Goal: Information Seeking & Learning: Find specific fact

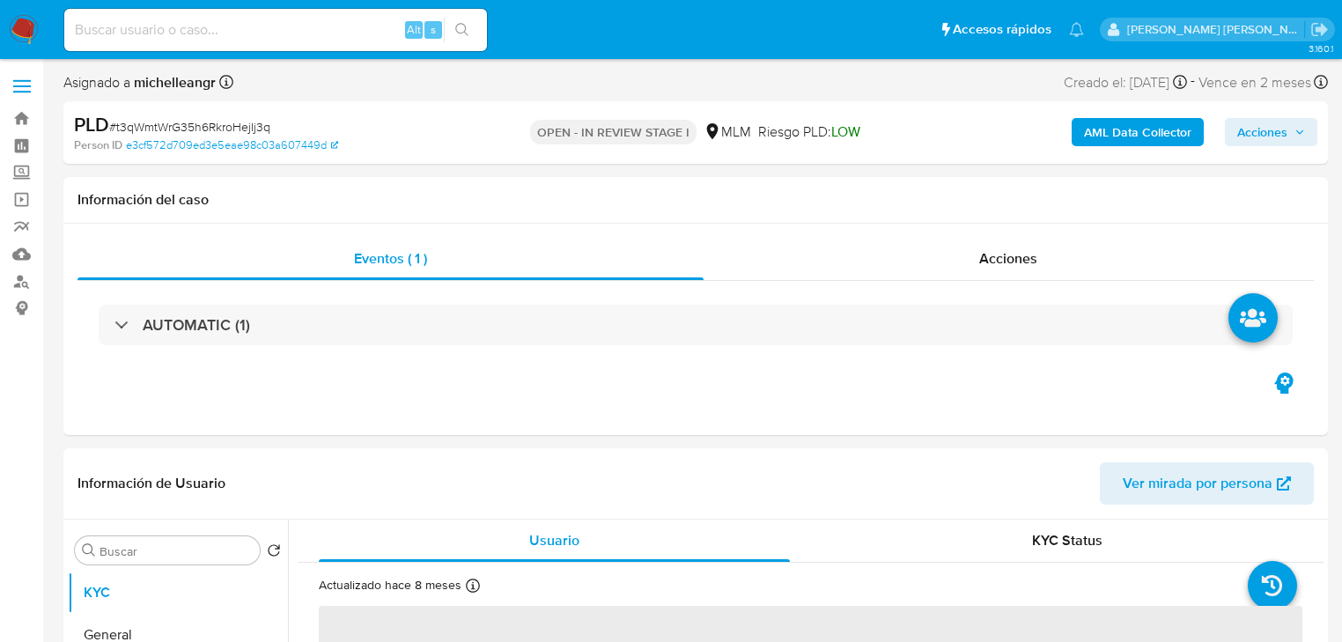
select select "10"
drag, startPoint x: 18, startPoint y: 176, endPoint x: 28, endPoint y: 179, distance: 10.0
click at [18, 176] on label "Screening" at bounding box center [105, 172] width 210 height 27
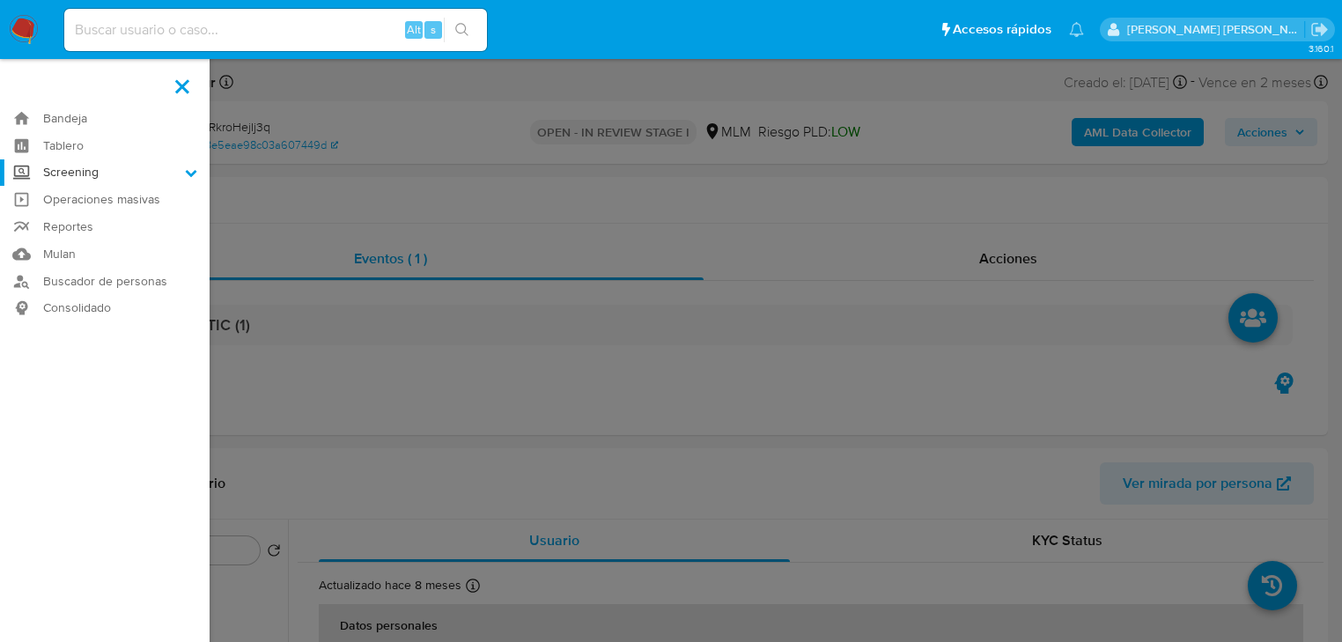
click at [0, 0] on input "Screening" at bounding box center [0, 0] width 0 height 0
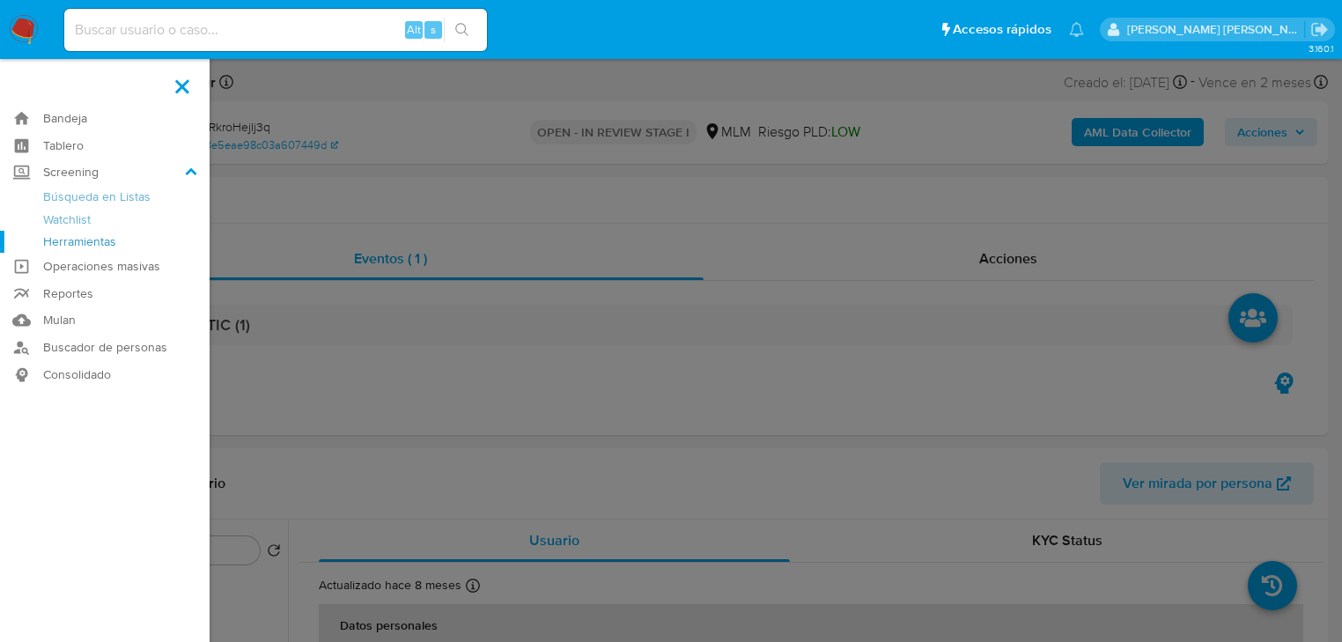
click at [58, 240] on link "Herramientas" at bounding box center [105, 242] width 210 height 22
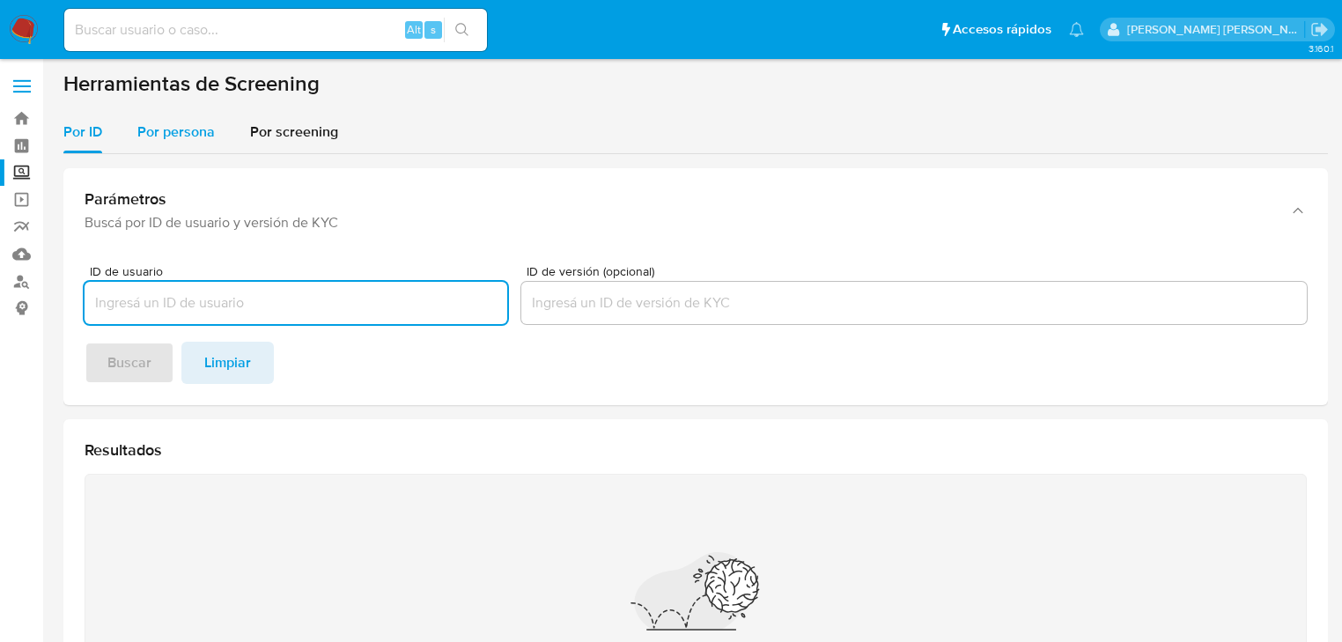
click at [164, 131] on span "Por persona" at bounding box center [175, 132] width 77 height 20
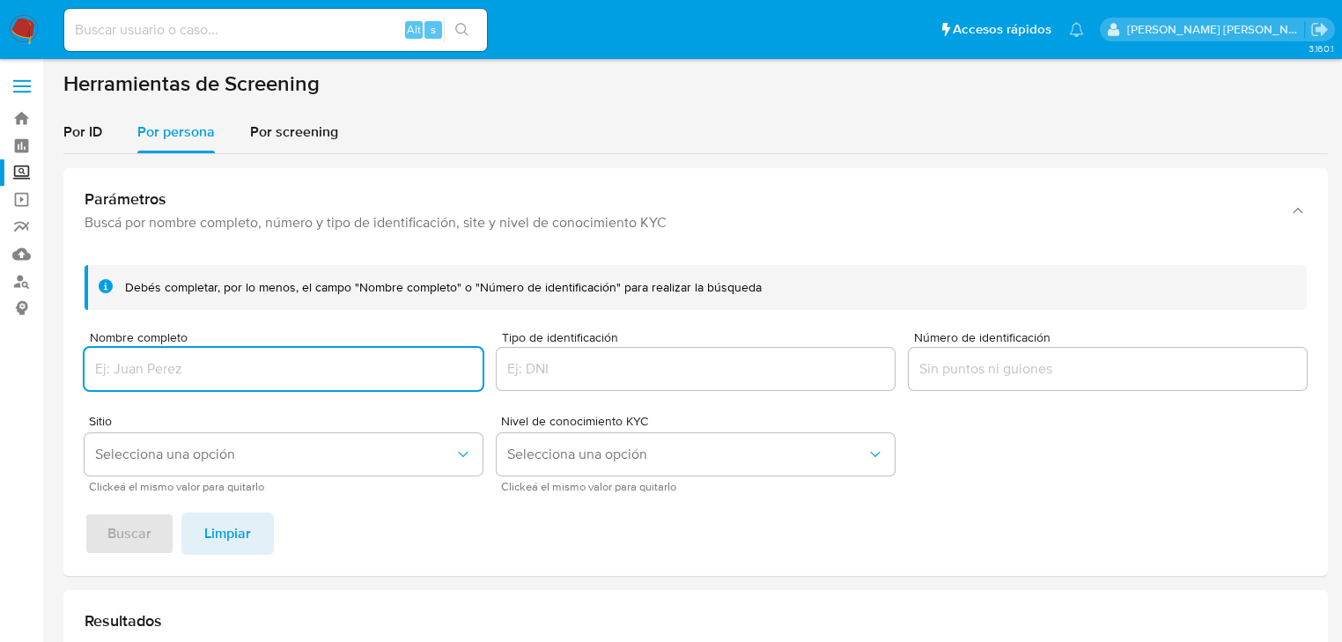
click at [162, 361] on input "Nombre completo" at bounding box center [284, 369] width 398 height 23
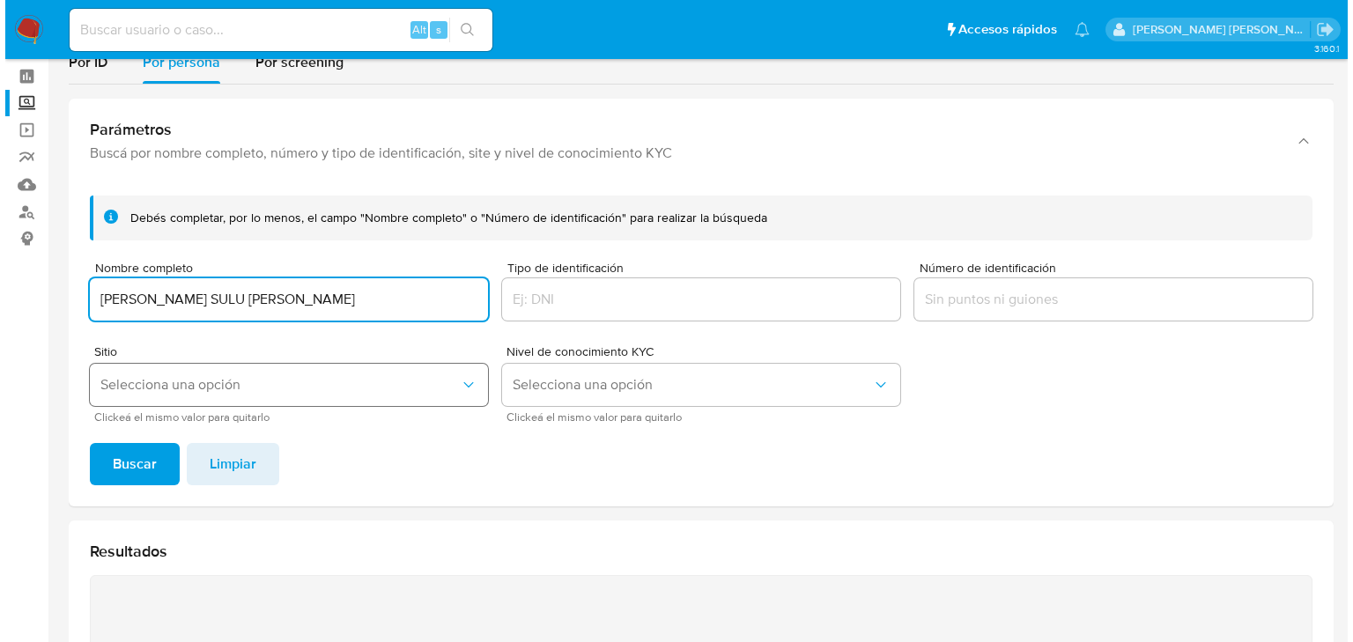
scroll to position [70, 0]
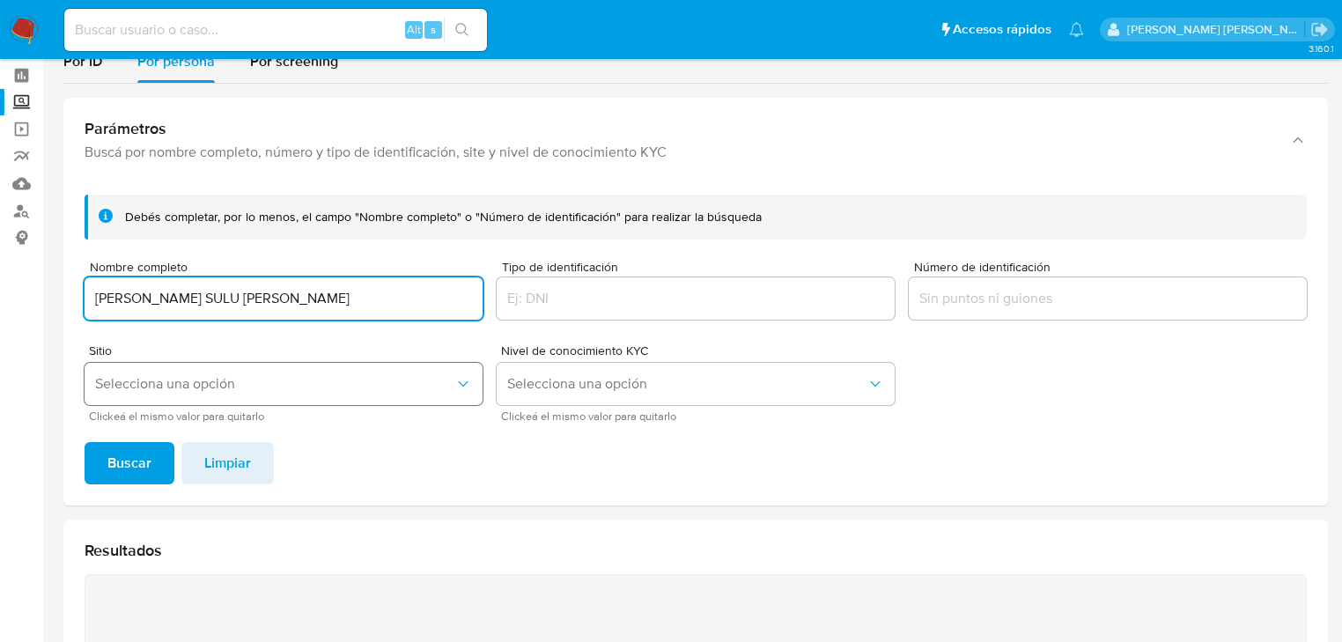
type input "WILLIAM FERNANDO SULU BAAS"
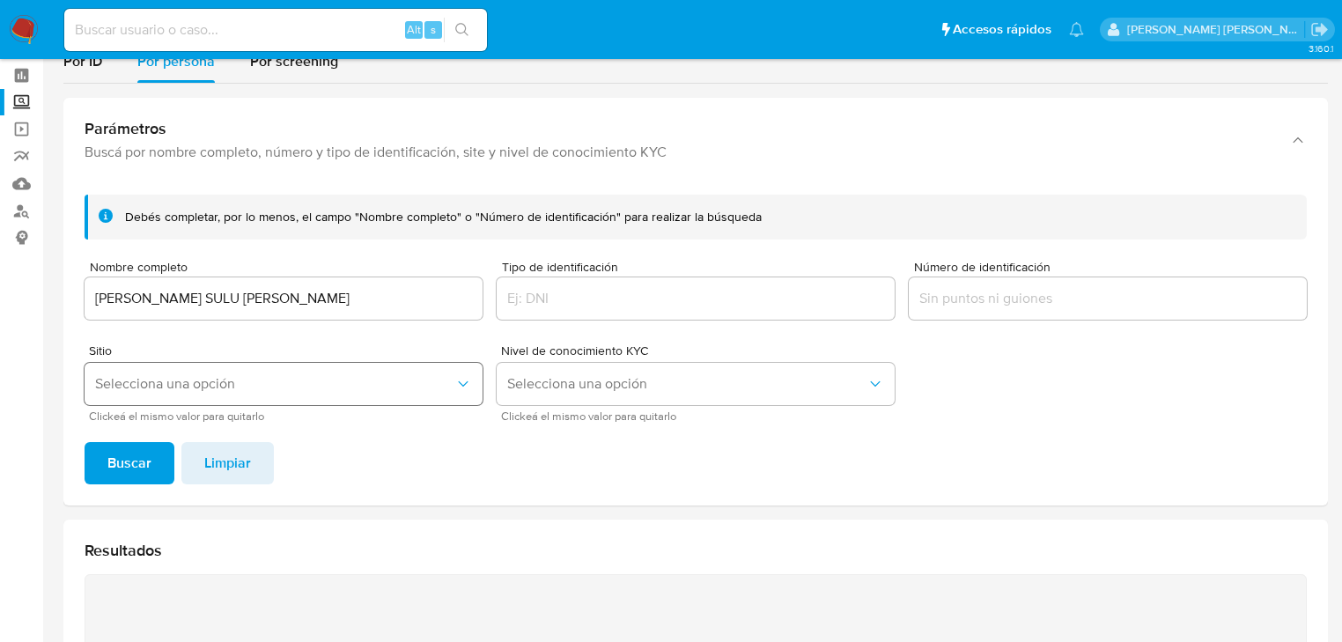
click at [173, 395] on button "Selecciona una opción" at bounding box center [284, 384] width 398 height 42
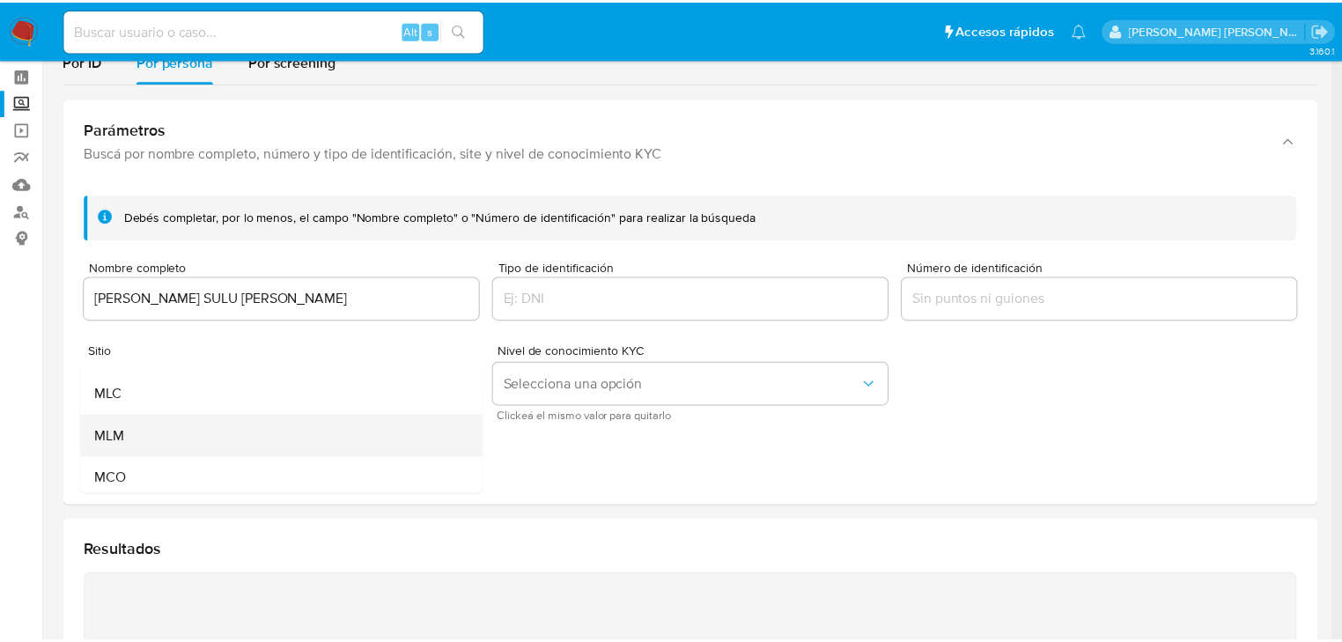
scroll to position [121, 0]
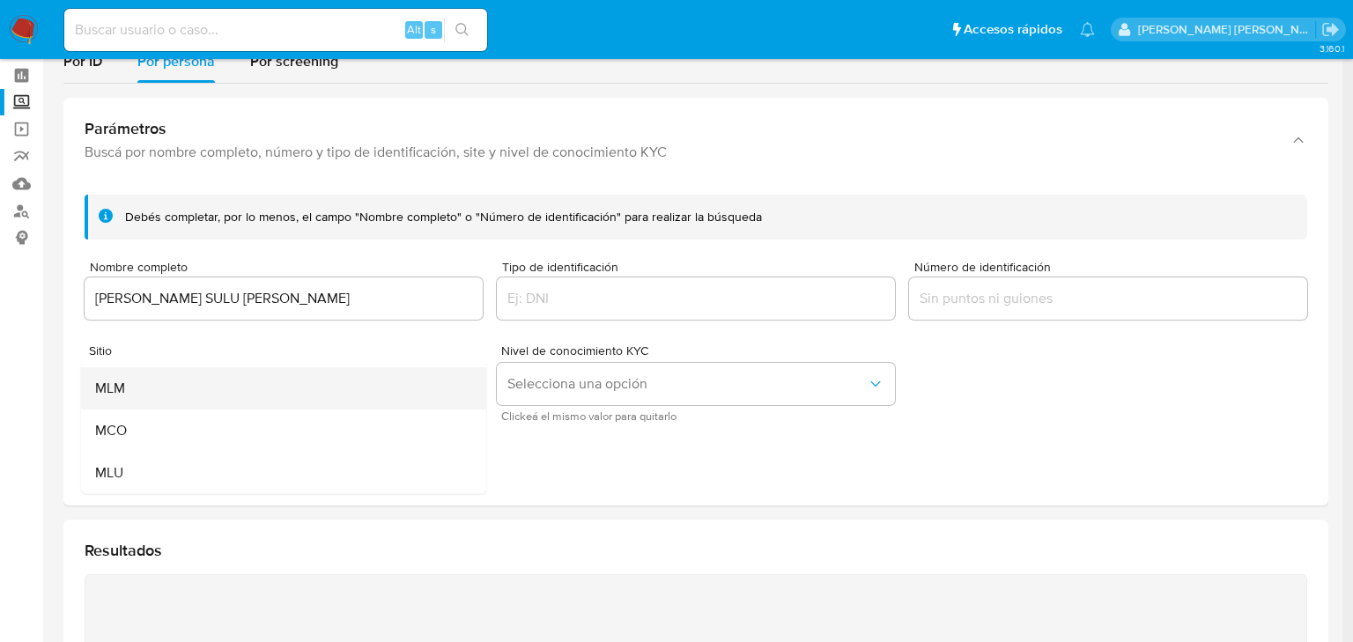
click at [151, 394] on div "MLM" at bounding box center [278, 388] width 366 height 42
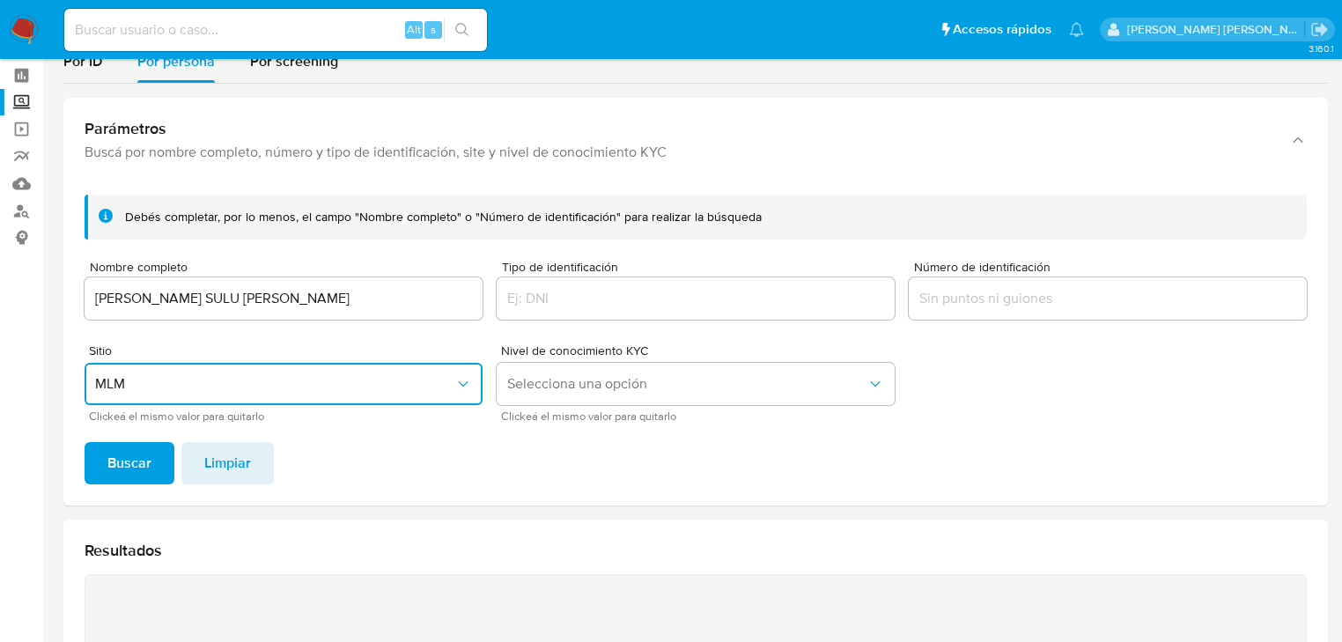
click at [127, 461] on span "Buscar" at bounding box center [129, 463] width 44 height 39
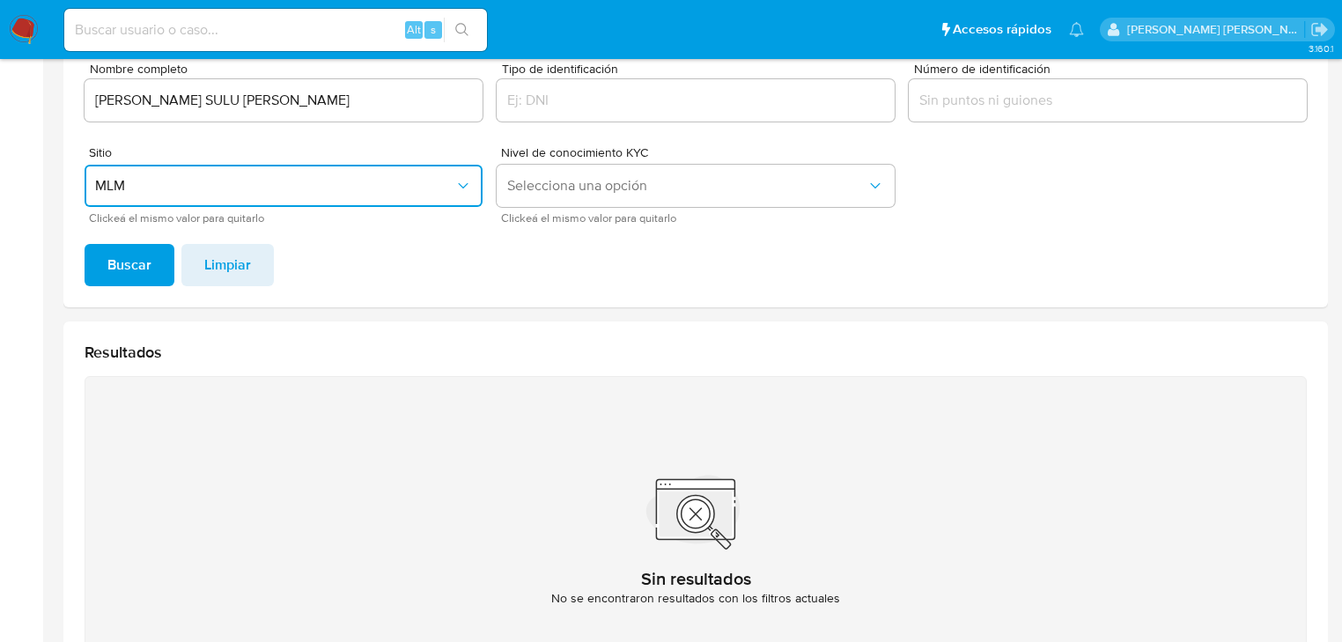
scroll to position [68, 0]
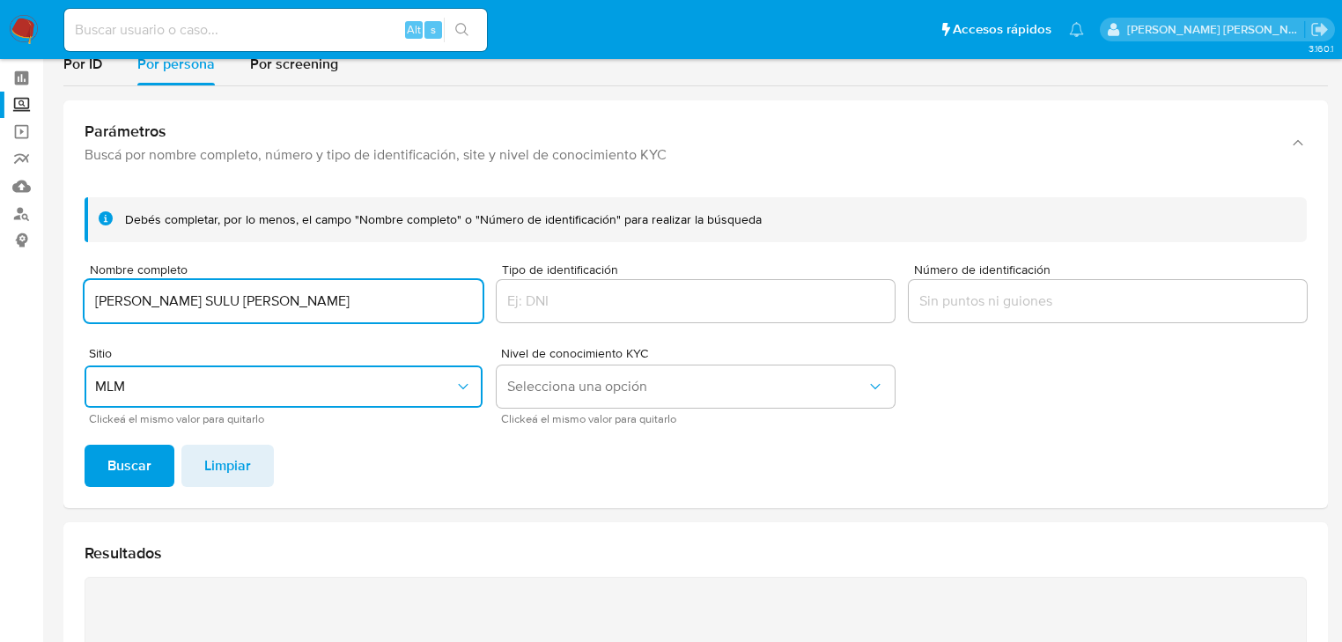
click at [296, 306] on input "WILLIAM FERNANDO SULU BAAS" at bounding box center [284, 301] width 398 height 23
click at [306, 306] on input "WILLIAM FERNANDO SULU BAAS" at bounding box center [284, 301] width 398 height 23
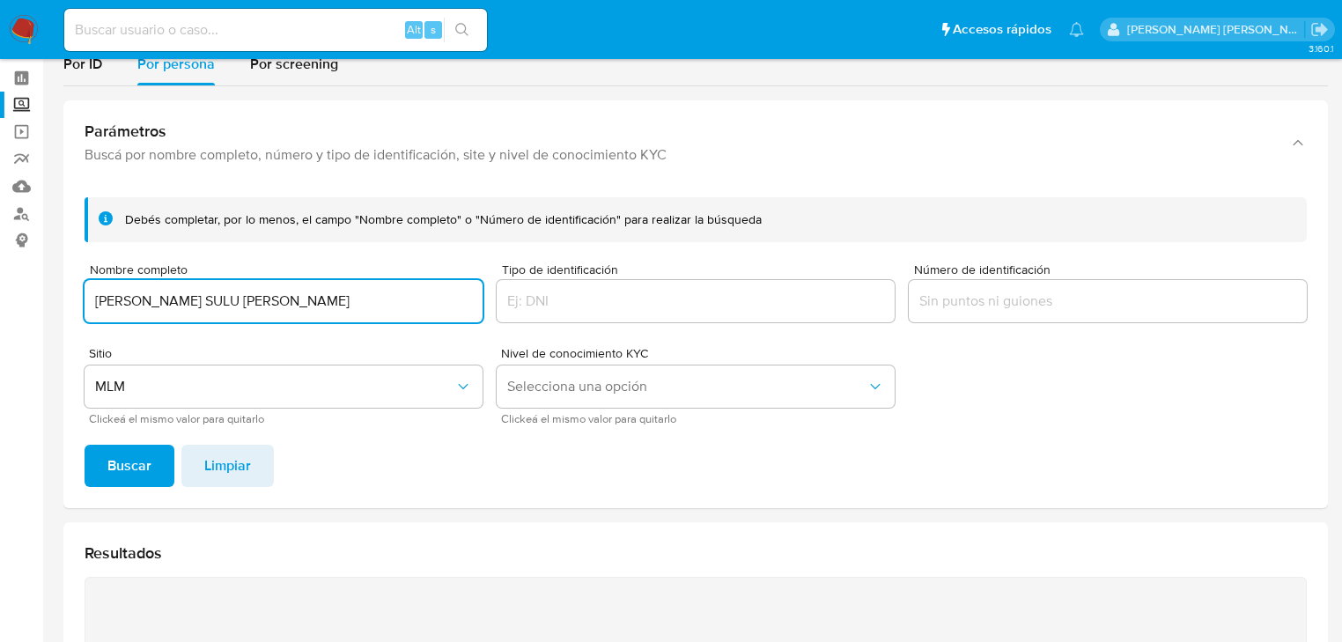
click at [312, 293] on input "WILLIAM FERNANDO SULU BAAS" at bounding box center [284, 301] width 398 height 23
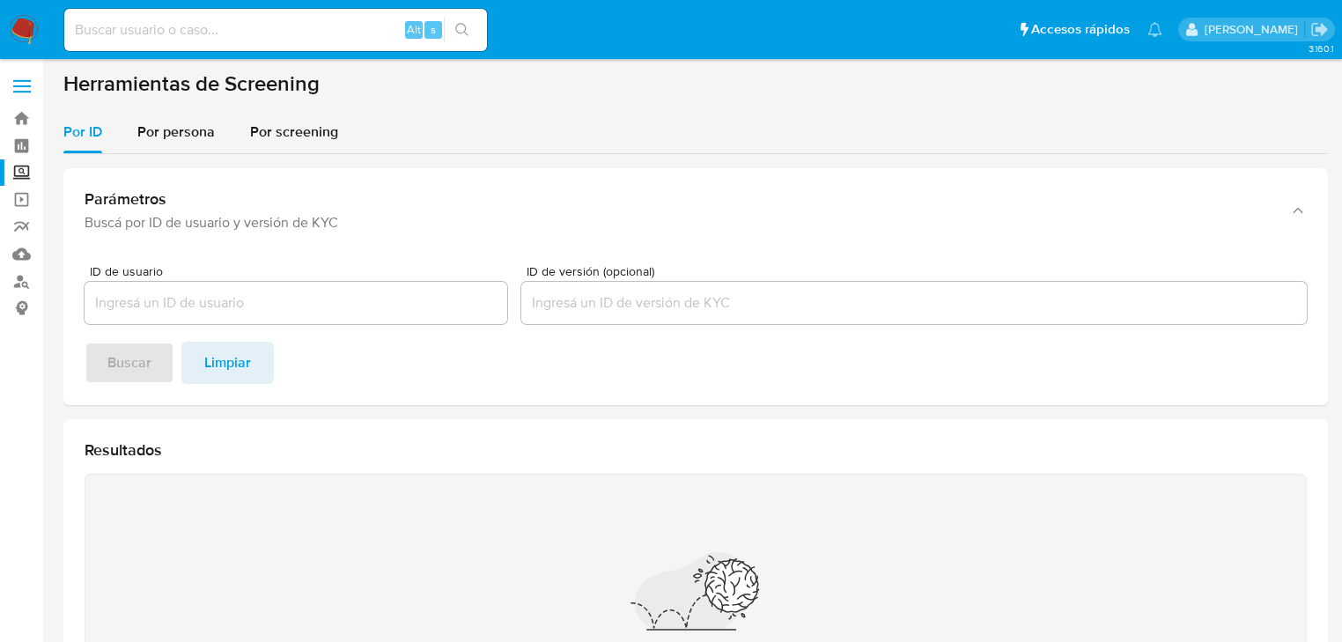
click at [253, 45] on div "Alt s" at bounding box center [275, 30] width 423 height 42
click at [261, 39] on input at bounding box center [275, 29] width 423 height 23
paste input "t3qWmtWrG35h6RkroHejIj3q"
type input "t3qWmtWrG35h6RkroHejIj3q"
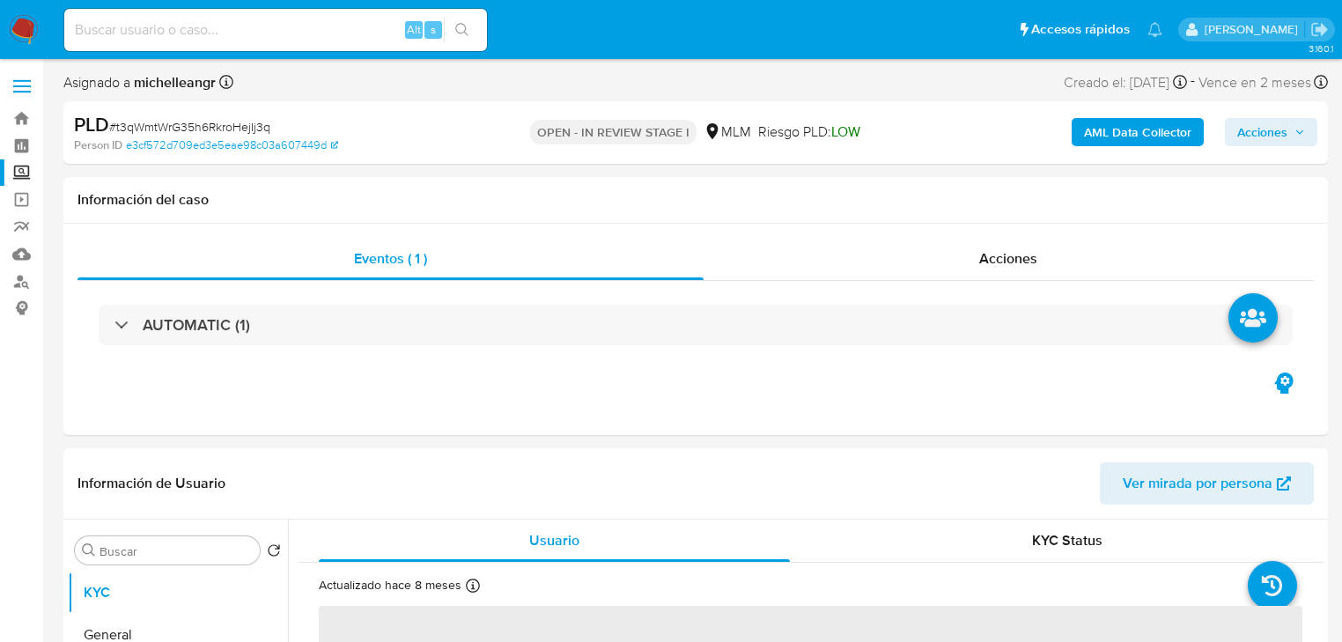
select select "10"
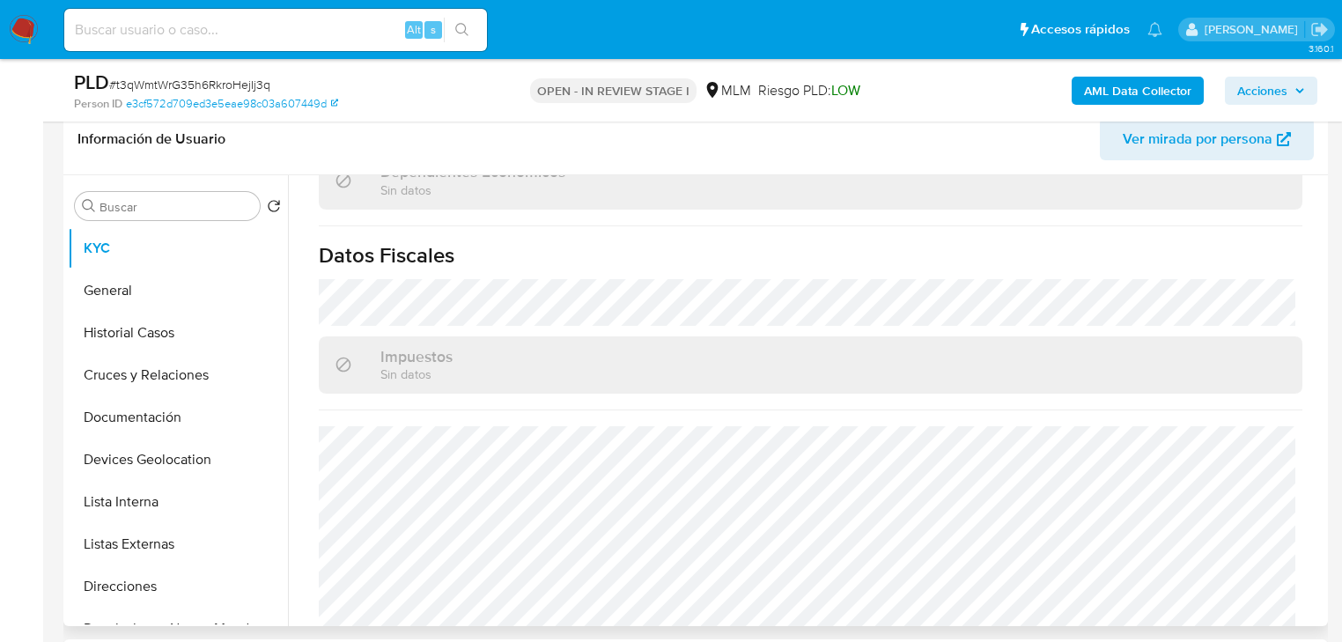
scroll to position [1111, 0]
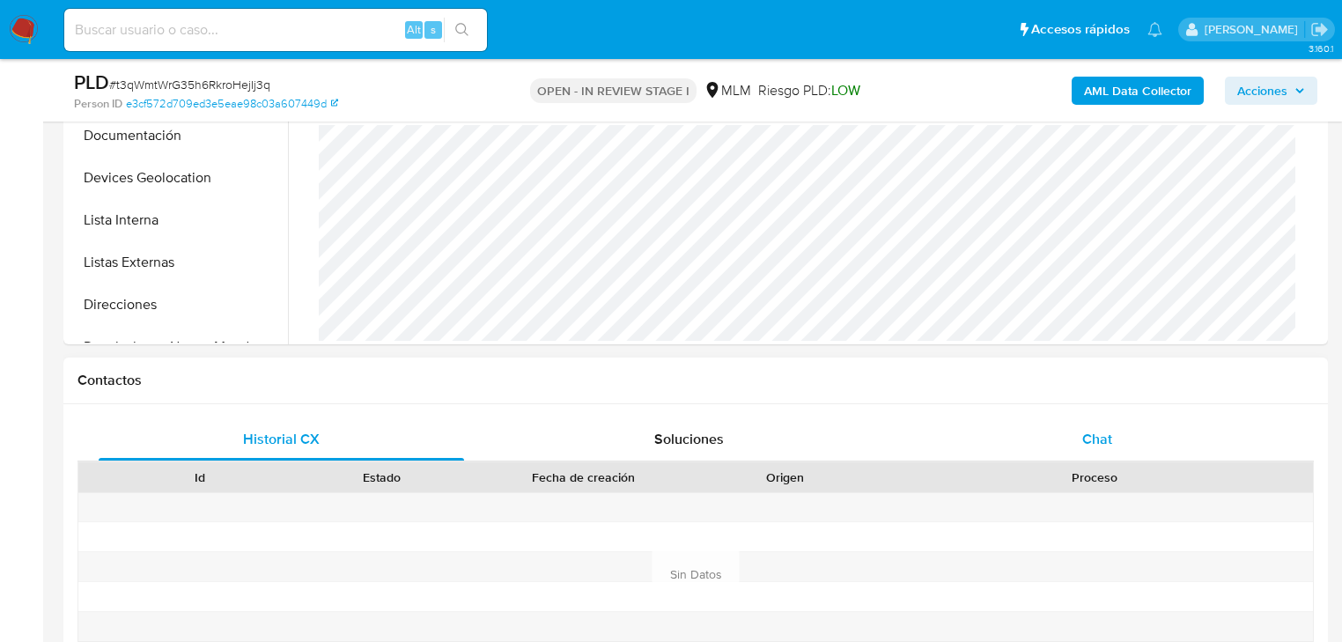
click at [1107, 442] on span "Chat" at bounding box center [1097, 439] width 30 height 20
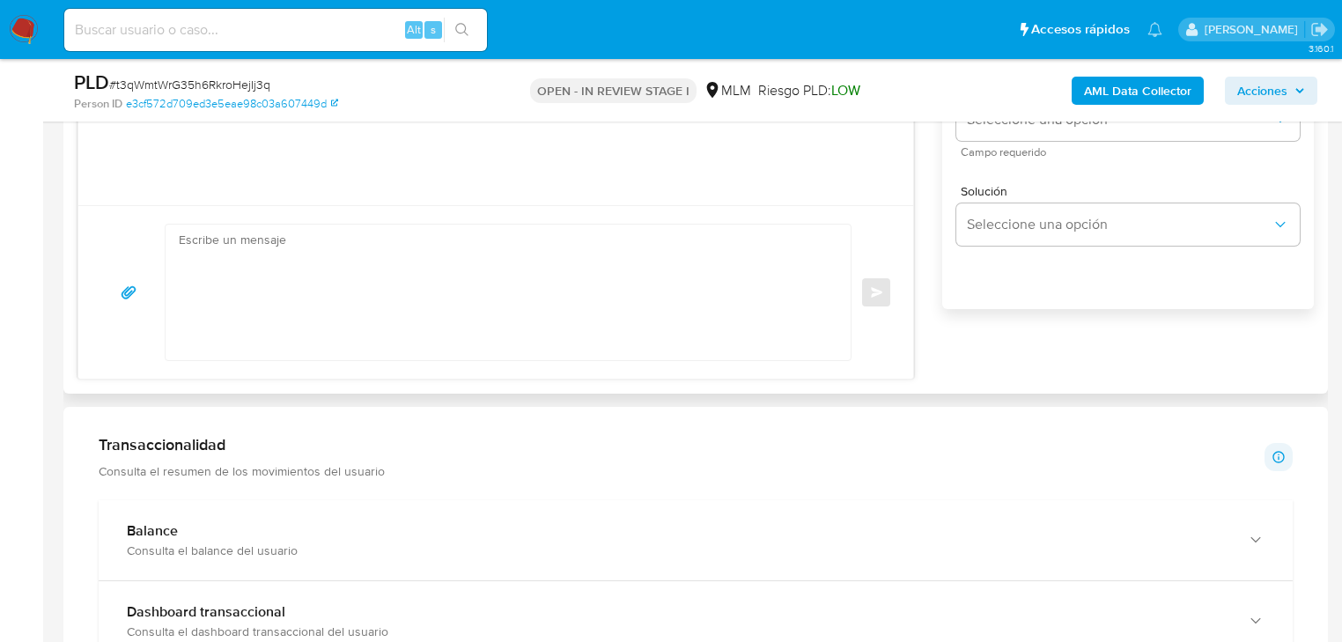
scroll to position [1057, 0]
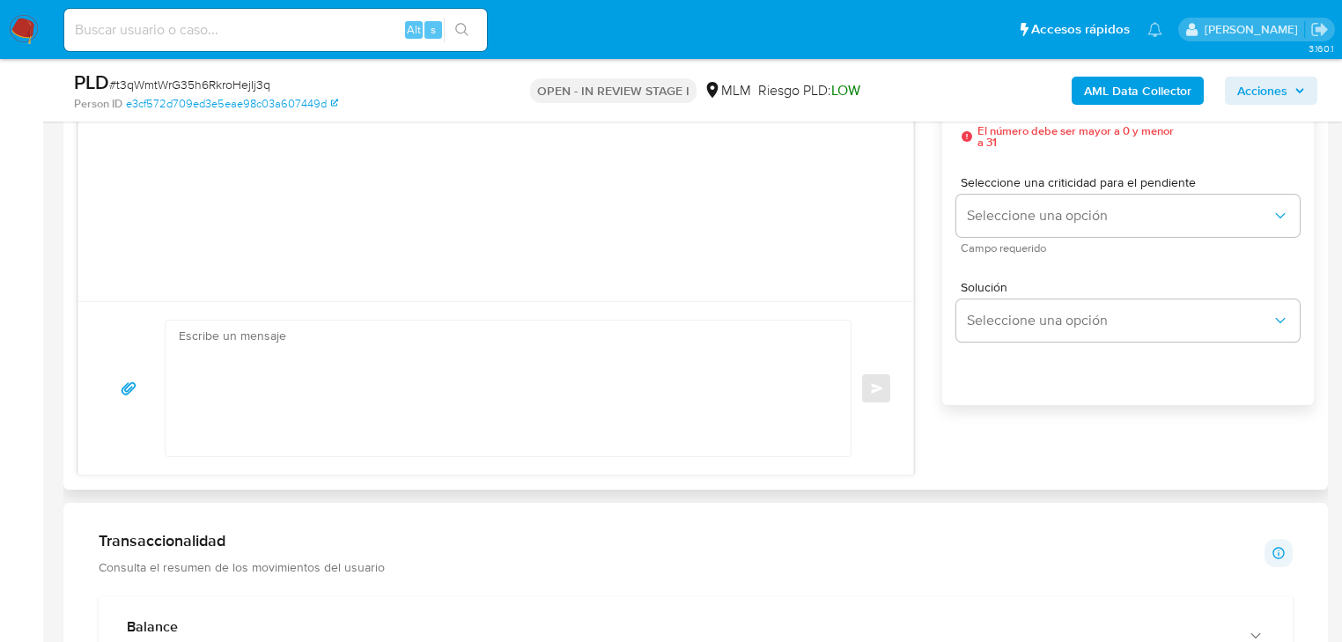
click at [261, 335] on textarea at bounding box center [504, 389] width 650 height 136
paste textarea "Estimado Marco Antonio, Te comunicamos que se ha identificado un cambio en el u…"
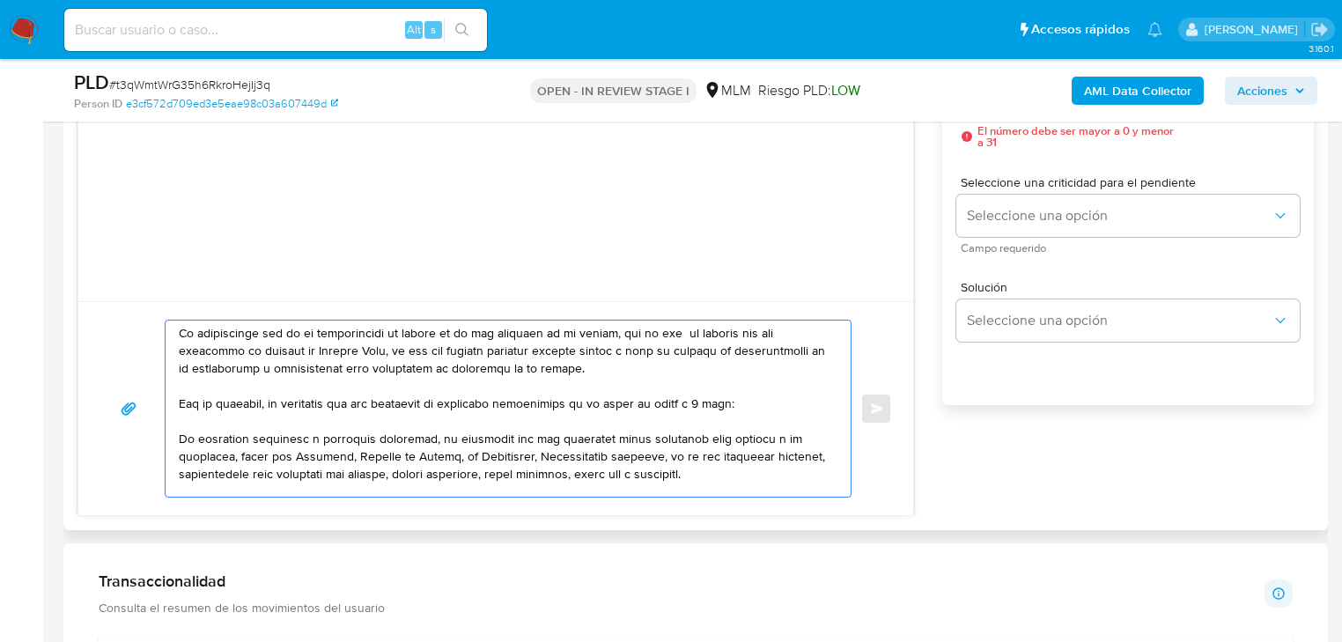
scroll to position [0, 0]
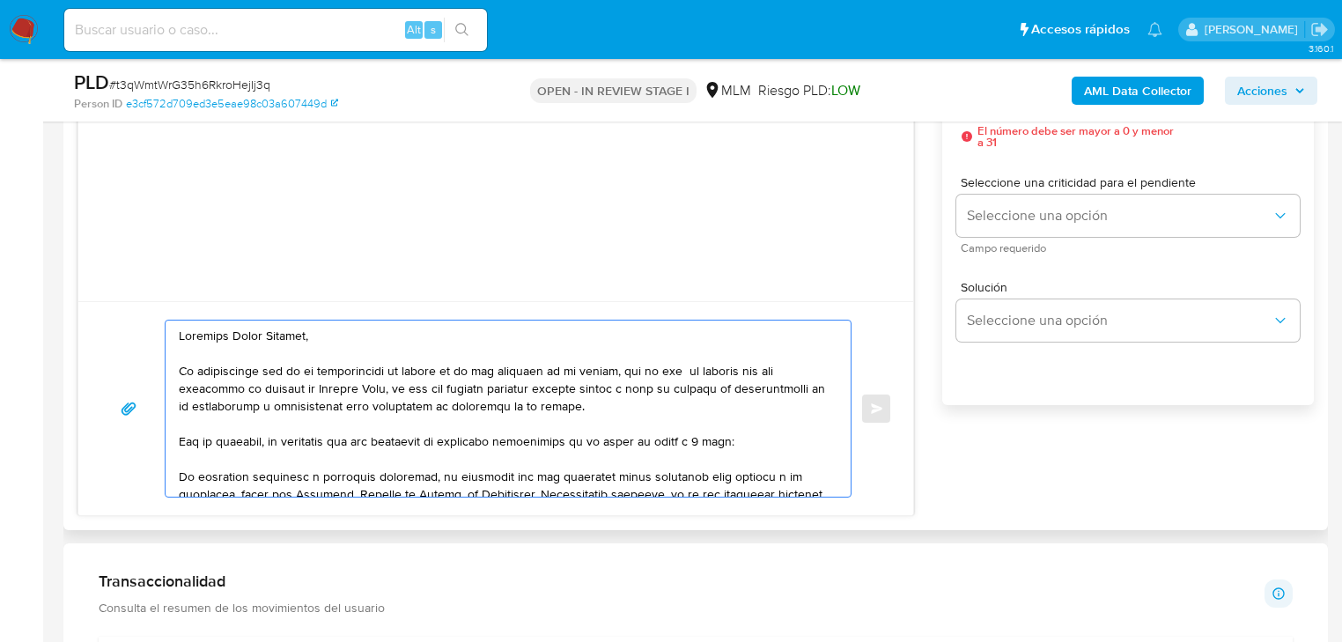
click at [182, 338] on textarea at bounding box center [504, 409] width 650 height 176
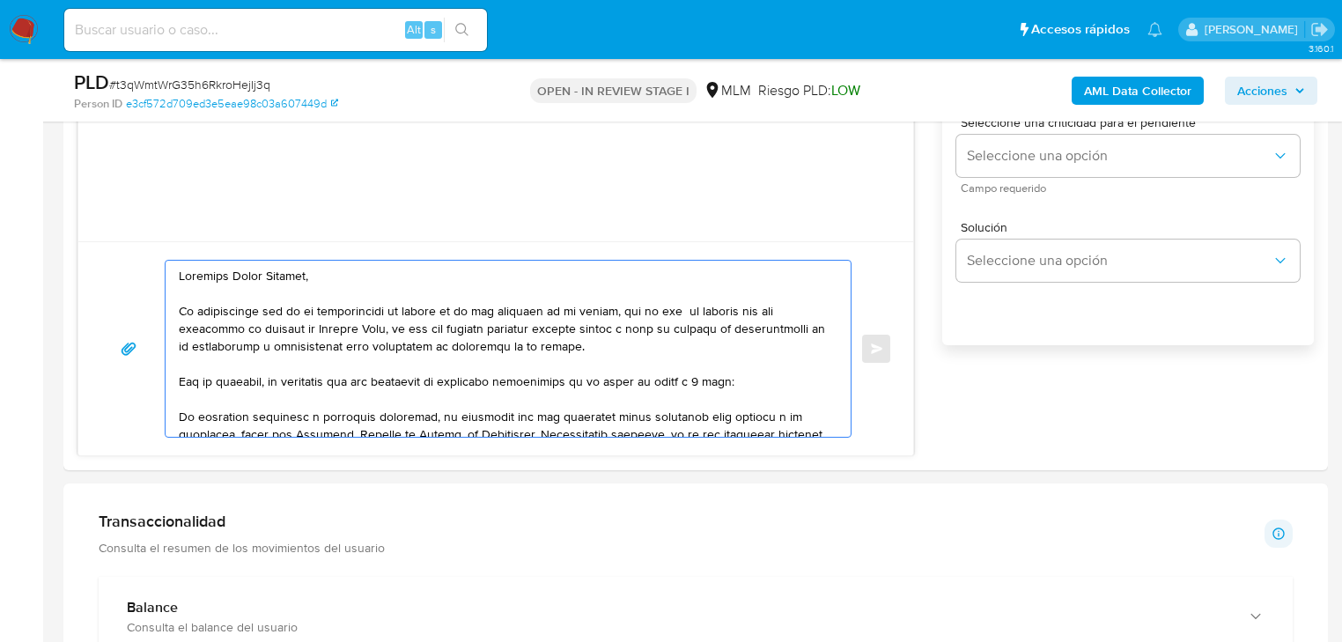
scroll to position [1127, 0]
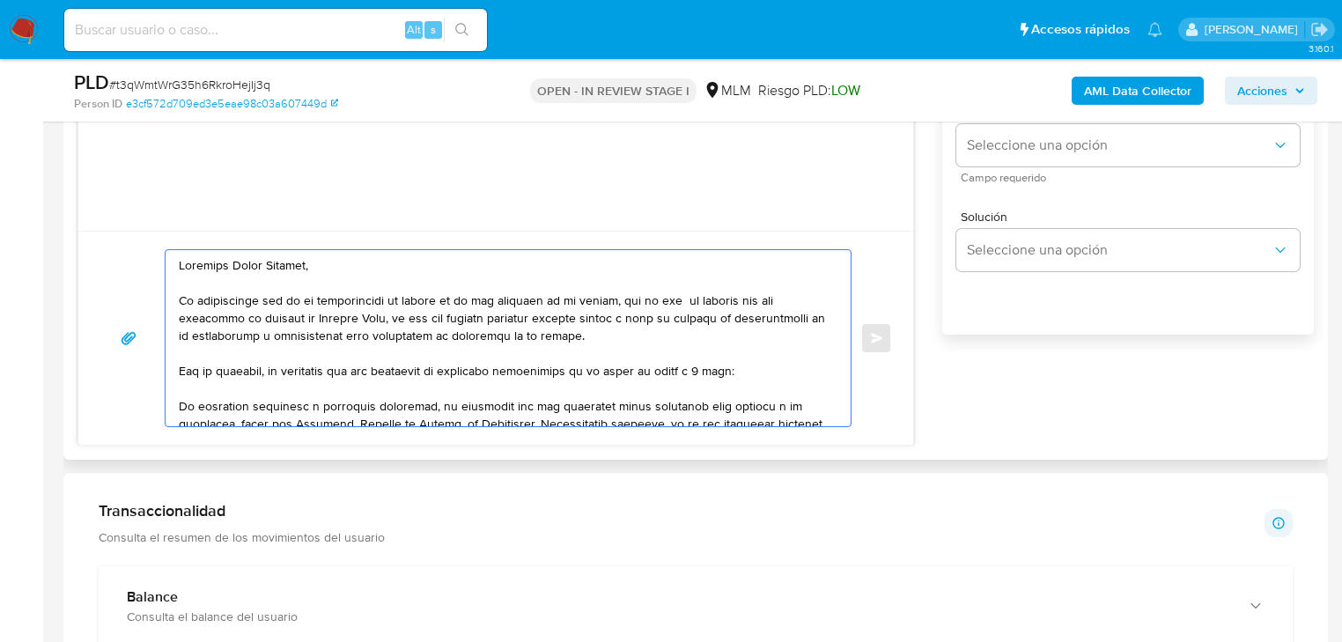
drag, startPoint x: 328, startPoint y: 271, endPoint x: 232, endPoint y: 263, distance: 97.2
click at [232, 263] on textarea at bounding box center [504, 338] width 650 height 176
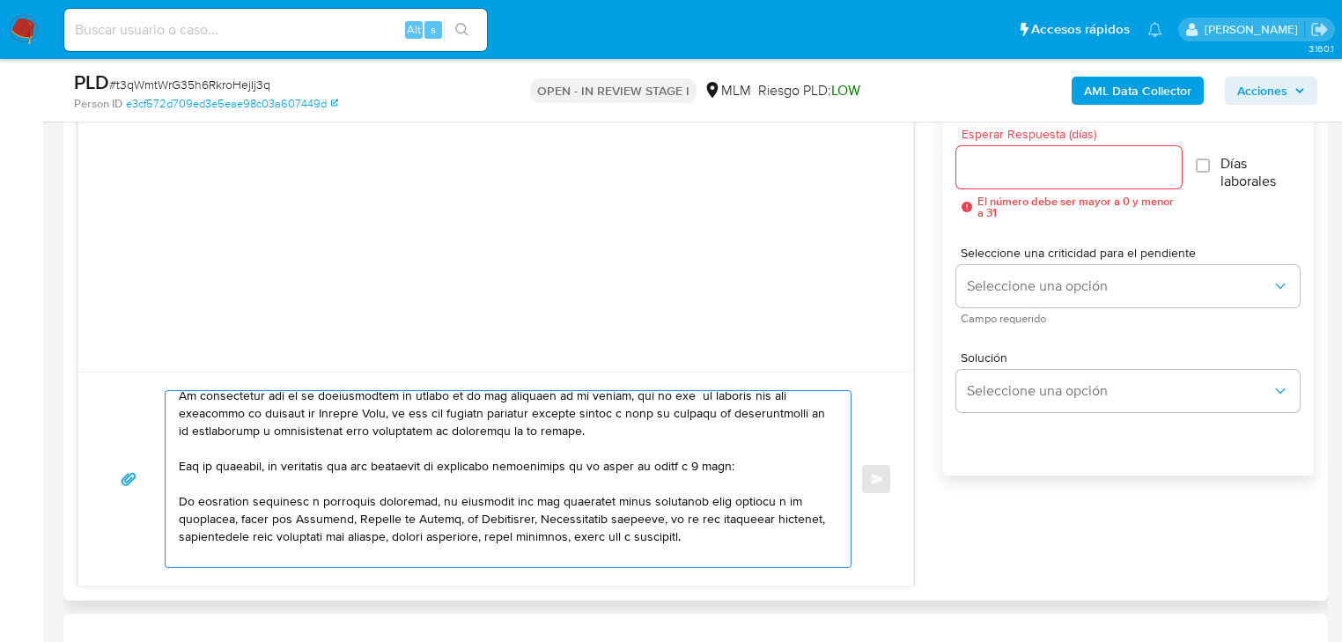
scroll to position [70, 0]
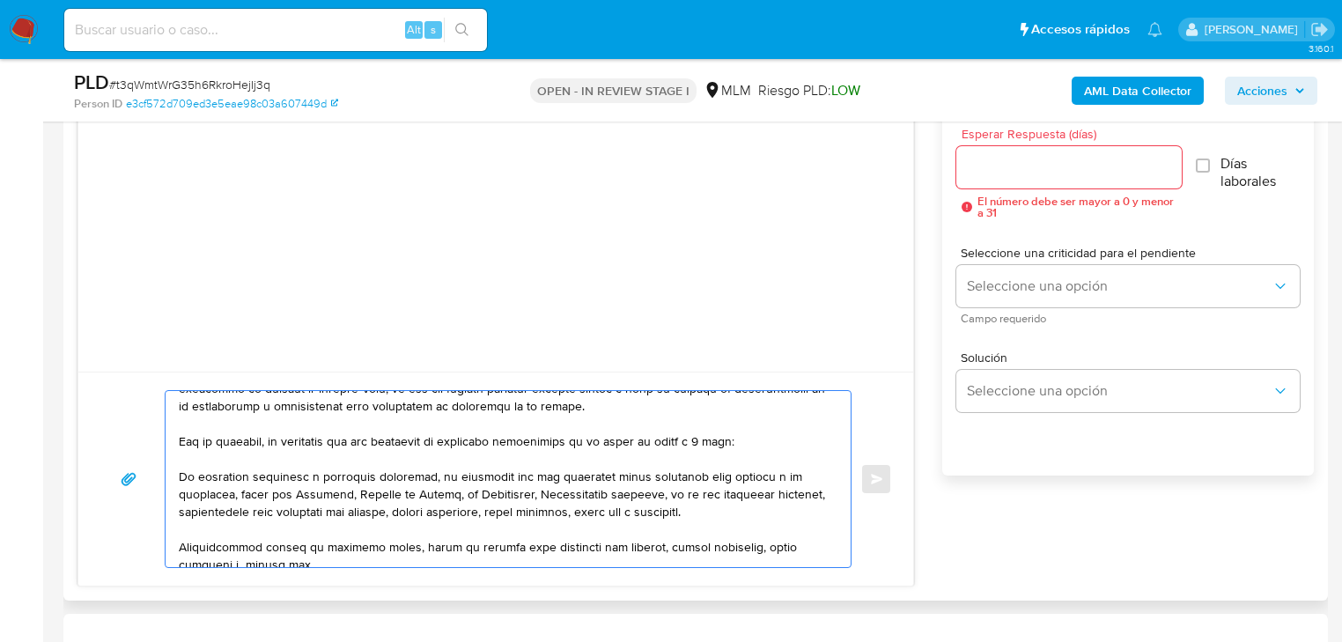
click at [176, 479] on div at bounding box center [504, 479] width 676 height 176
click at [181, 477] on textarea at bounding box center [504, 479] width 650 height 176
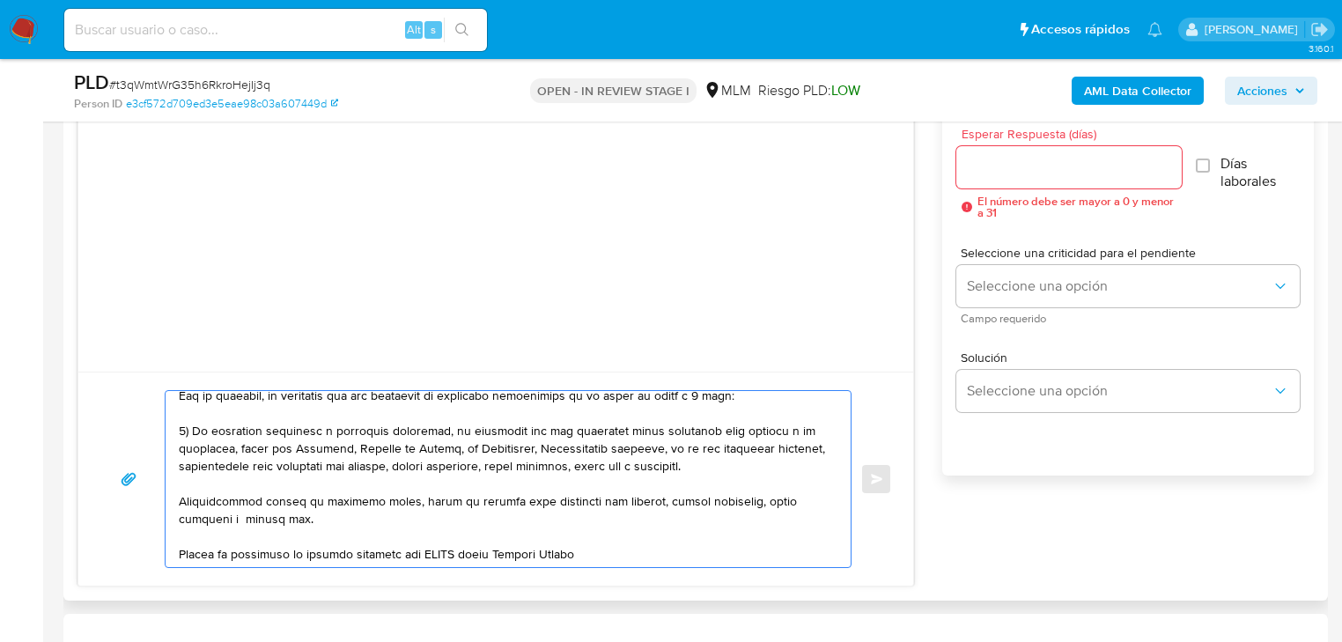
scroll to position [141, 0]
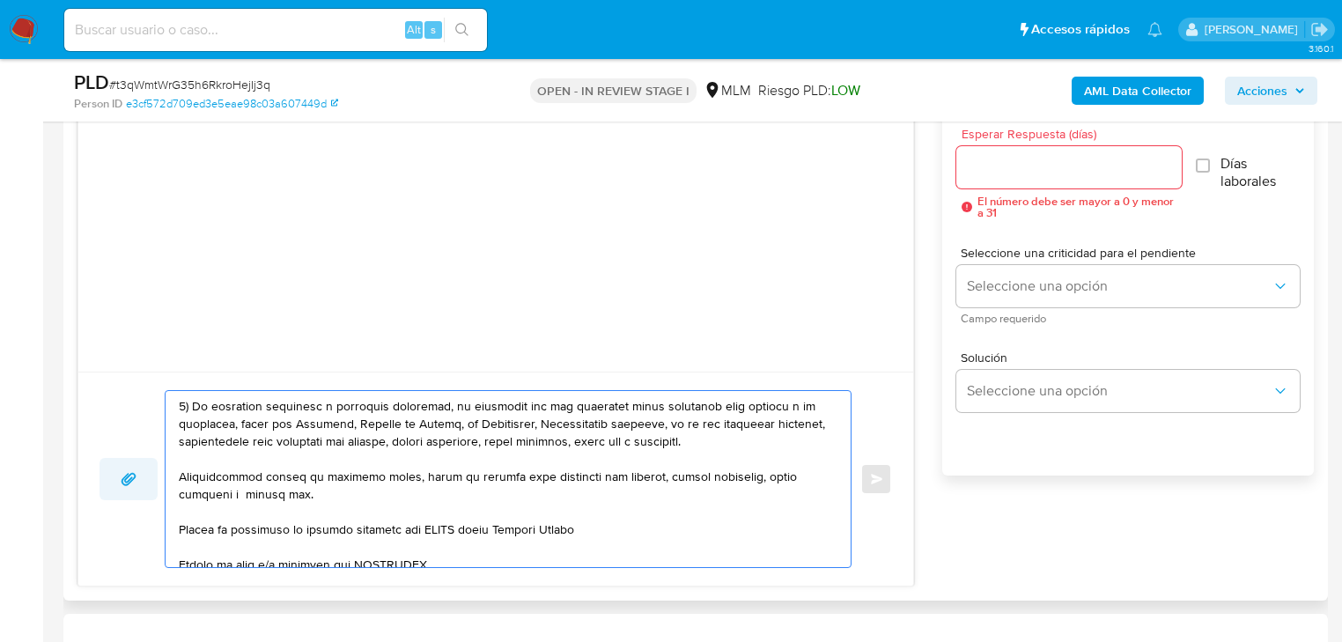
drag, startPoint x: 274, startPoint y: 490, endPoint x: 136, endPoint y: 466, distance: 139.6
click at [136, 466] on div "Enviar" at bounding box center [496, 479] width 793 height 178
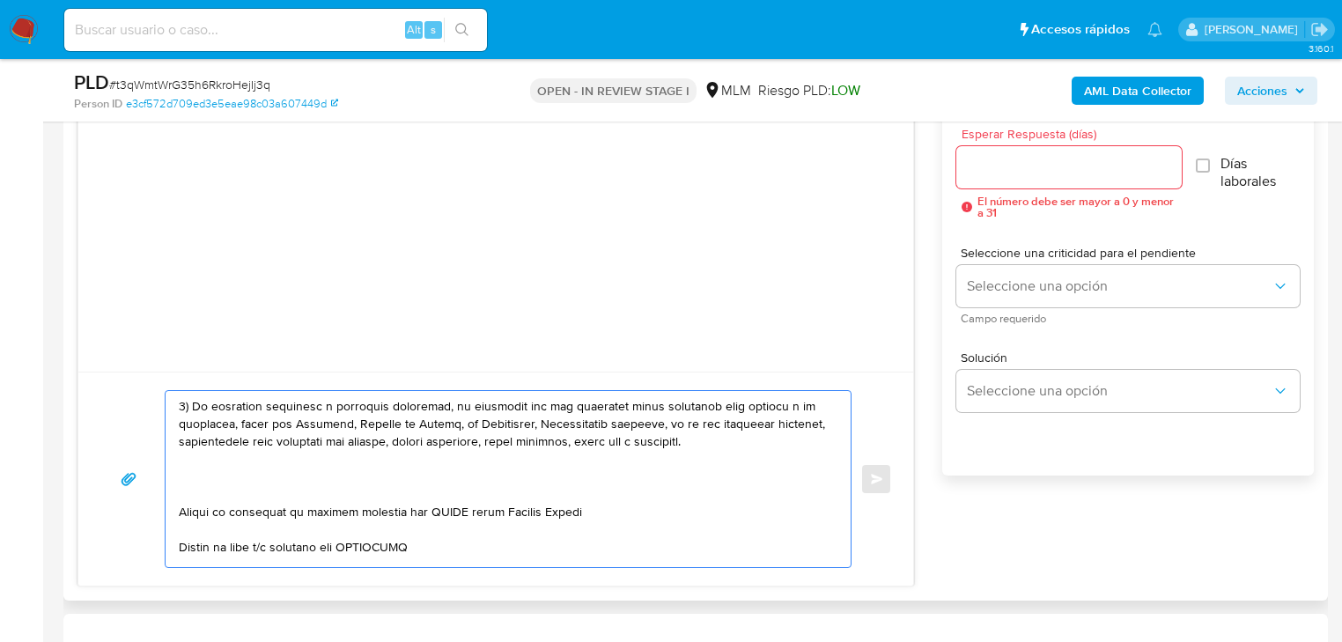
click at [175, 465] on div at bounding box center [504, 479] width 676 height 176
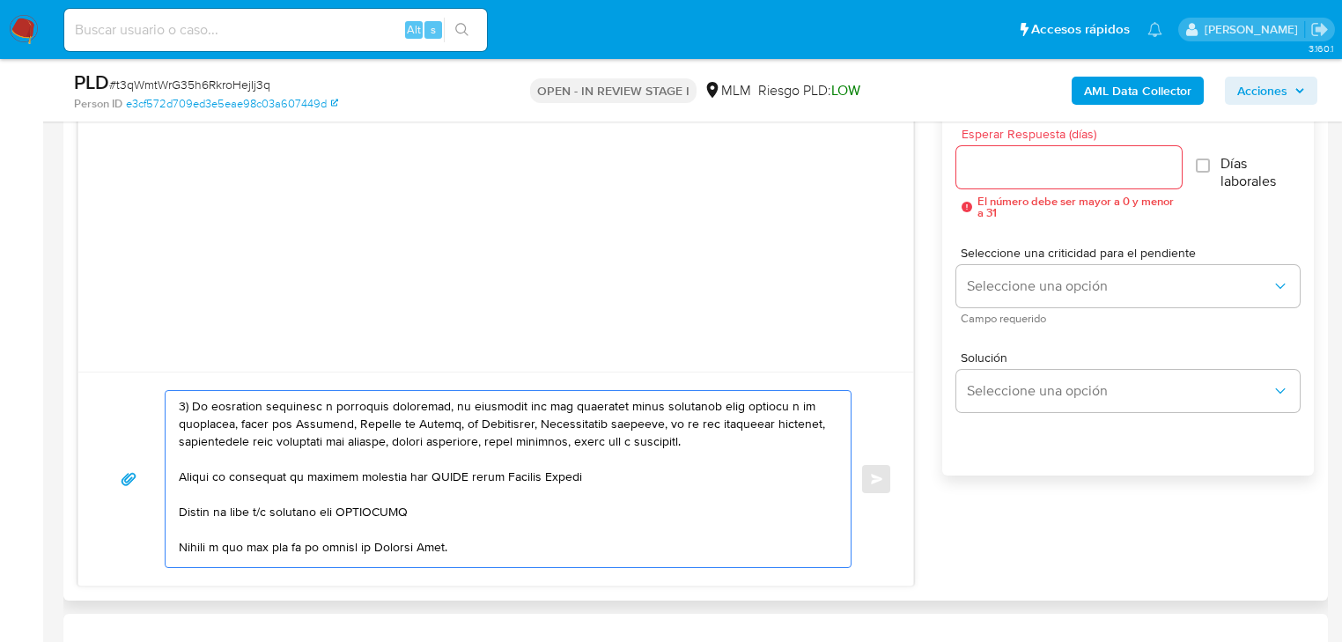
scroll to position [123, 0]
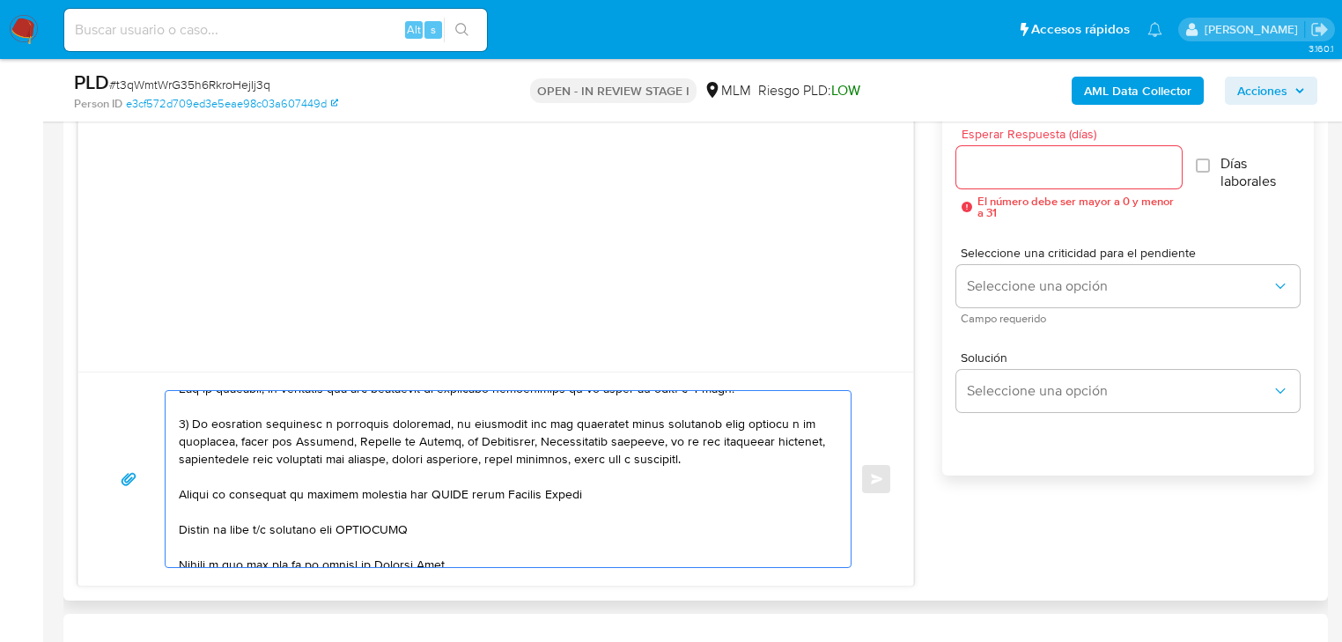
drag, startPoint x: 618, startPoint y: 502, endPoint x: 167, endPoint y: 498, distance: 450.9
click at [167, 498] on div at bounding box center [504, 479] width 676 height 176
click at [173, 497] on div at bounding box center [504, 479] width 676 height 176
click at [183, 493] on textarea at bounding box center [504, 479] width 650 height 176
click at [179, 500] on textarea at bounding box center [504, 479] width 650 height 176
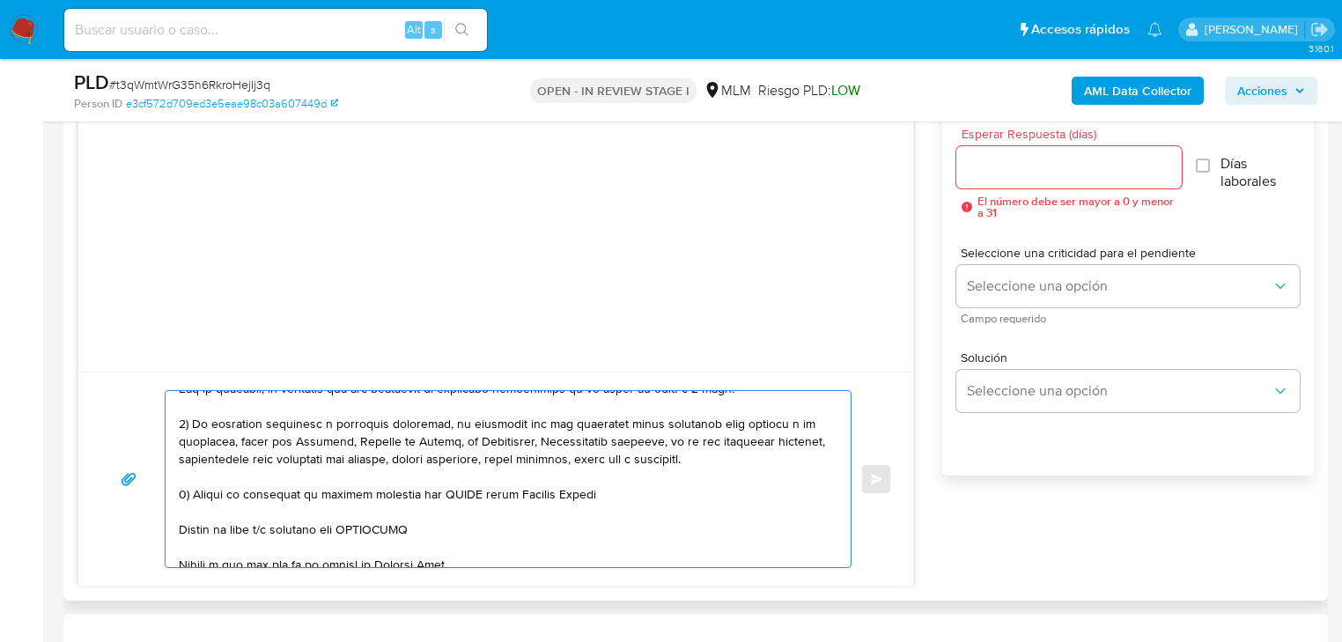
drag, startPoint x: 632, startPoint y: 490, endPoint x: 250, endPoint y: 498, distance: 382.3
click at [250, 498] on textarea at bounding box center [504, 479] width 650 height 176
click at [359, 516] on textarea at bounding box center [504, 479] width 650 height 176
drag, startPoint x: 327, startPoint y: 497, endPoint x: 638, endPoint y: 494, distance: 310.9
click at [638, 494] on textarea at bounding box center [504, 479] width 650 height 176
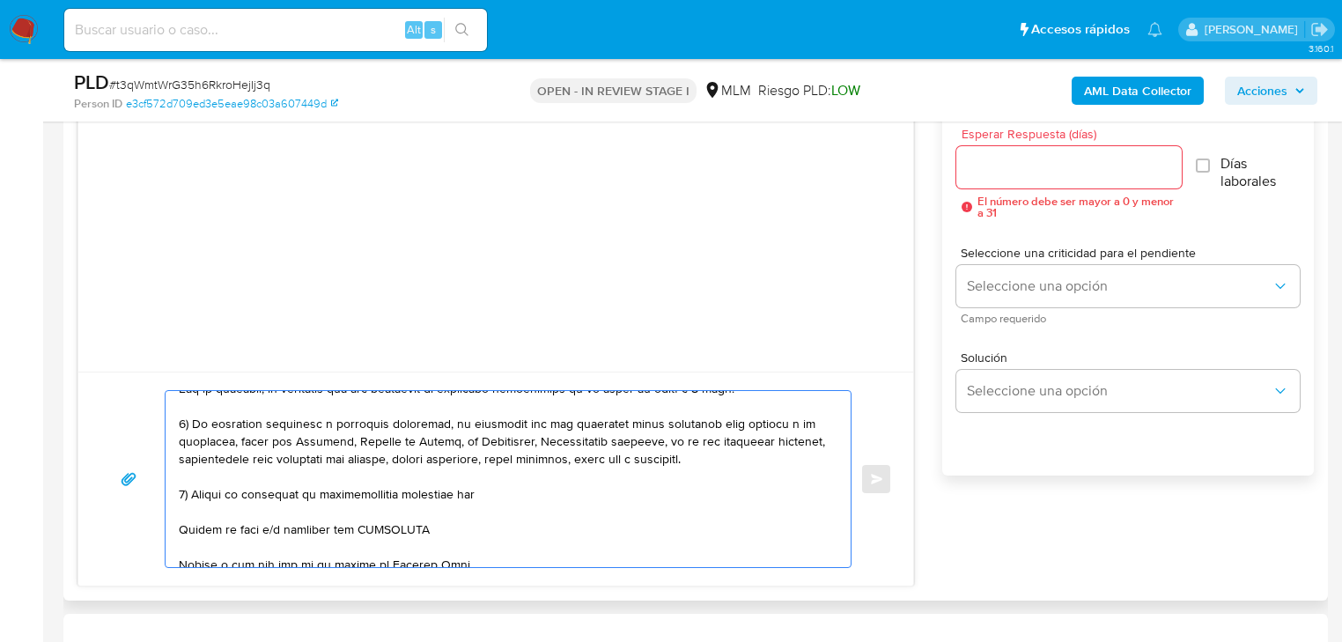
paste textarea "name: WILLIAM FERNANDO,SULU/BAAS || alias:"
drag, startPoint x: 477, startPoint y: 496, endPoint x: 512, endPoint y: 493, distance: 34.4
click at [512, 493] on textarea at bounding box center [504, 479] width 650 height 176
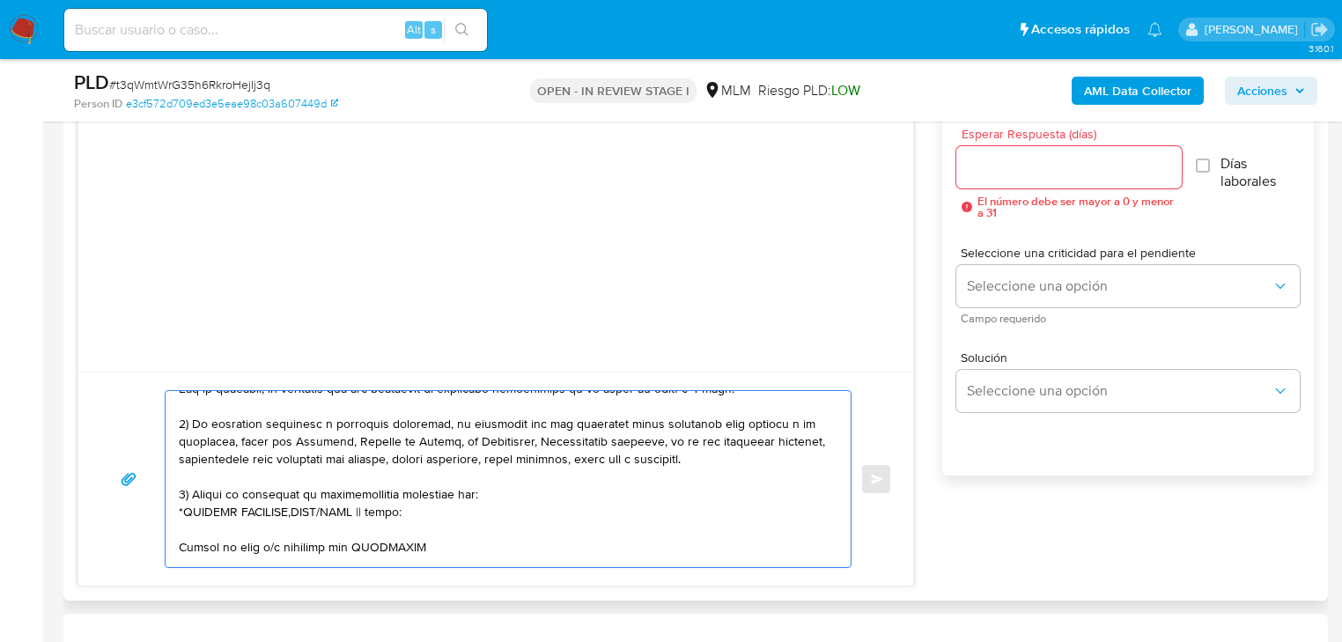
click at [299, 514] on textarea at bounding box center [504, 479] width 650 height 176
drag, startPoint x: 427, startPoint y: 512, endPoint x: 377, endPoint y: 512, distance: 50.2
click at [377, 512] on textarea at bounding box center [504, 479] width 650 height 176
click at [179, 547] on textarea at bounding box center [504, 479] width 650 height 176
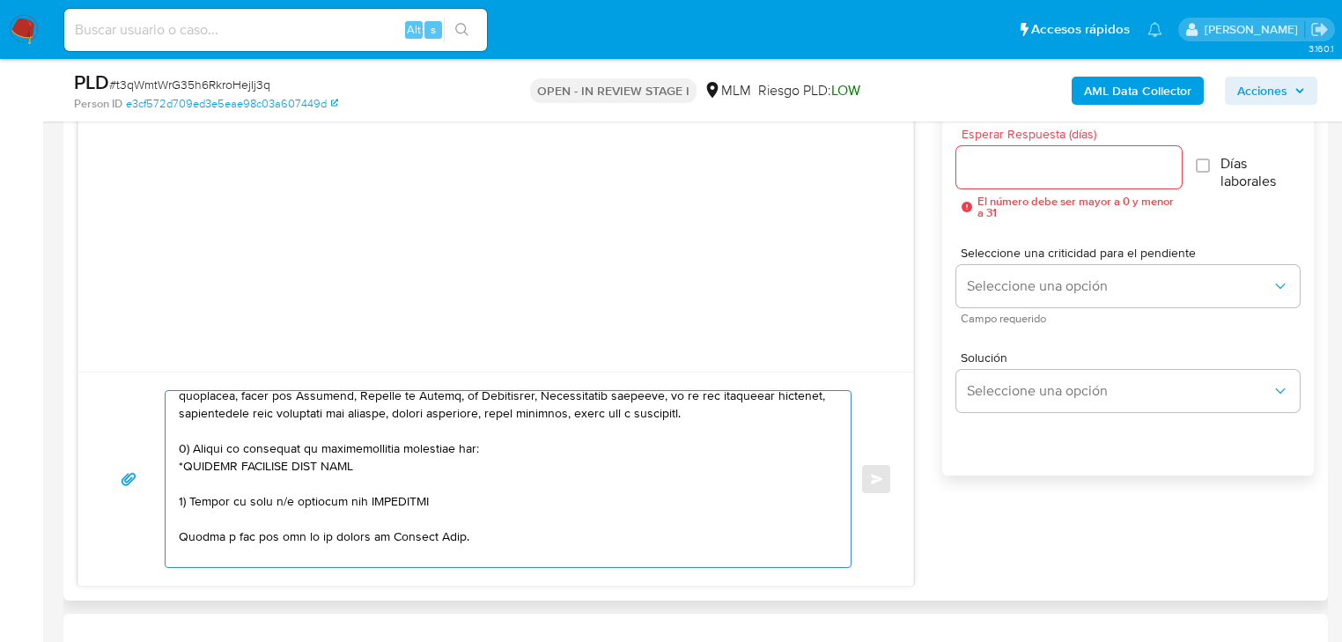
scroll to position [194, 0]
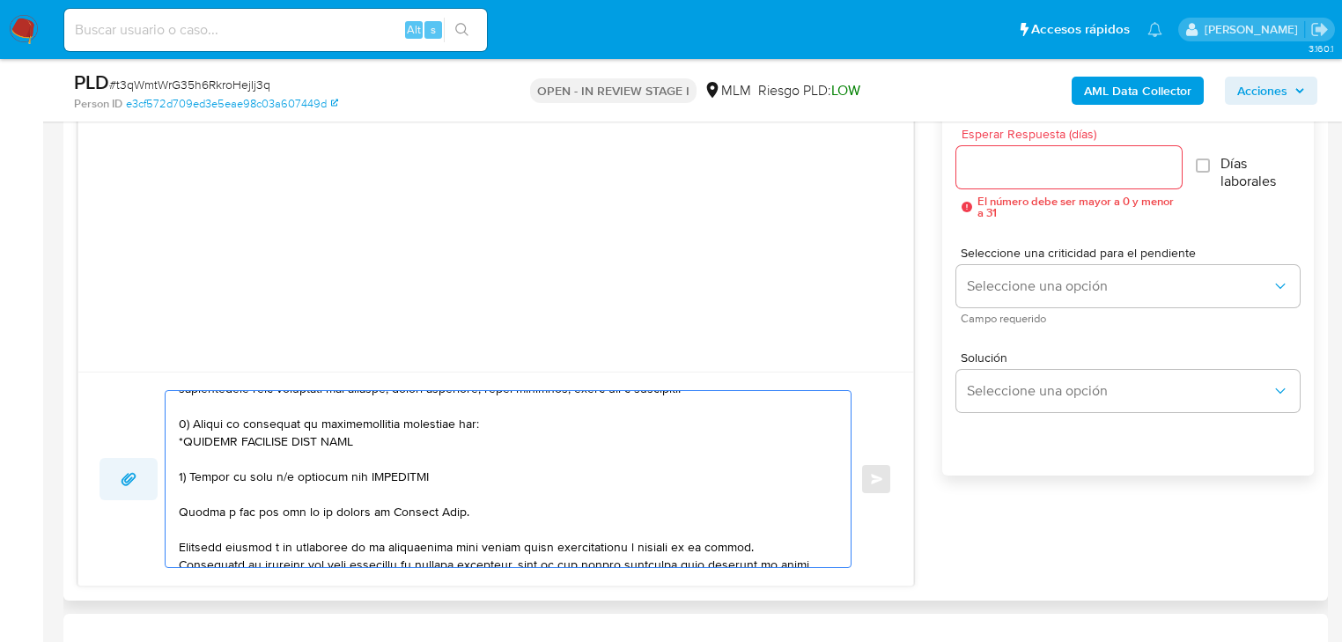
drag, startPoint x: 466, startPoint y: 516, endPoint x: 155, endPoint y: 473, distance: 313.8
click at [155, 473] on div "Enviar" at bounding box center [496, 479] width 793 height 178
click at [461, 496] on textarea at bounding box center [504, 479] width 650 height 176
drag, startPoint x: 437, startPoint y: 472, endPoint x: 160, endPoint y: 461, distance: 276.7
click at [160, 461] on div "Enviar" at bounding box center [496, 479] width 793 height 178
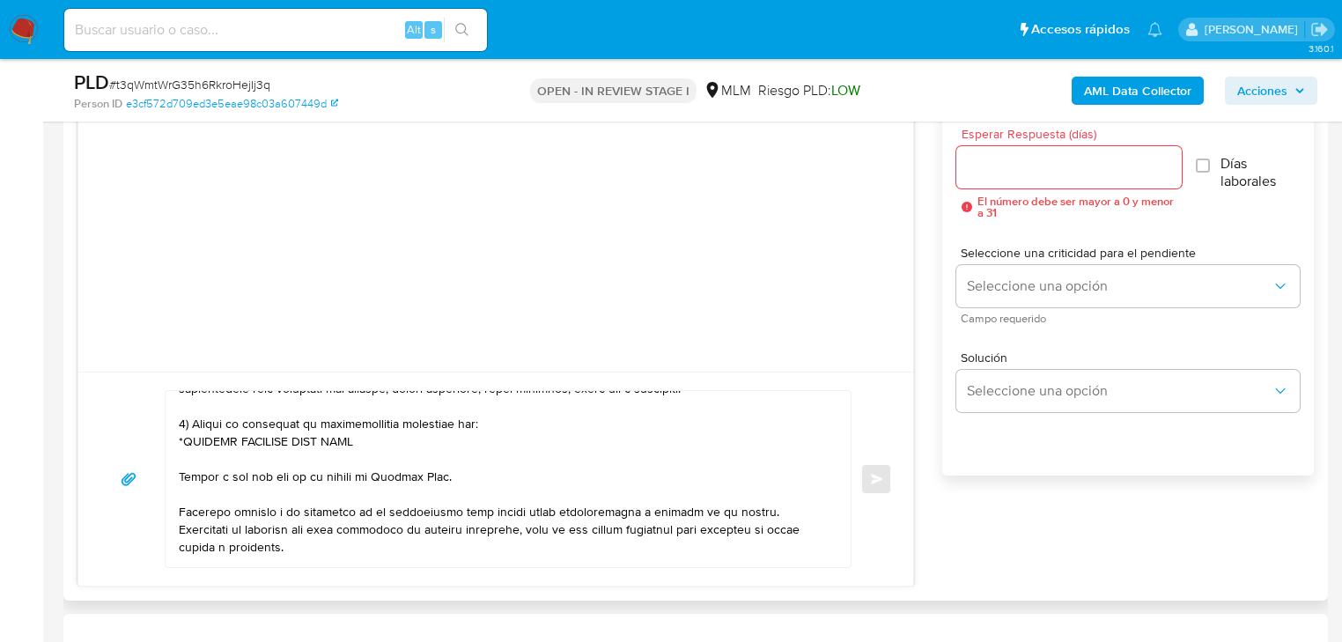
click at [177, 476] on div at bounding box center [504, 479] width 676 height 176
click at [180, 476] on textarea at bounding box center [504, 479] width 650 height 176
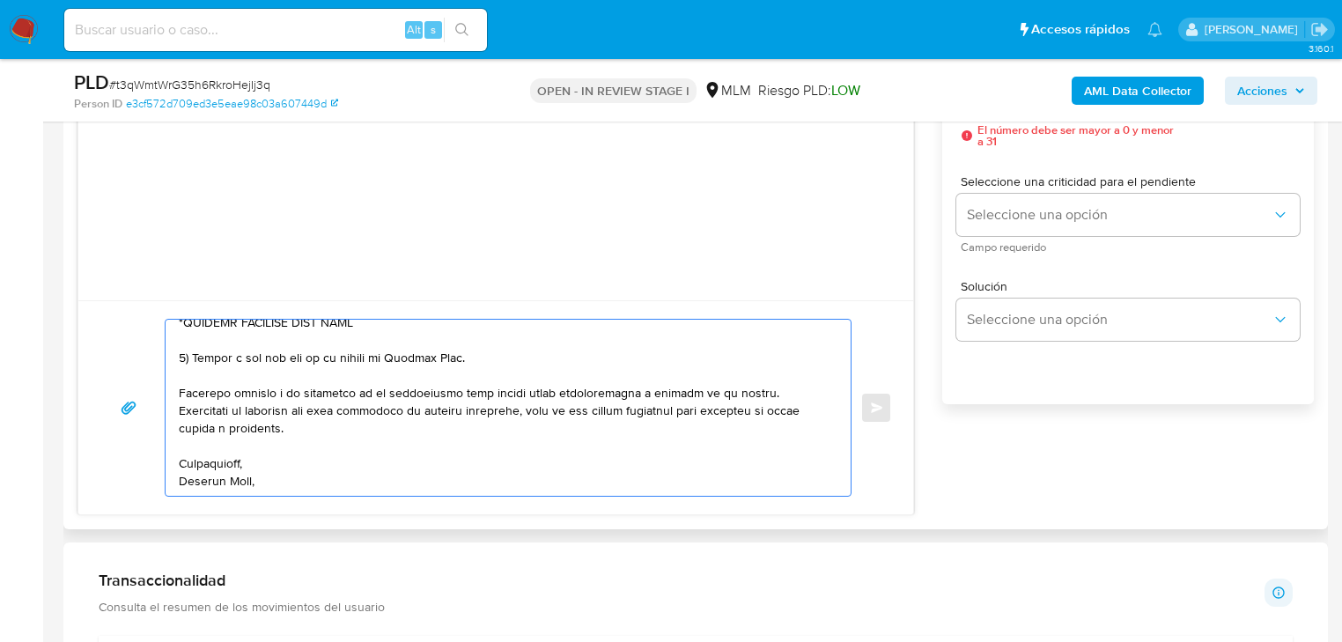
scroll to position [1127, 0]
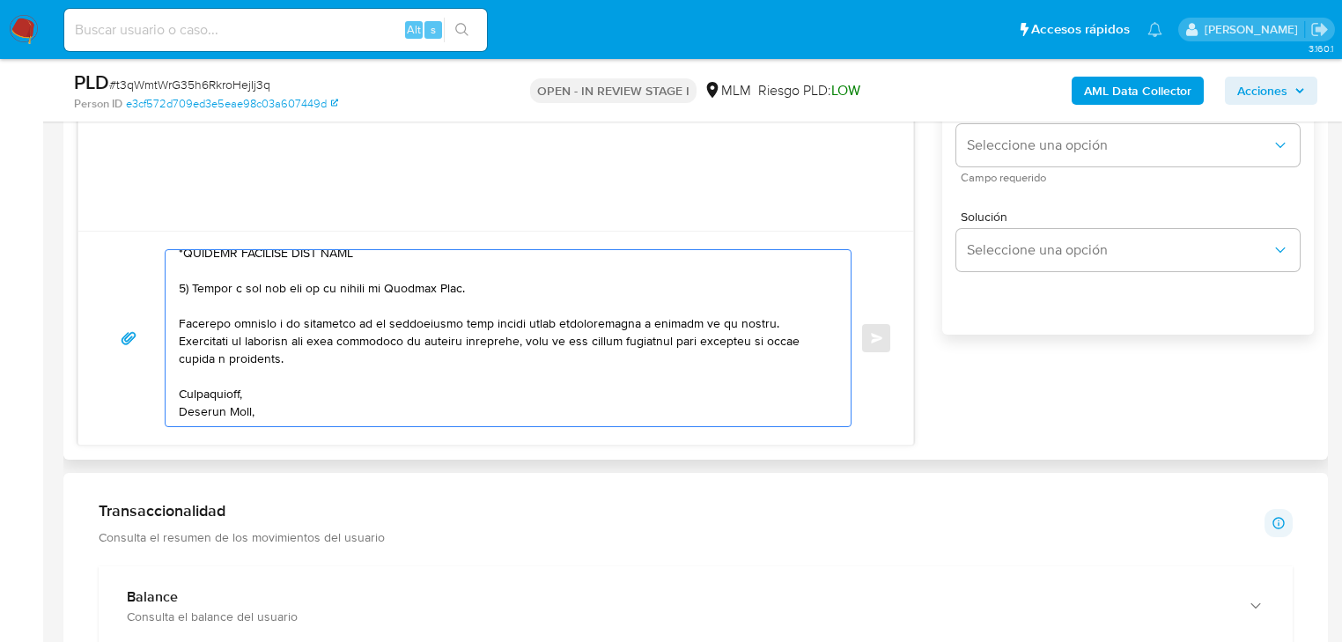
click at [251, 415] on textarea at bounding box center [504, 338] width 650 height 176
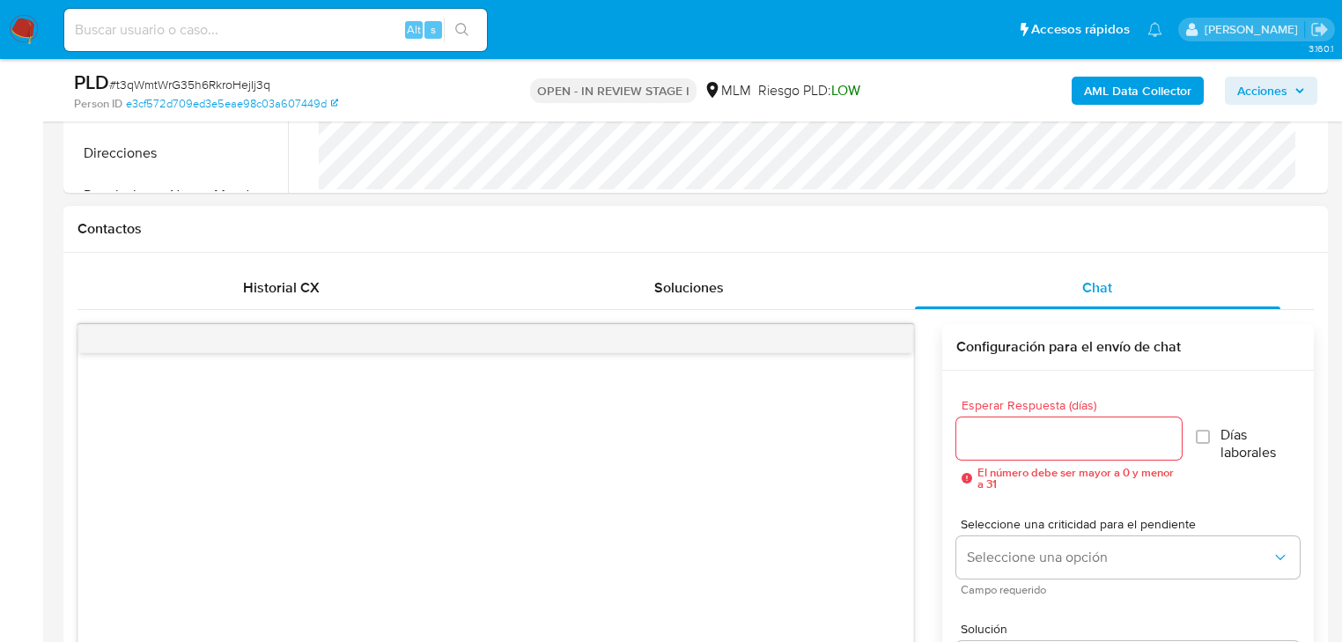
scroll to position [704, 0]
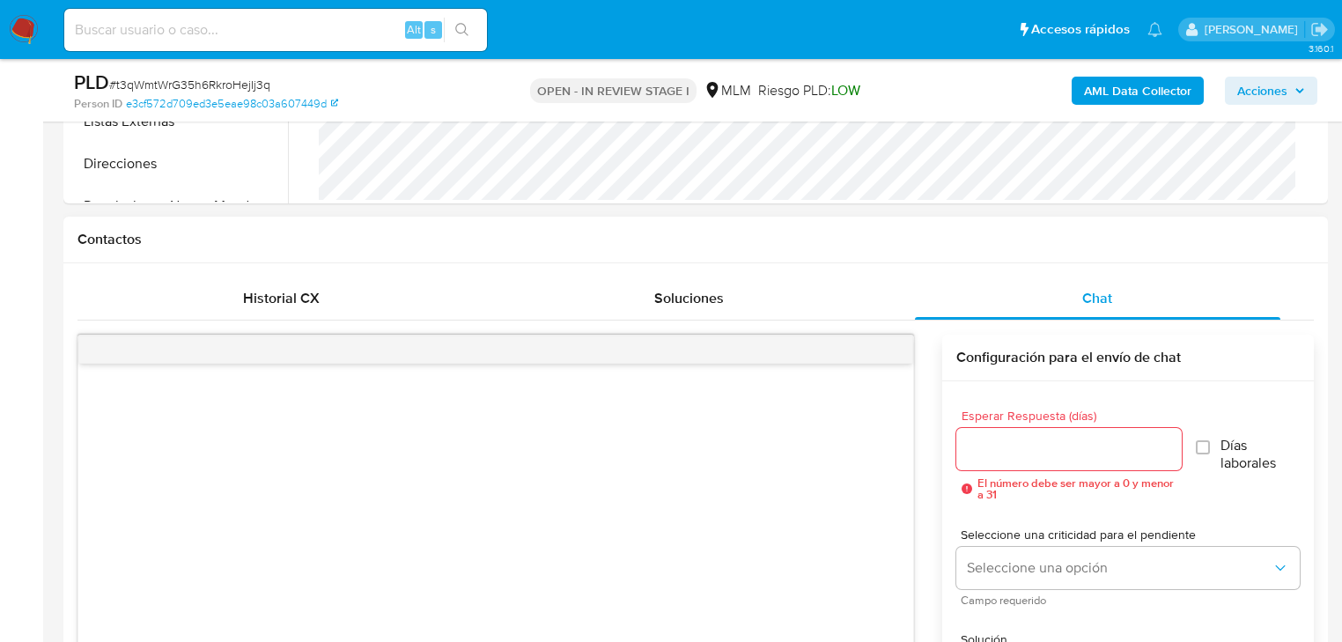
type textarea "Estimada Fidelia, Te comunicamos que se ha identificado un cambio en el uso hab…"
click at [1032, 454] on input "Esperar Respuesta (días)" at bounding box center [1068, 449] width 225 height 23
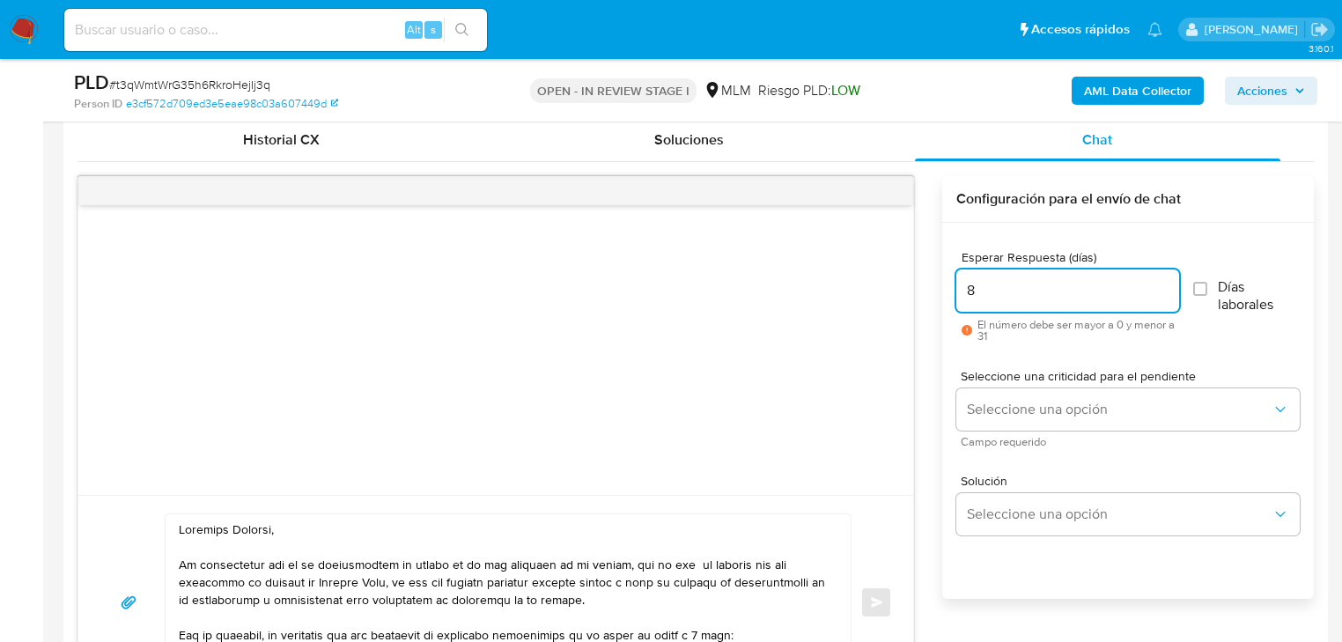
scroll to position [916, 0]
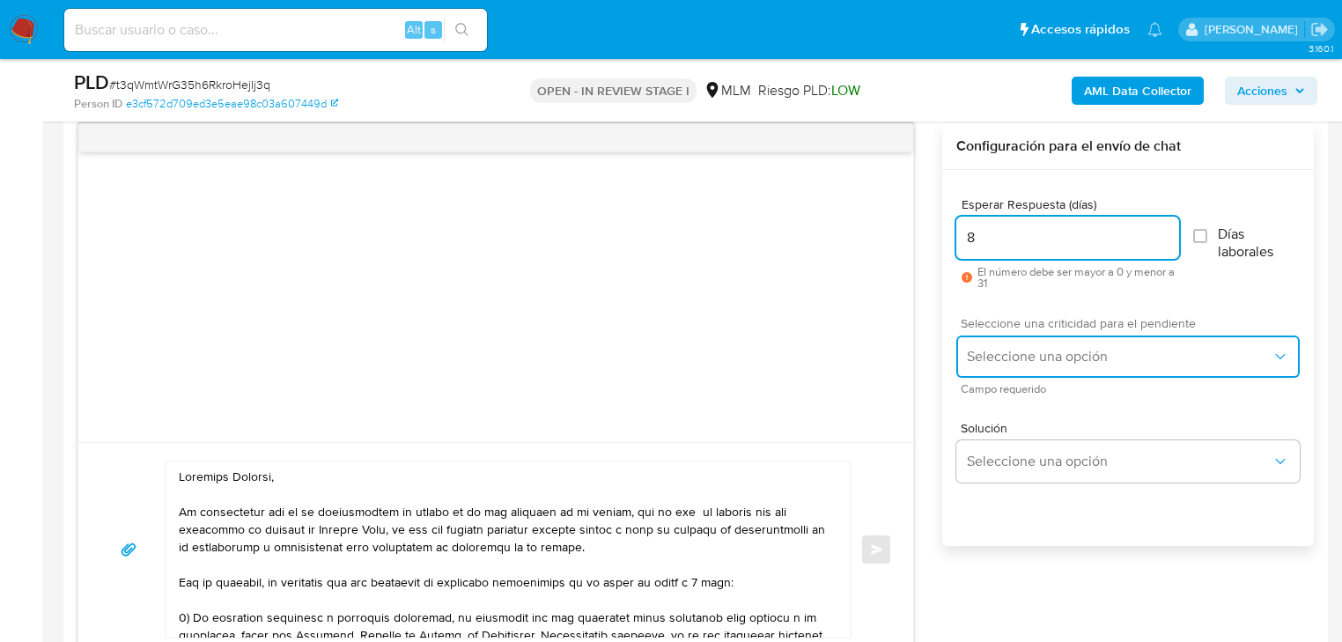
click at [1014, 366] on button "Seleccione una opción" at bounding box center [1127, 357] width 343 height 42
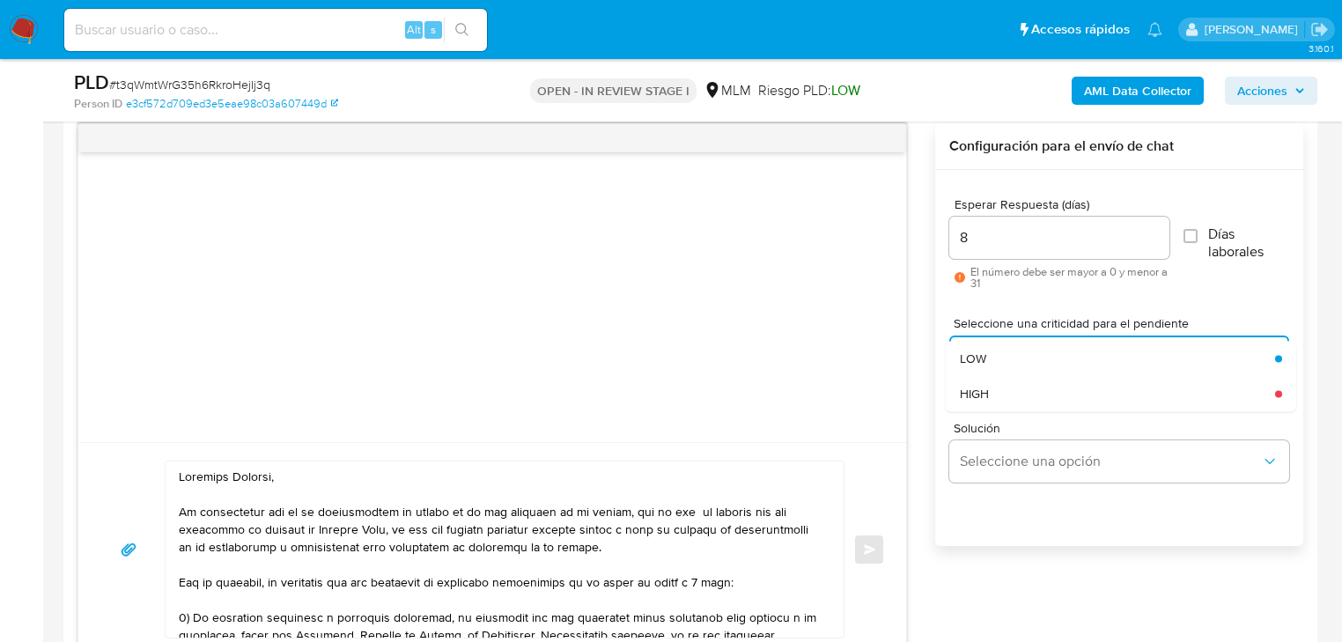
click at [1013, 235] on input "8" at bounding box center [1059, 237] width 221 height 23
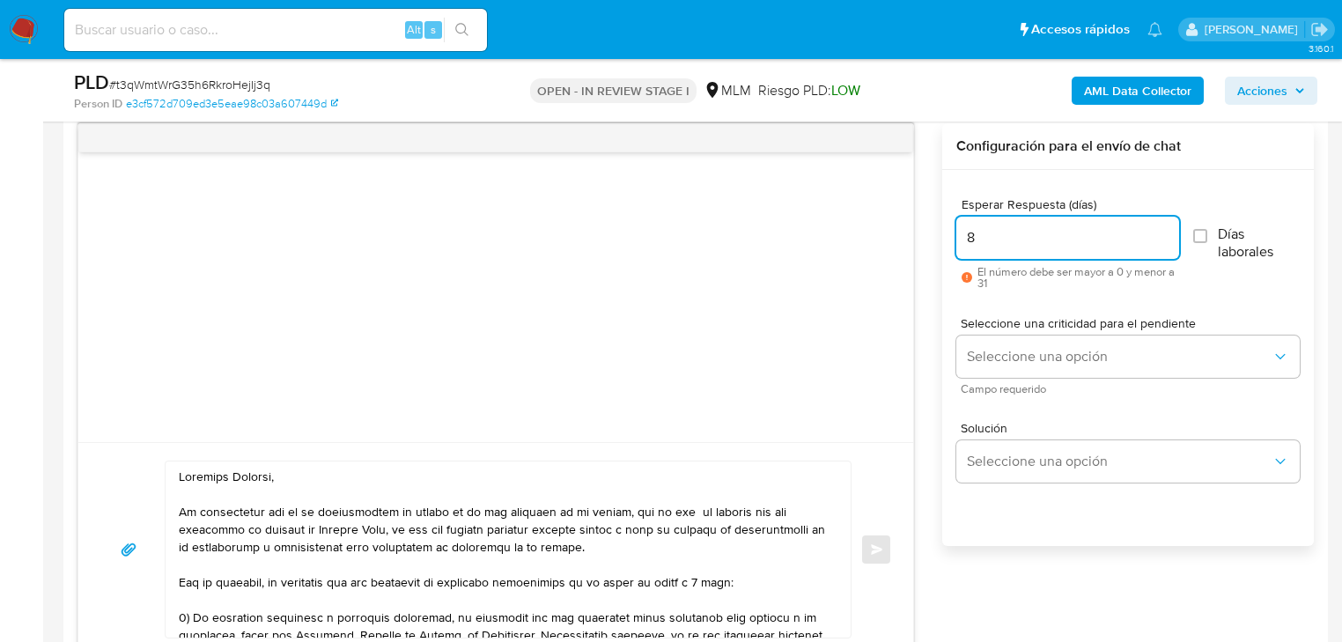
drag, startPoint x: 993, startPoint y: 239, endPoint x: 900, endPoint y: 218, distance: 95.5
click at [900, 218] on div "Enviar Configuración para el envío de chat Esperar Respuesta (días) 8 El número…" at bounding box center [695, 390] width 1236 height 534
type input "5"
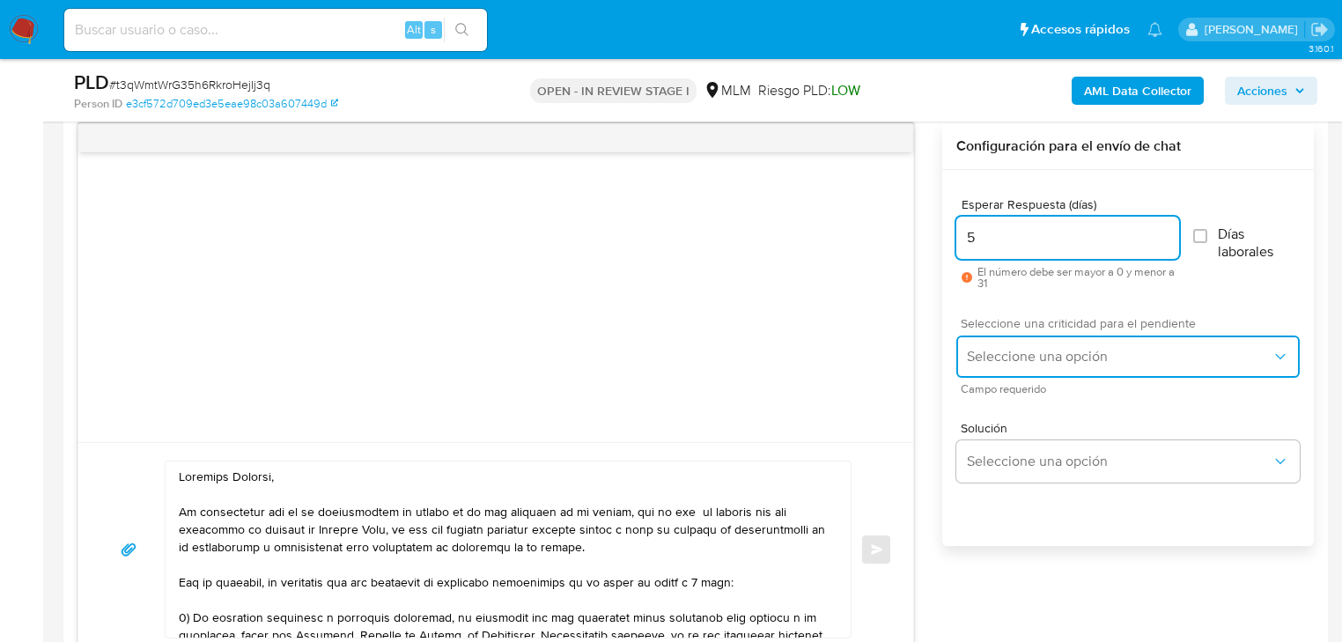
click at [1021, 370] on button "Seleccione una opción" at bounding box center [1127, 357] width 343 height 42
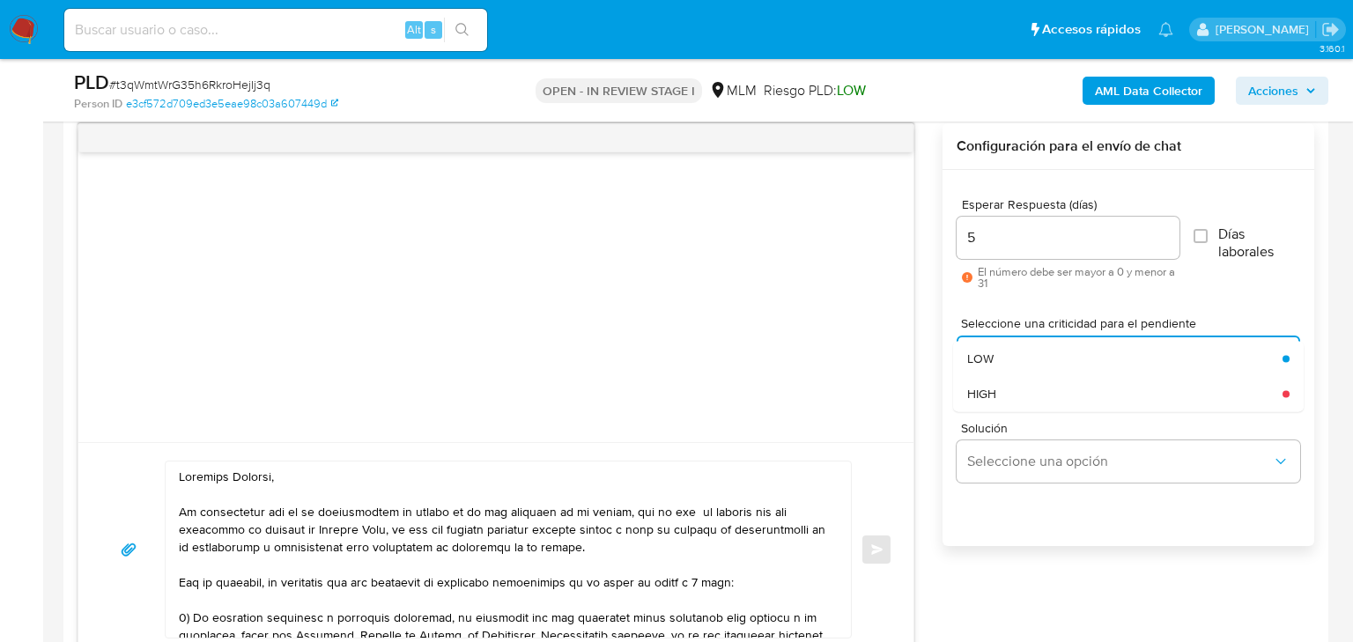
drag, startPoint x: 1007, startPoint y: 398, endPoint x: 778, endPoint y: 384, distance: 228.5
click at [1007, 398] on div "HIGH" at bounding box center [1124, 393] width 315 height 35
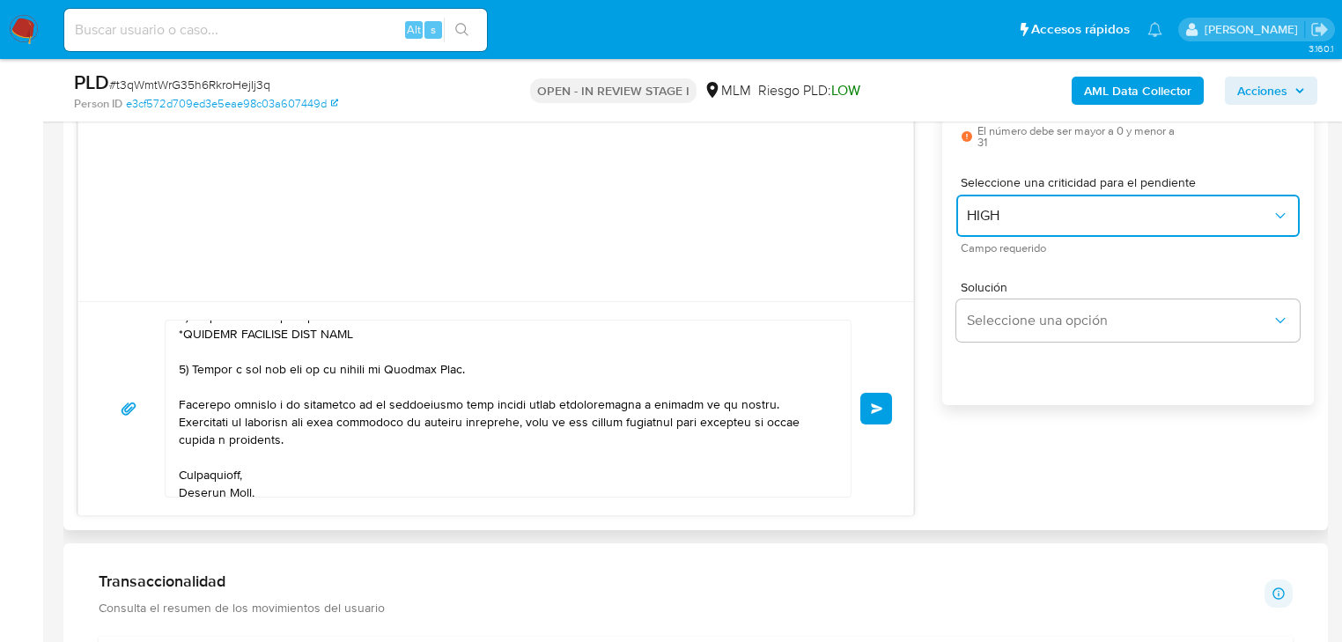
scroll to position [241, 0]
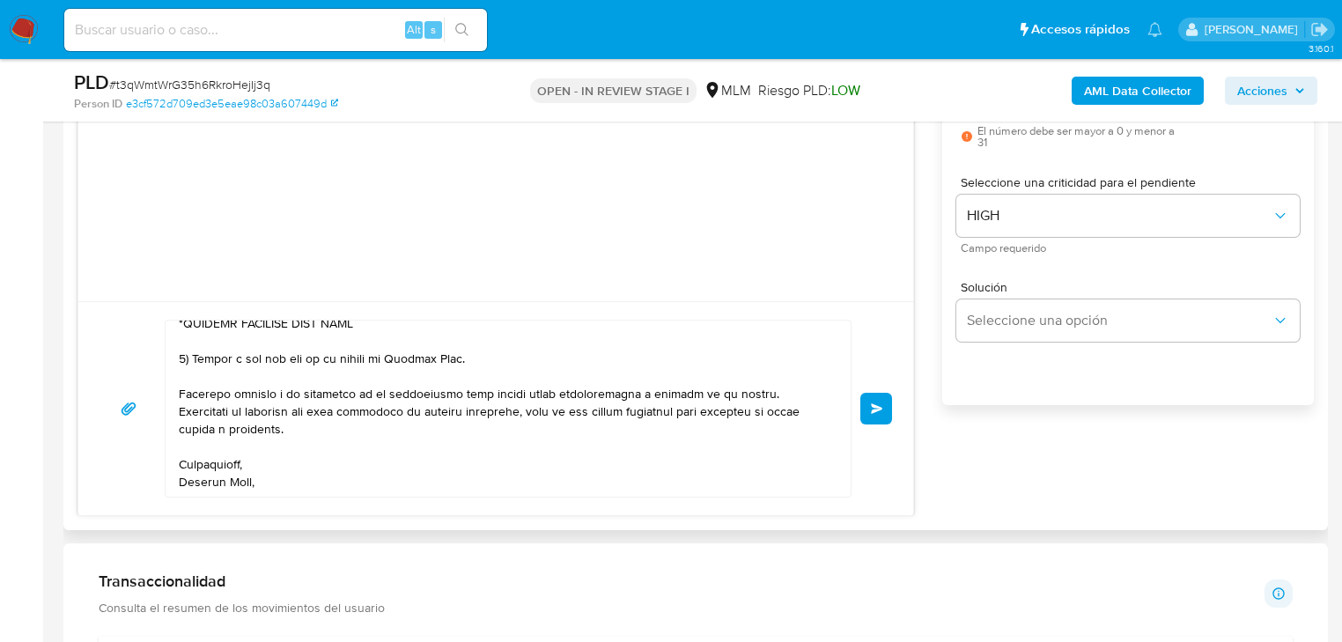
click at [881, 406] on span "Enviar" at bounding box center [877, 408] width 12 height 11
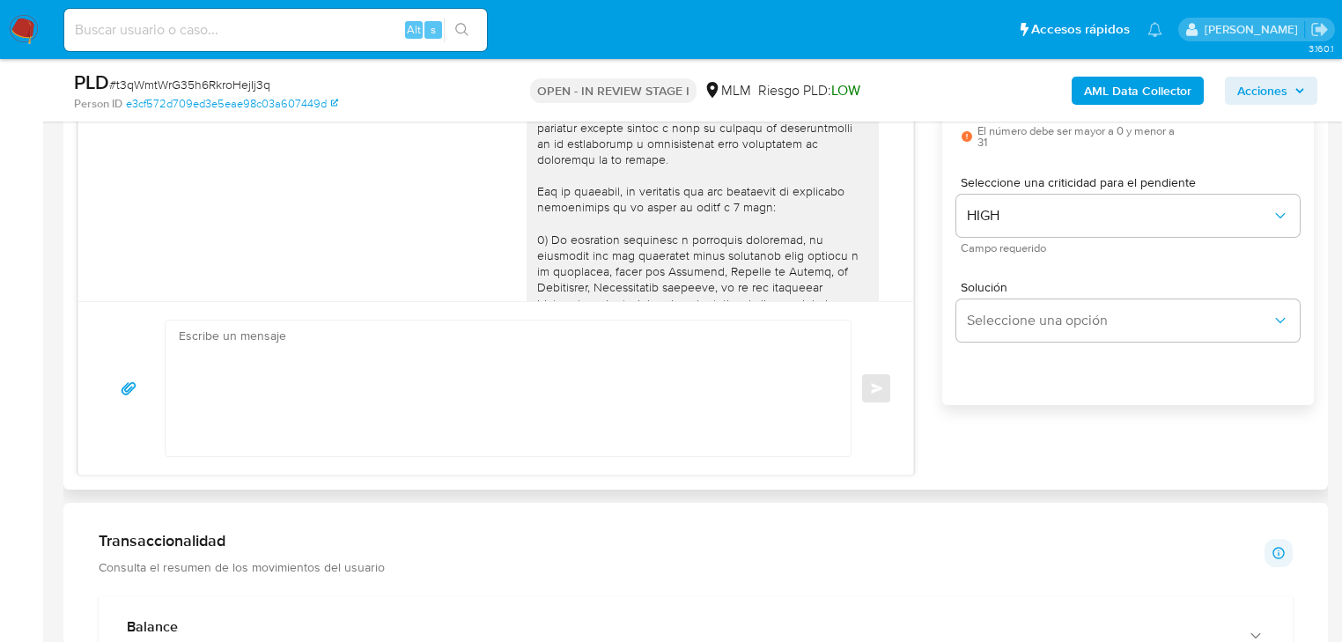
scroll to position [292, 0]
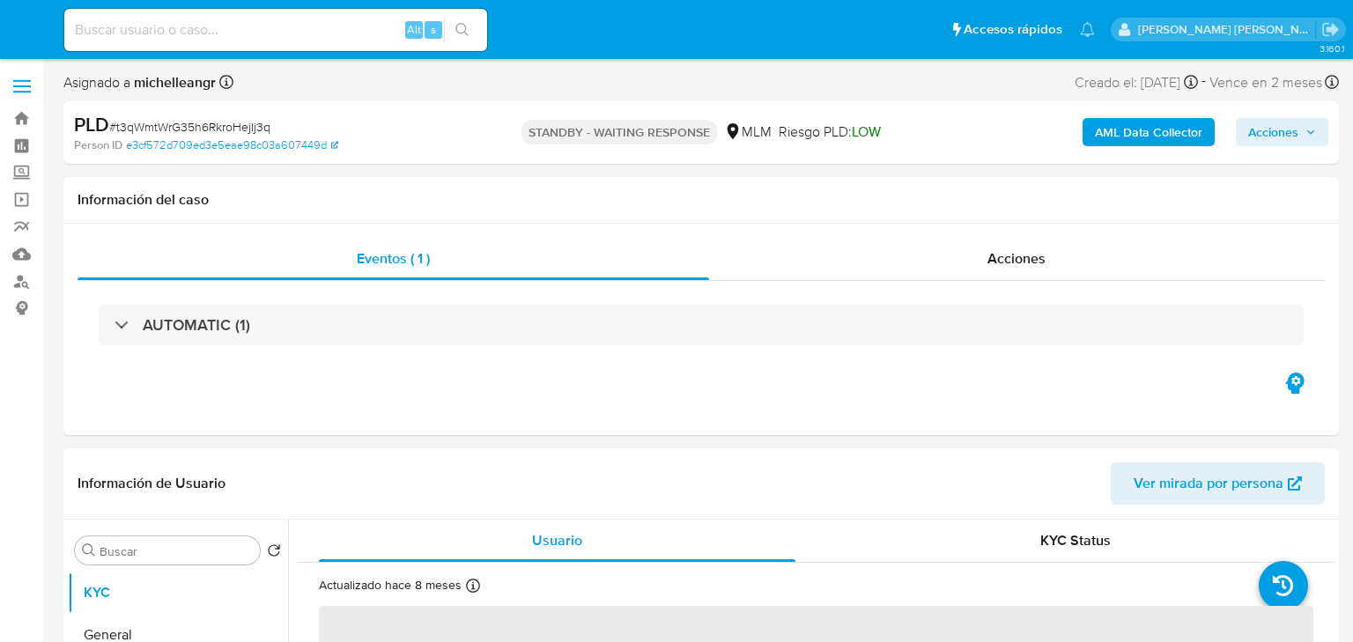
select select "10"
click at [185, 26] on input at bounding box center [275, 29] width 423 height 23
paste input "25rvL7yhqIkESJzvMIpaqjdn"
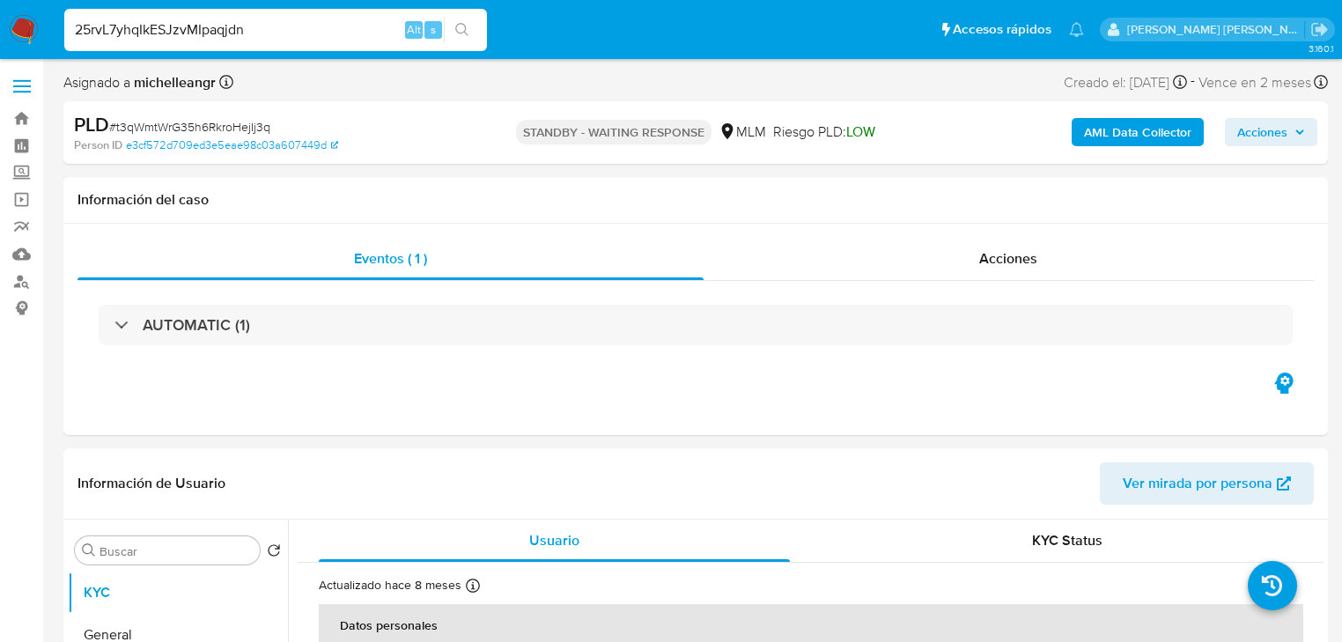
type input "25rvL7yhqIkESJzvMIpaqjdn"
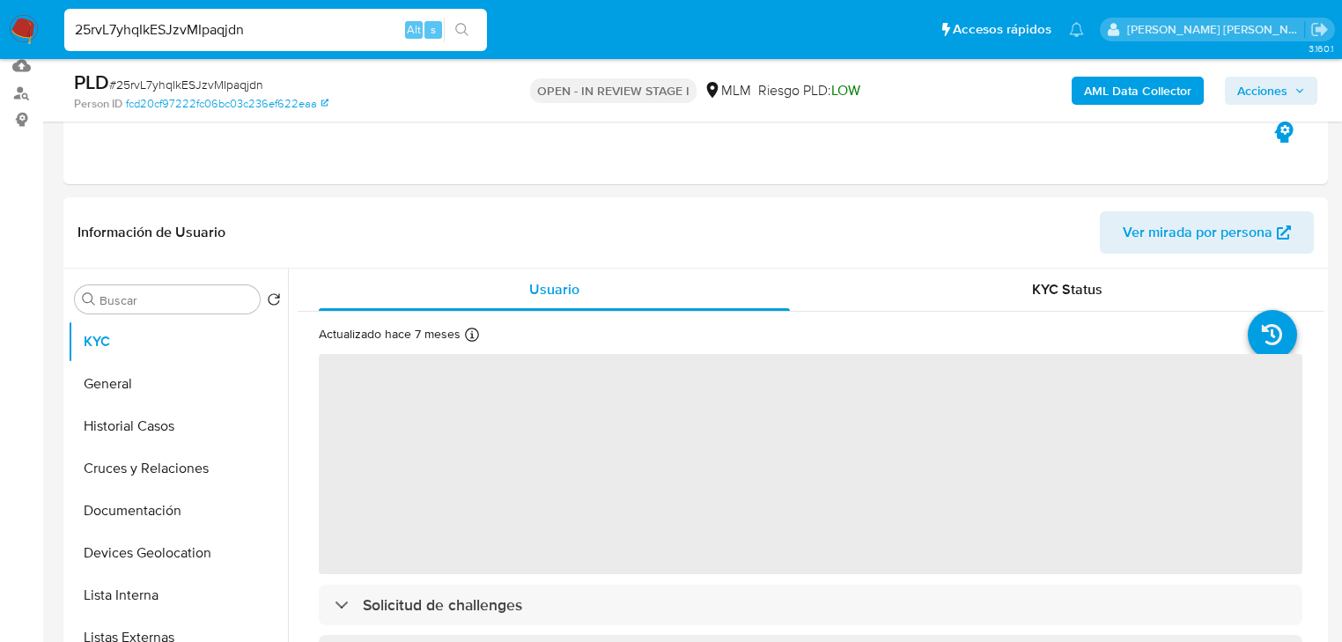
scroll to position [211, 0]
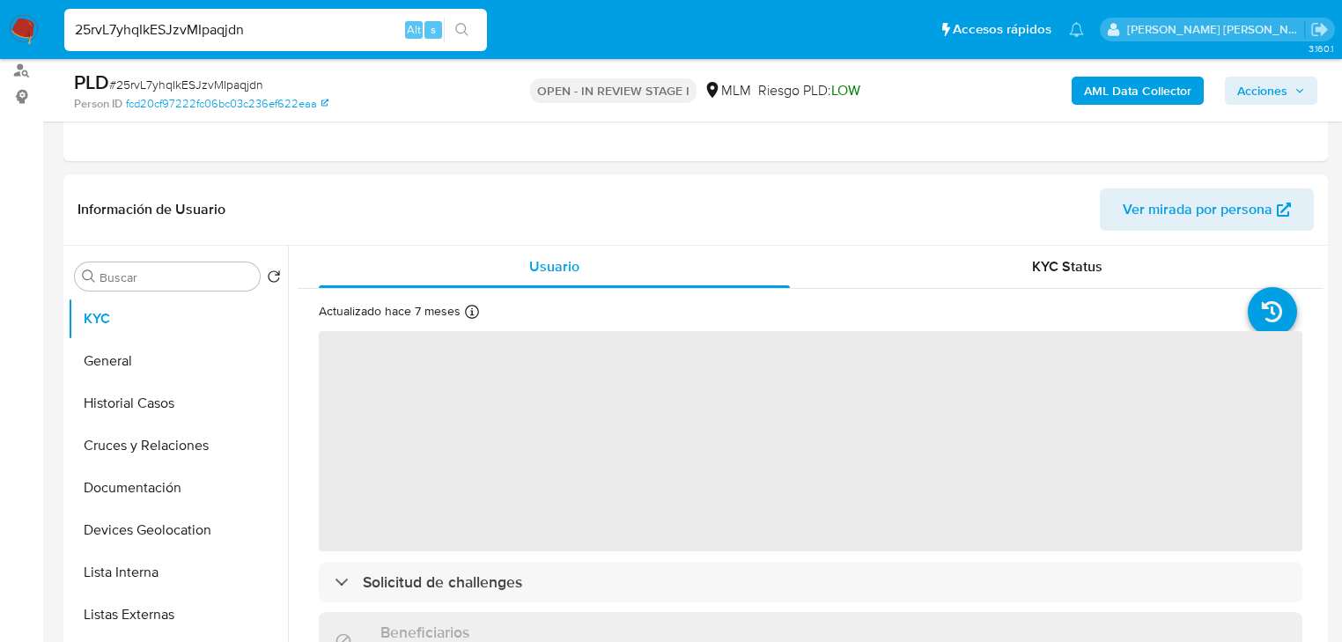
select select "10"
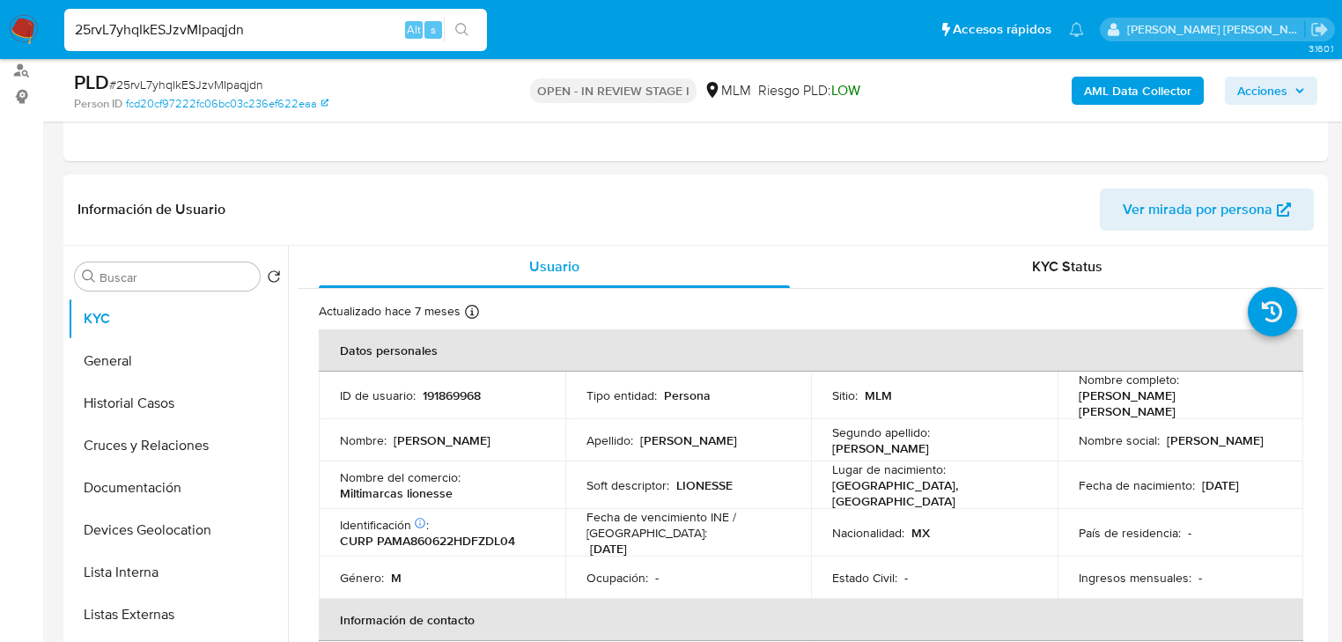
scroll to position [70, 0]
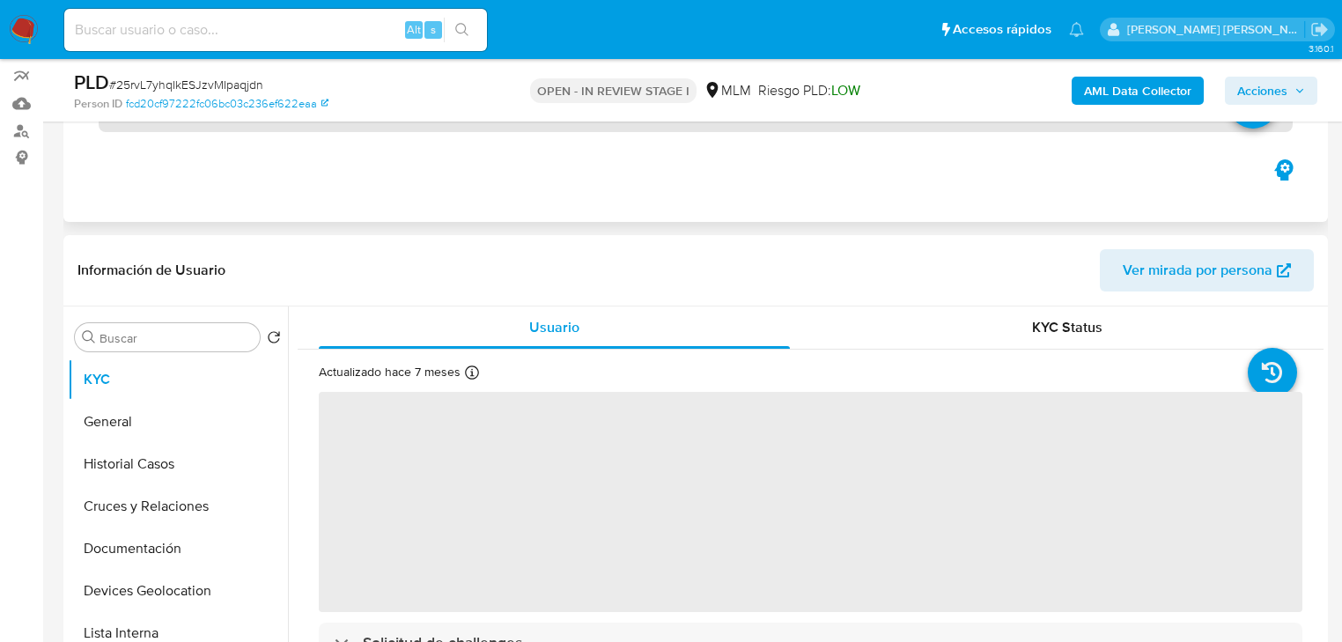
scroll to position [282, 0]
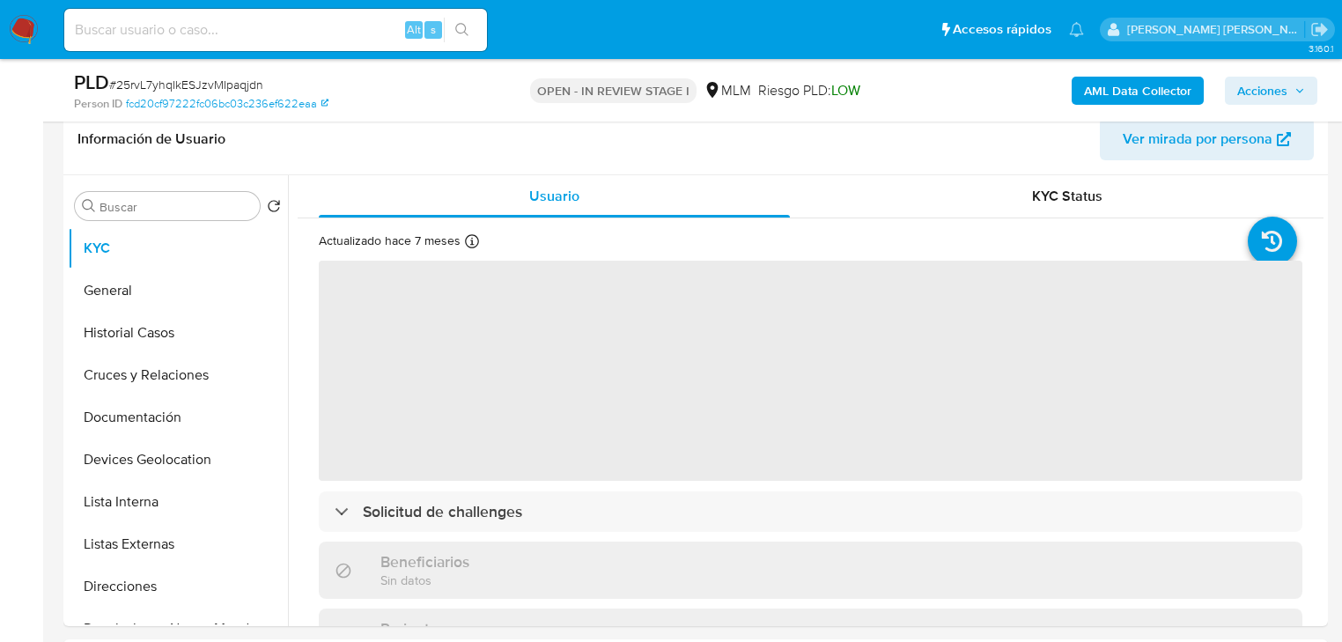
select select "10"
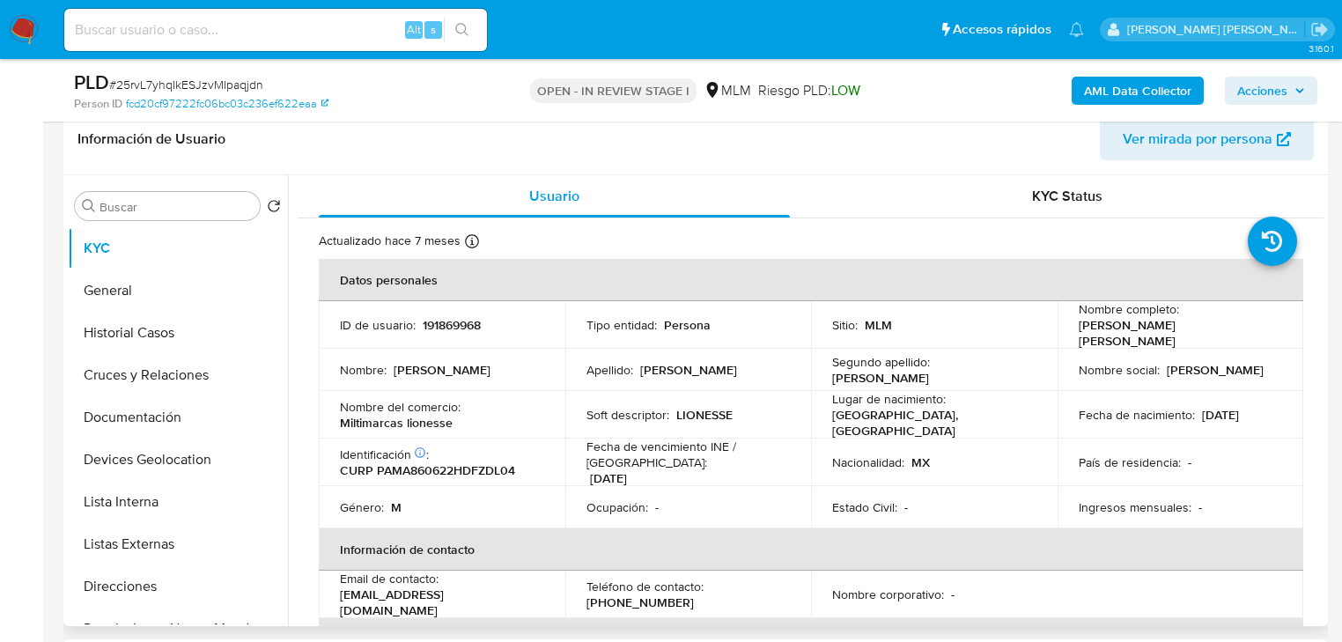
scroll to position [70, 0]
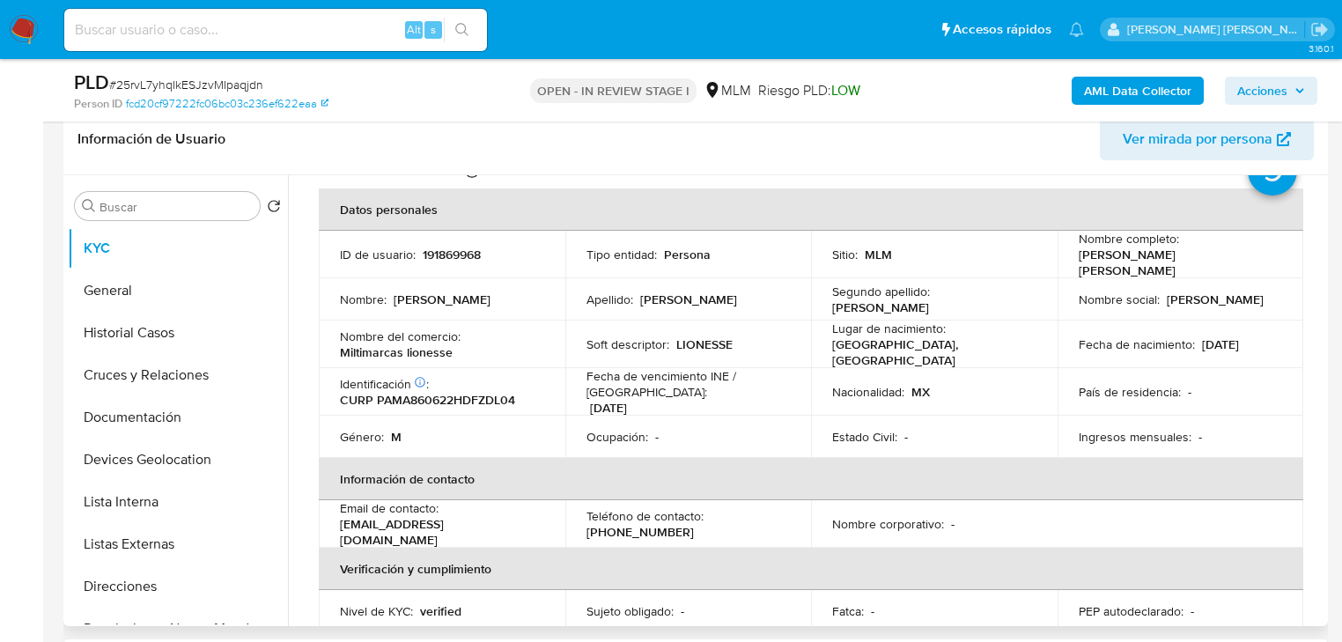
click at [1235, 313] on td "Nombre social : Alfredo Israel" at bounding box center [1181, 299] width 247 height 42
click at [1246, 321] on td "Fecha de nacimiento : 22/06/1986" at bounding box center [1181, 345] width 247 height 48
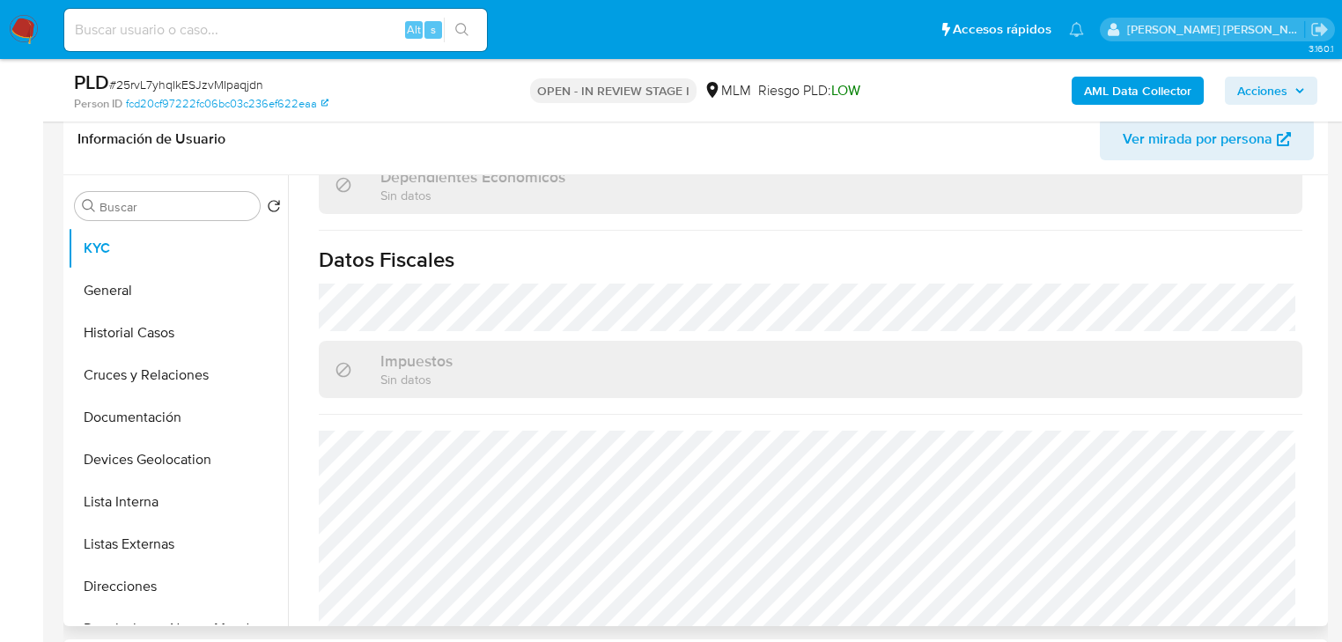
scroll to position [1095, 0]
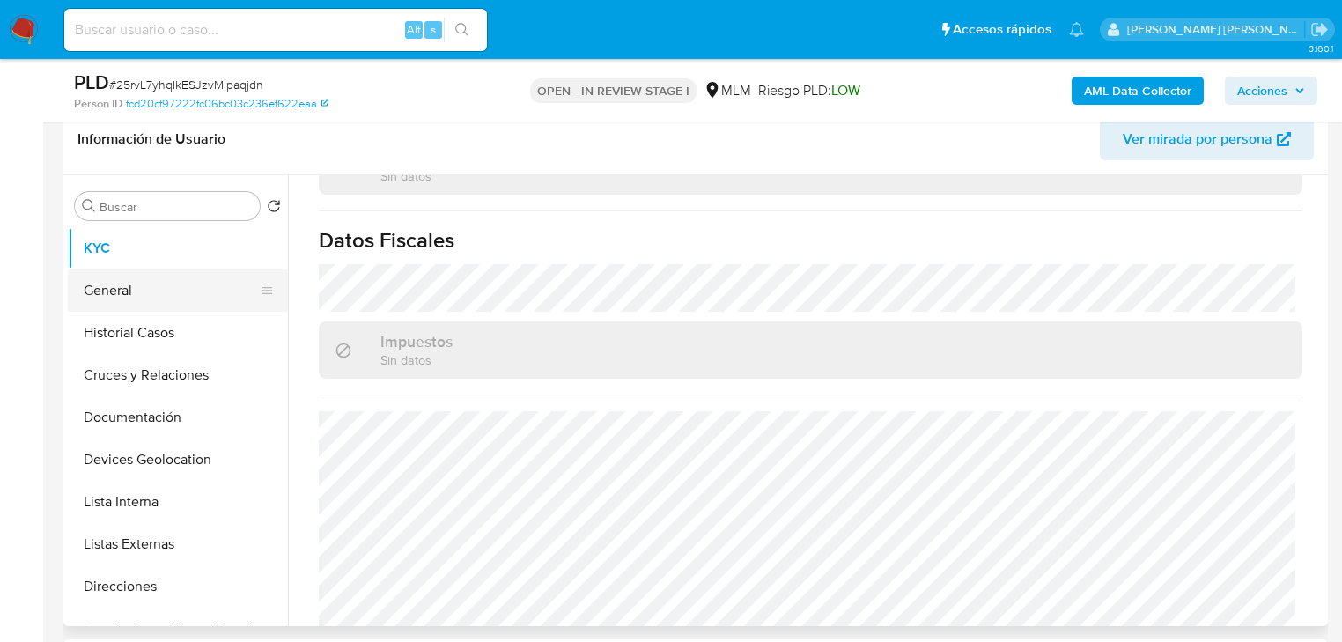
click at [186, 283] on button "General" at bounding box center [171, 290] width 206 height 42
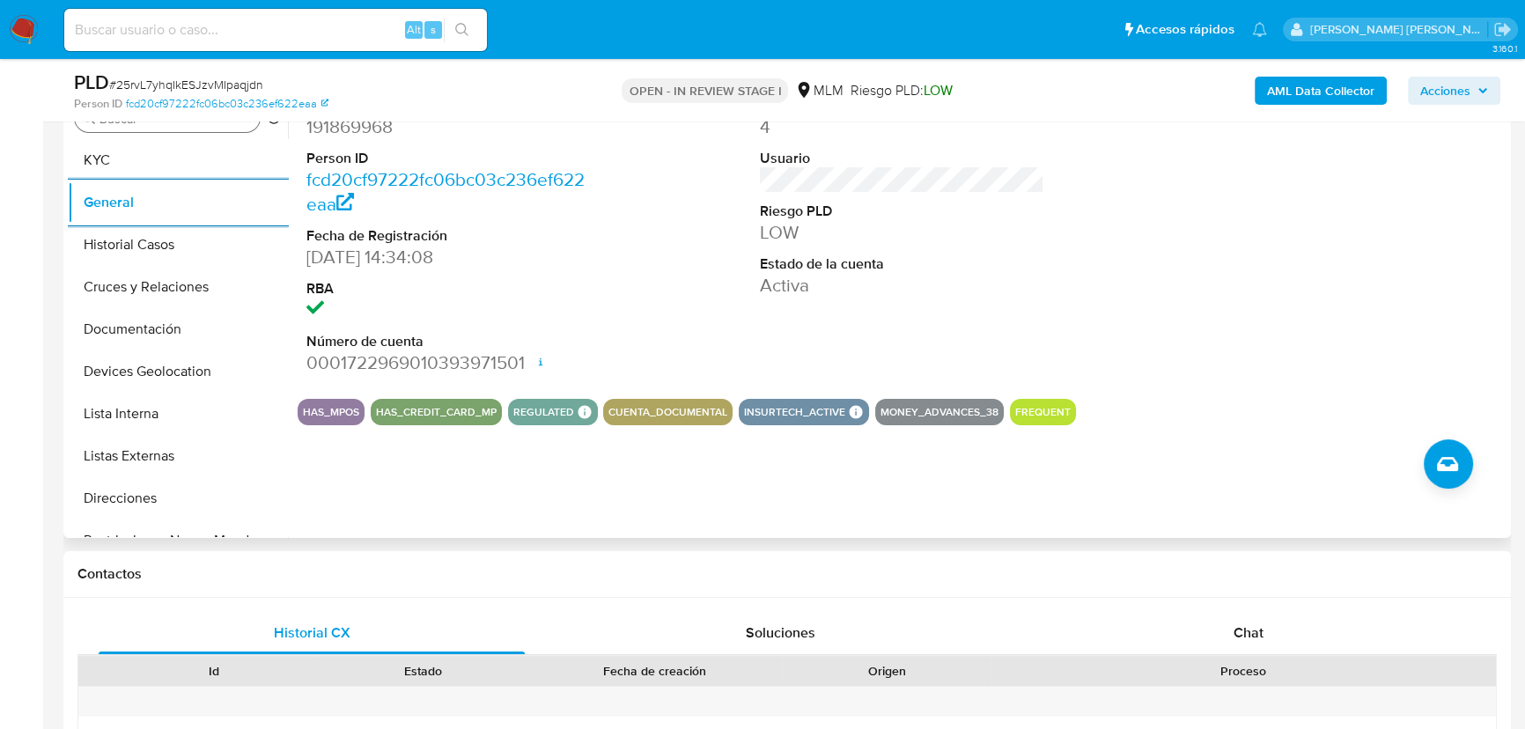
scroll to position [282, 0]
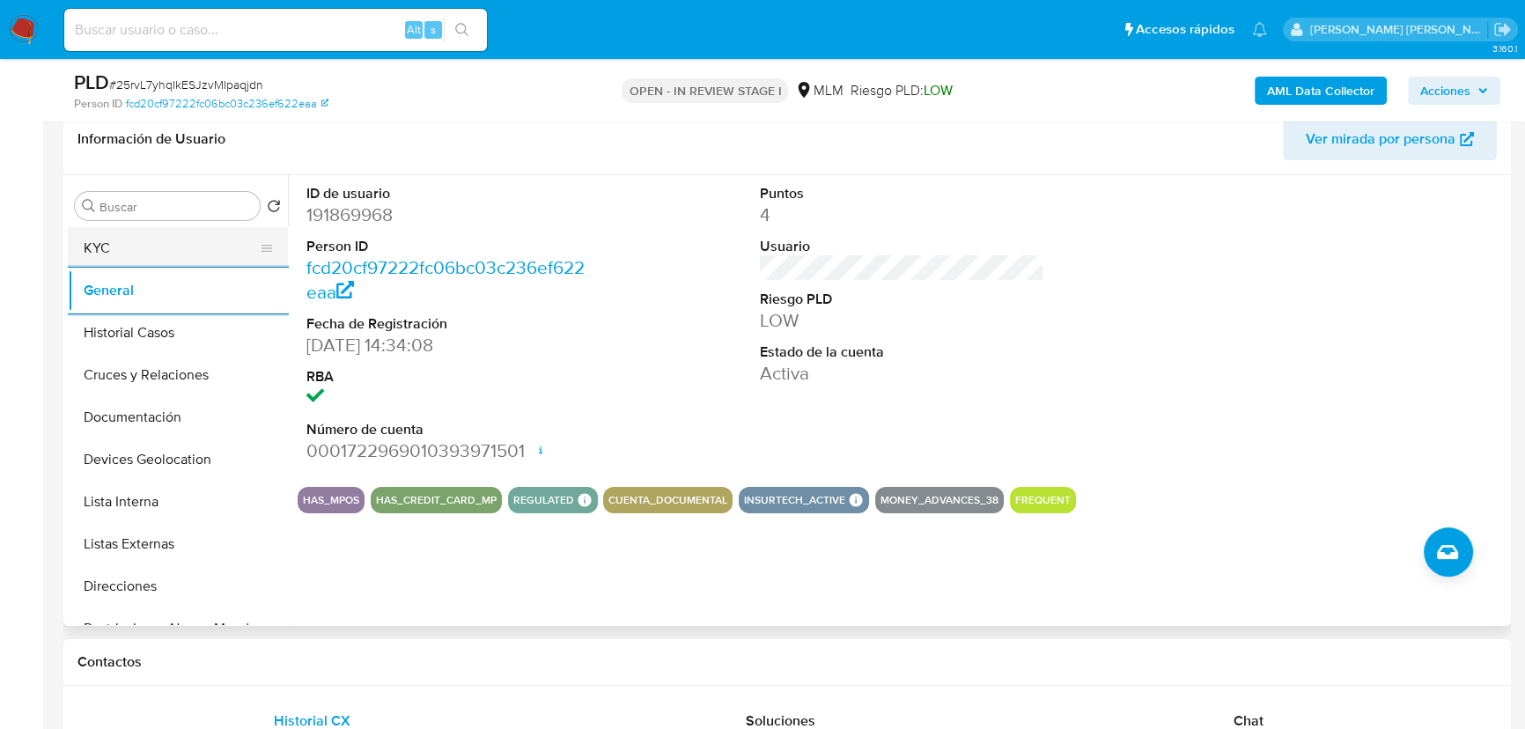
click at [111, 249] on button "KYC" at bounding box center [171, 248] width 206 height 42
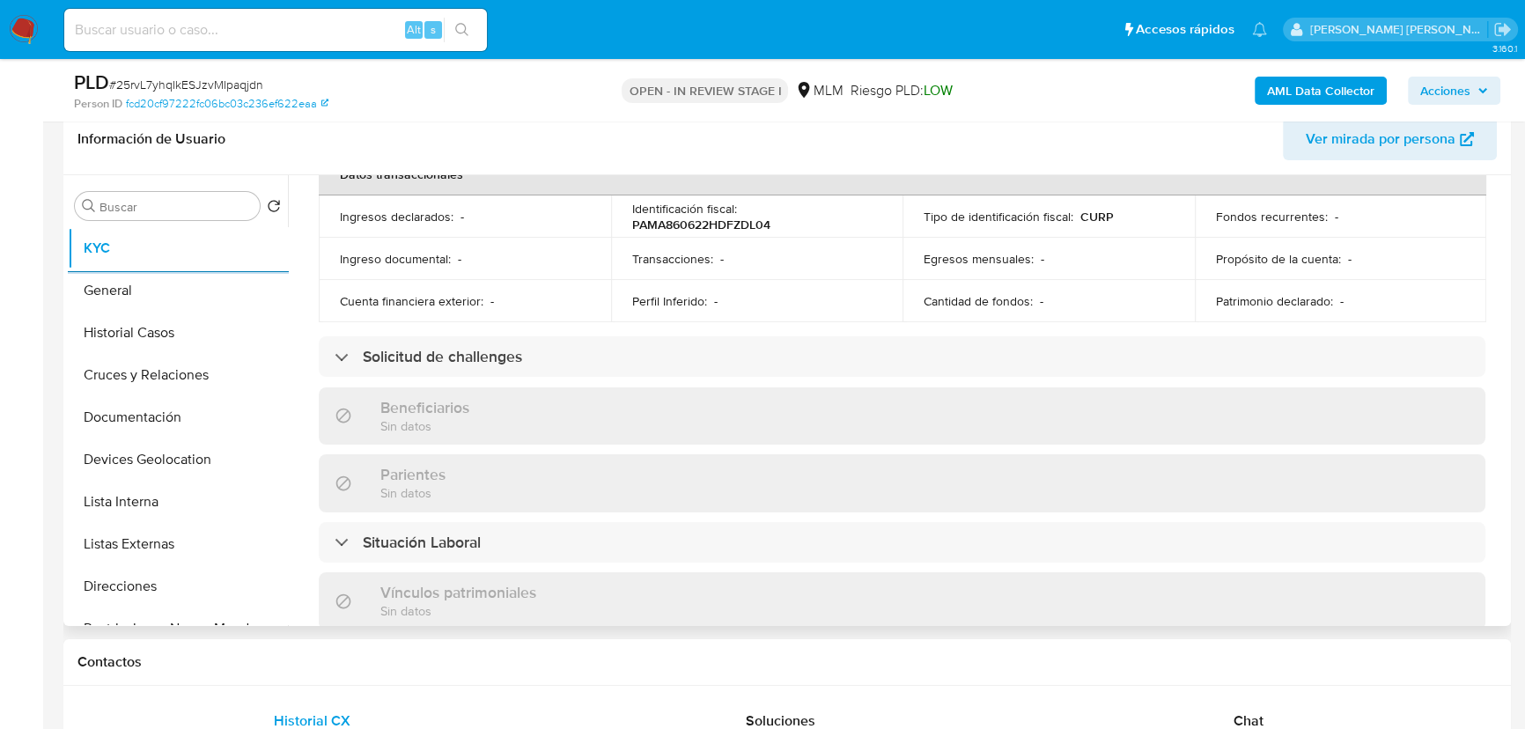
scroll to position [528, 0]
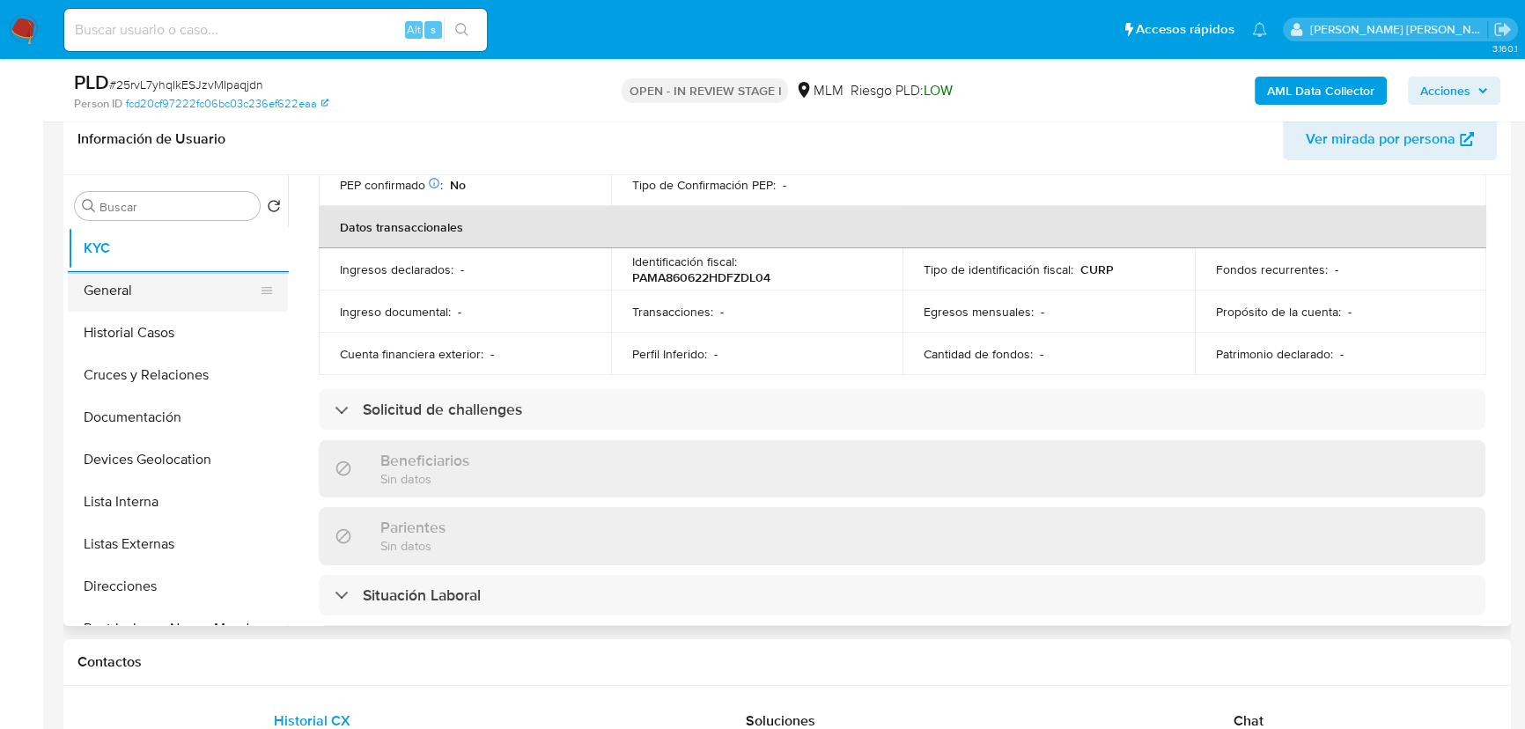
click at [157, 296] on button "General" at bounding box center [171, 290] width 206 height 42
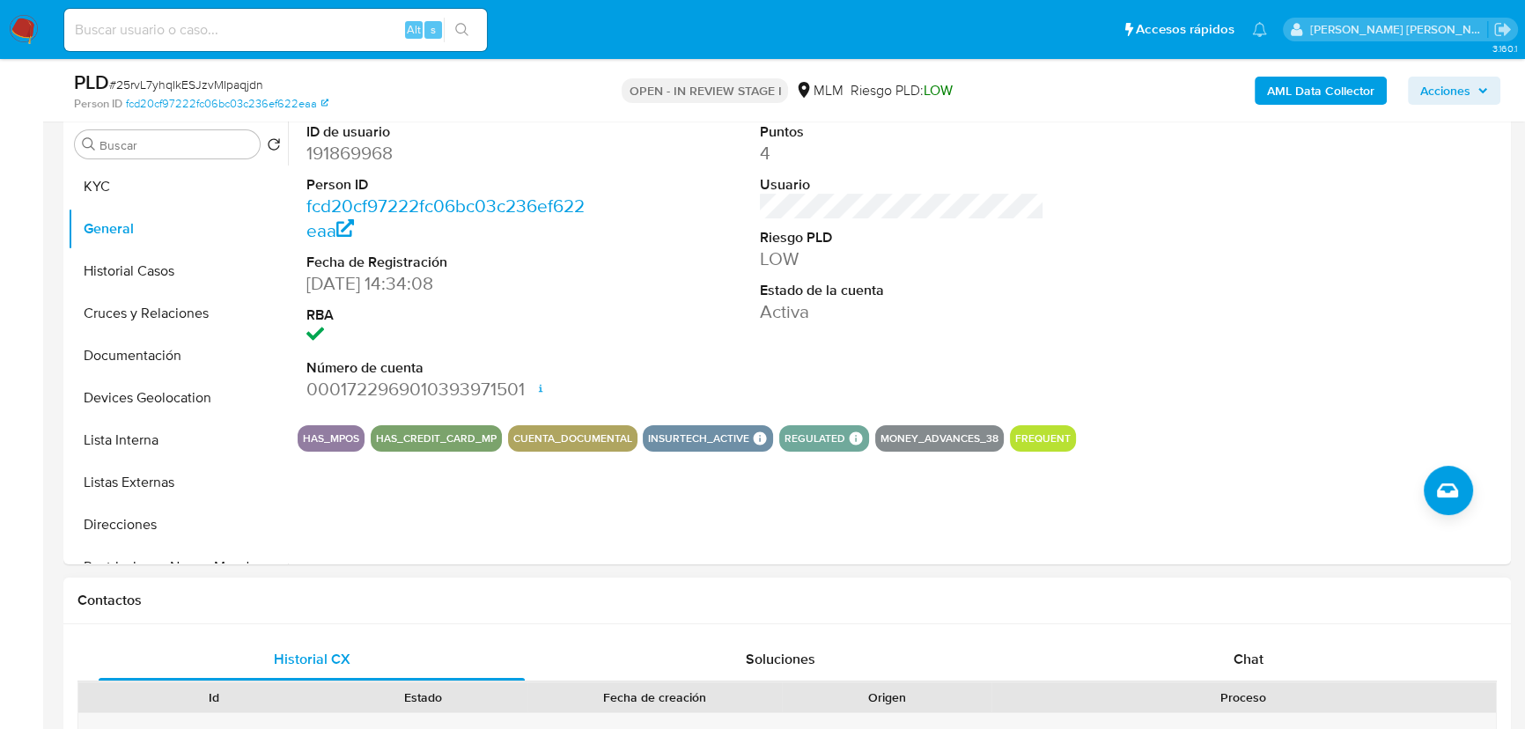
scroll to position [361, 0]
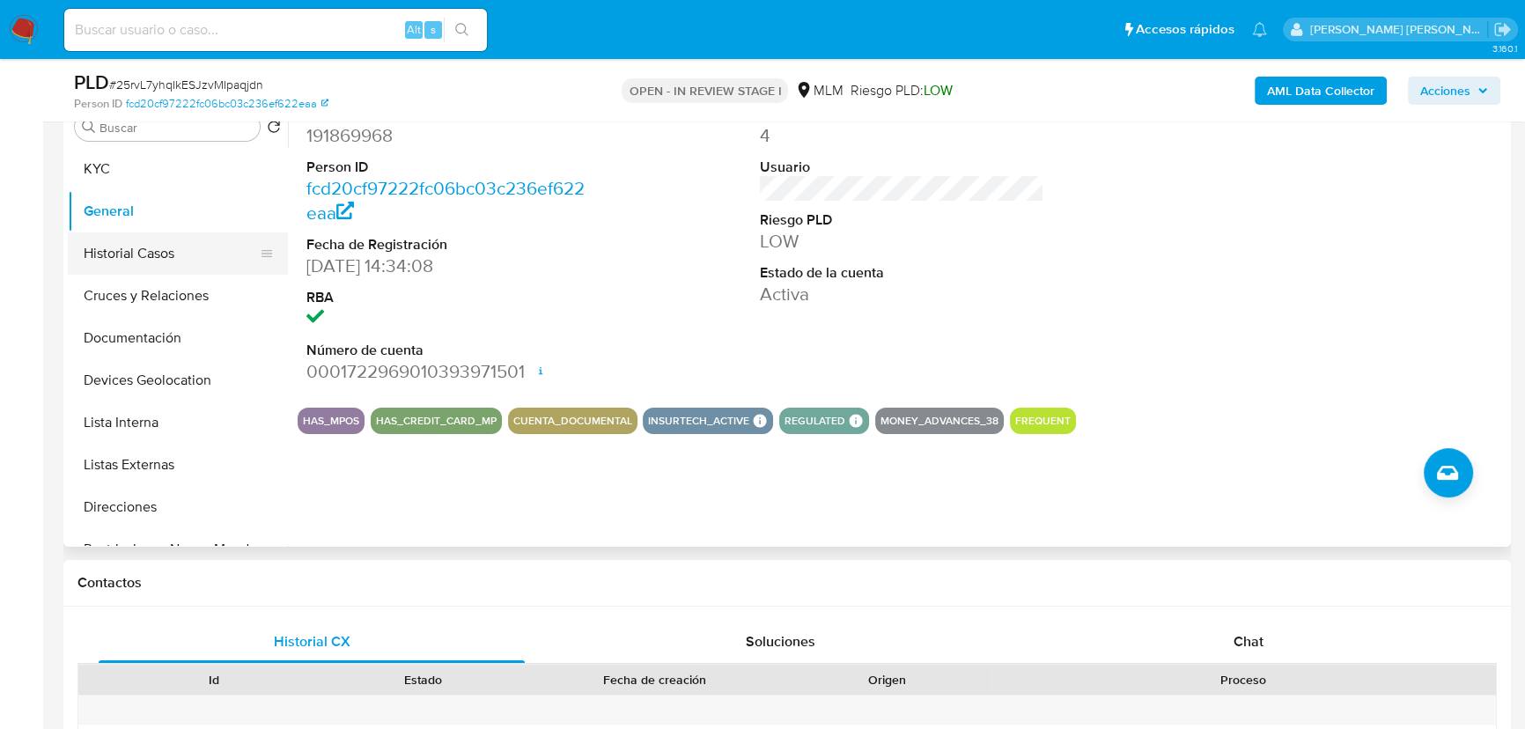
click at [173, 241] on button "Historial Casos" at bounding box center [171, 253] width 206 height 42
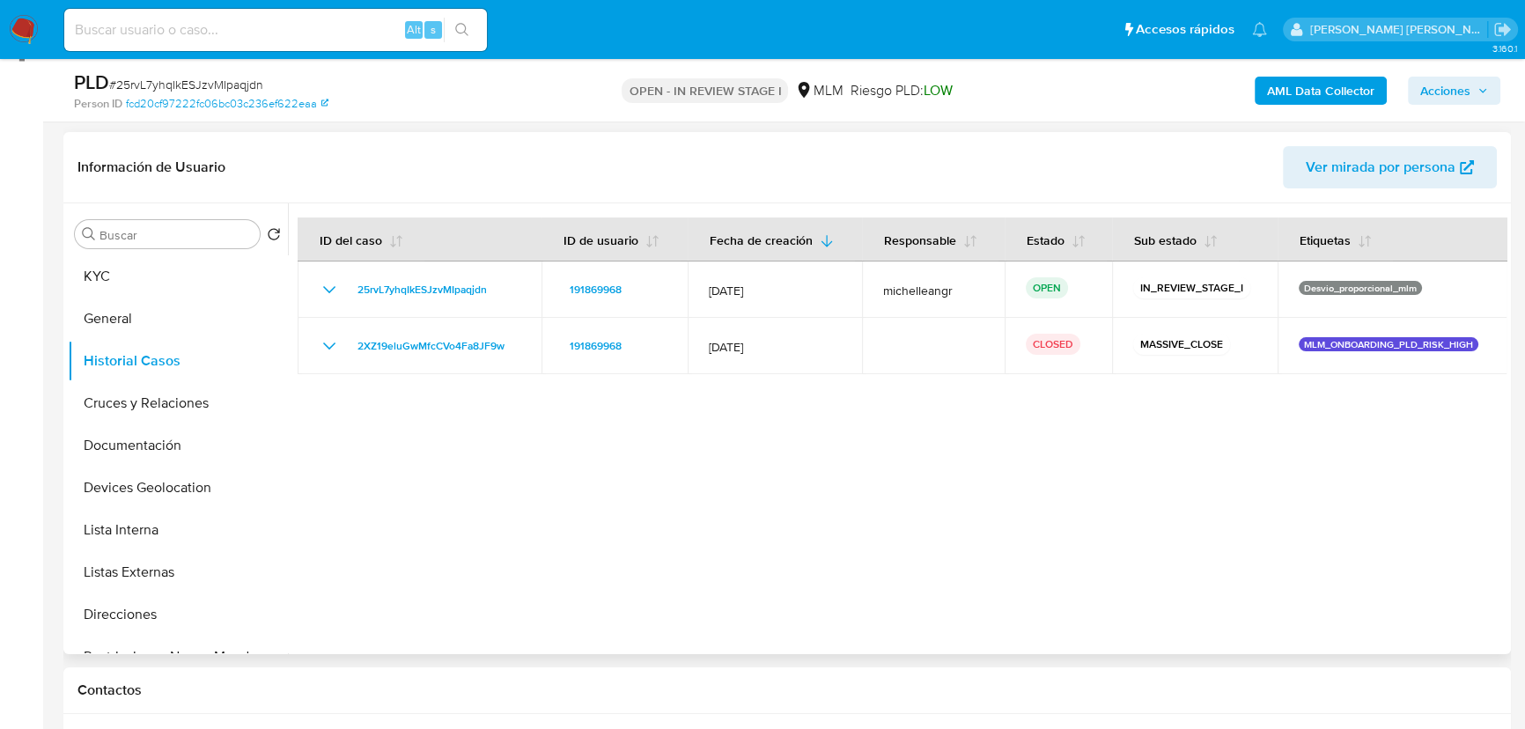
scroll to position [282, 0]
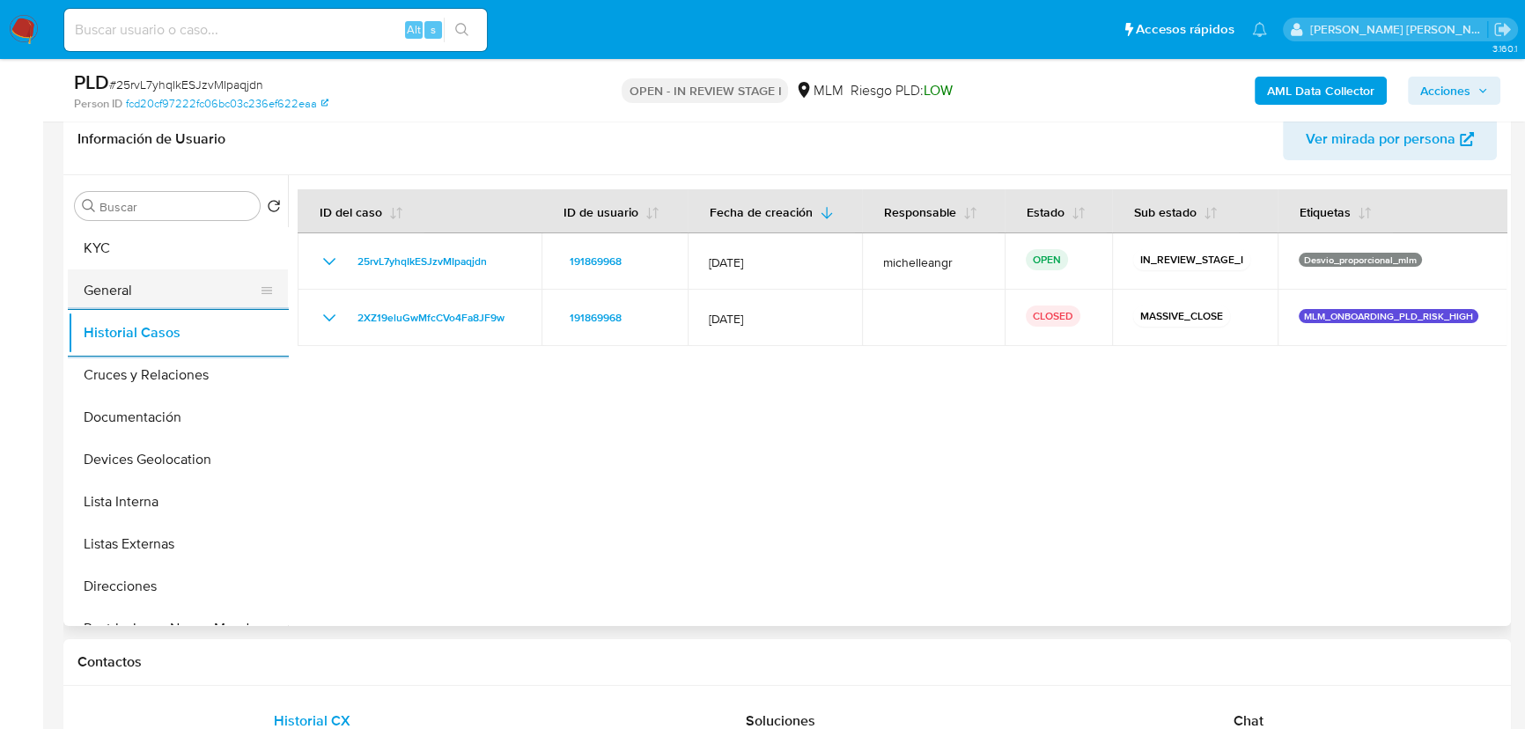
click at [122, 280] on button "General" at bounding box center [171, 290] width 206 height 42
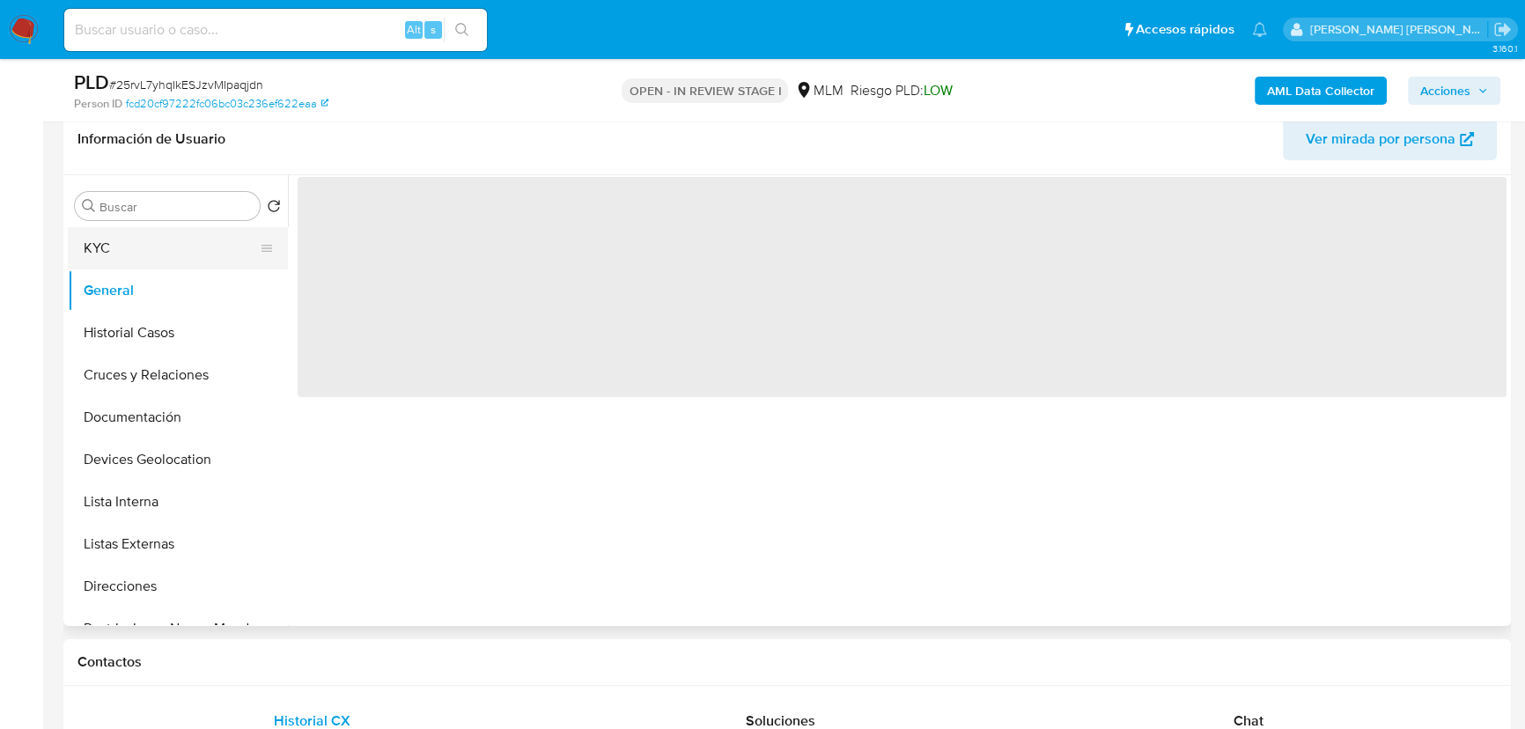
click at [126, 254] on button "KYC" at bounding box center [171, 248] width 206 height 42
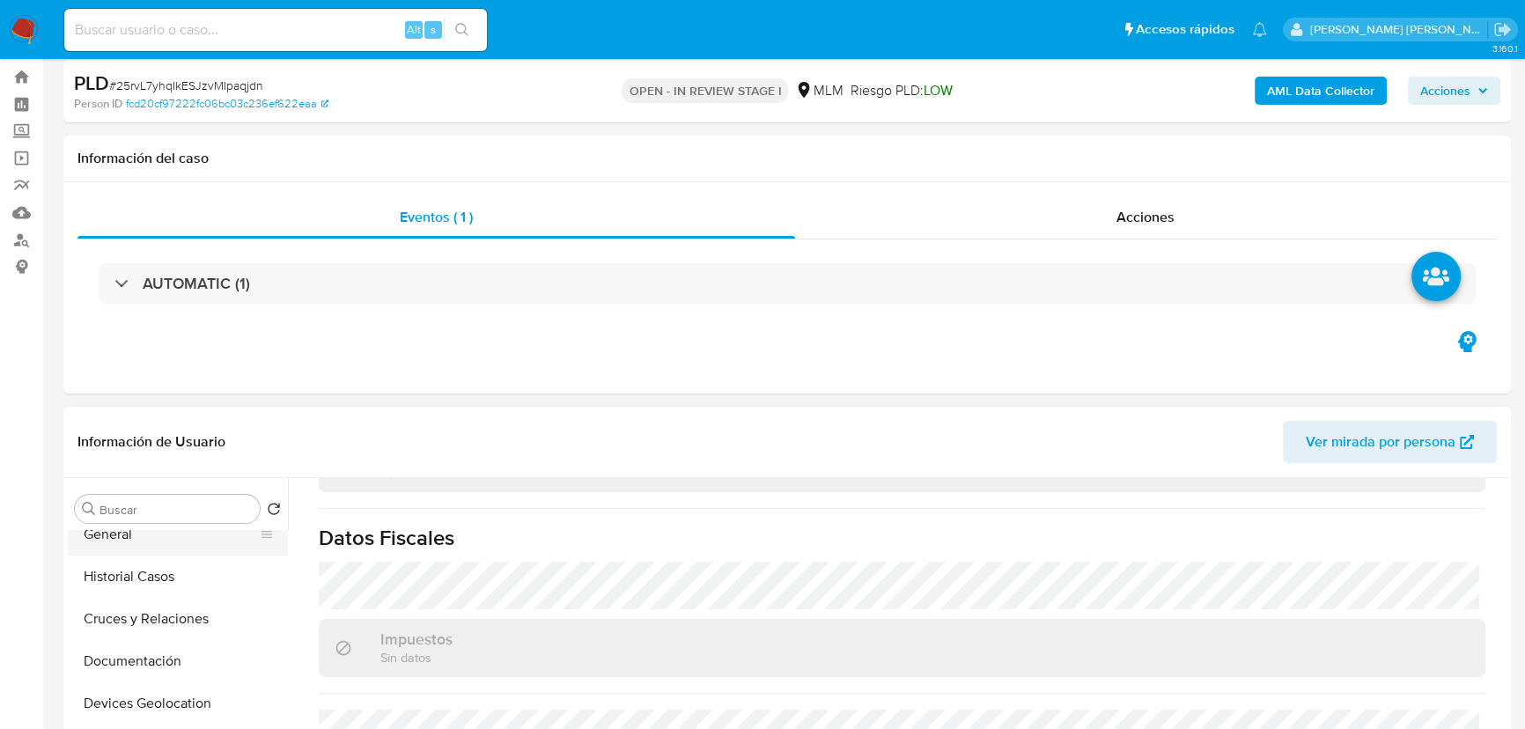
scroll to position [0, 0]
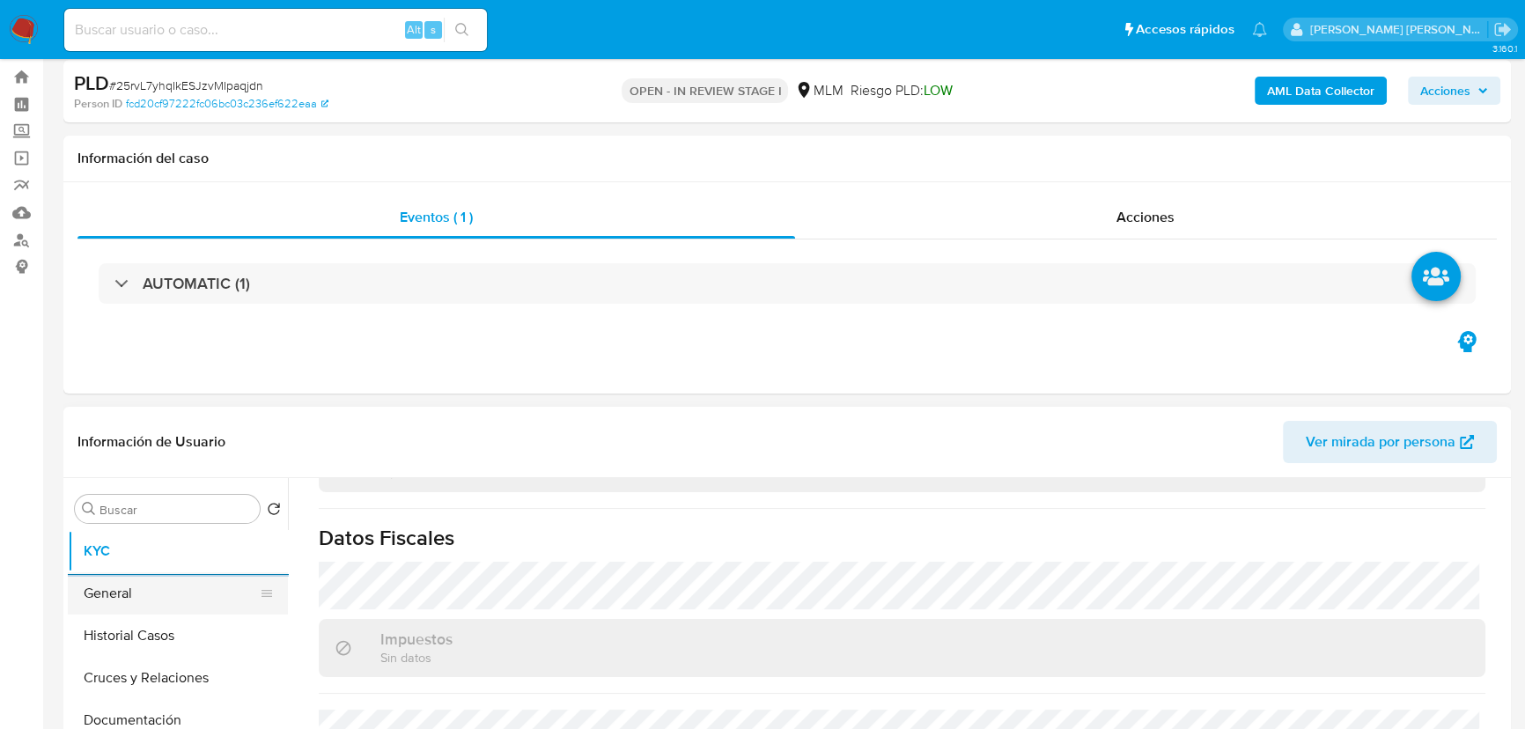
drag, startPoint x: 143, startPoint y: 601, endPoint x: 281, endPoint y: 572, distance: 141.3
click at [142, 601] on button "General" at bounding box center [171, 593] width 206 height 42
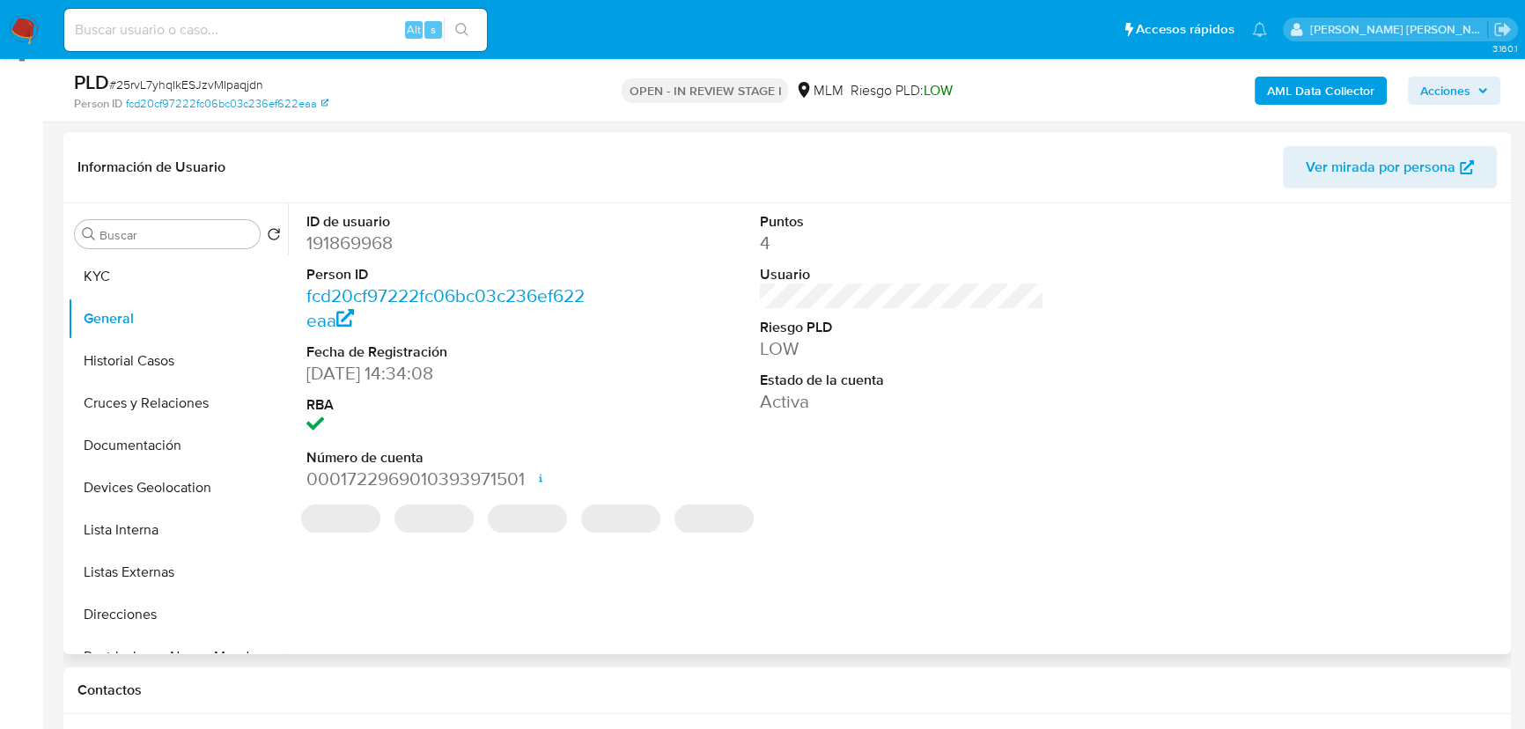
scroll to position [282, 0]
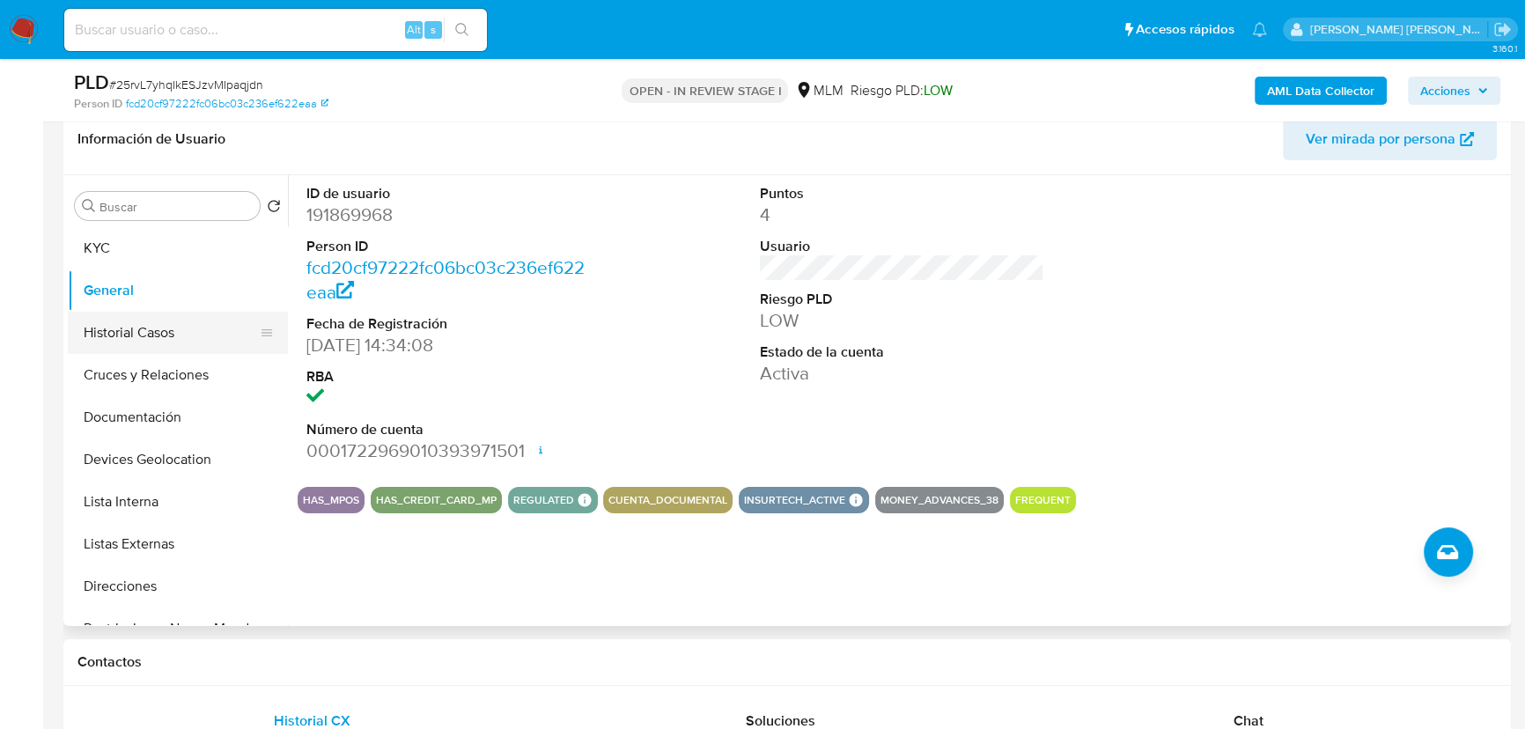
click at [141, 335] on button "Historial Casos" at bounding box center [171, 333] width 206 height 42
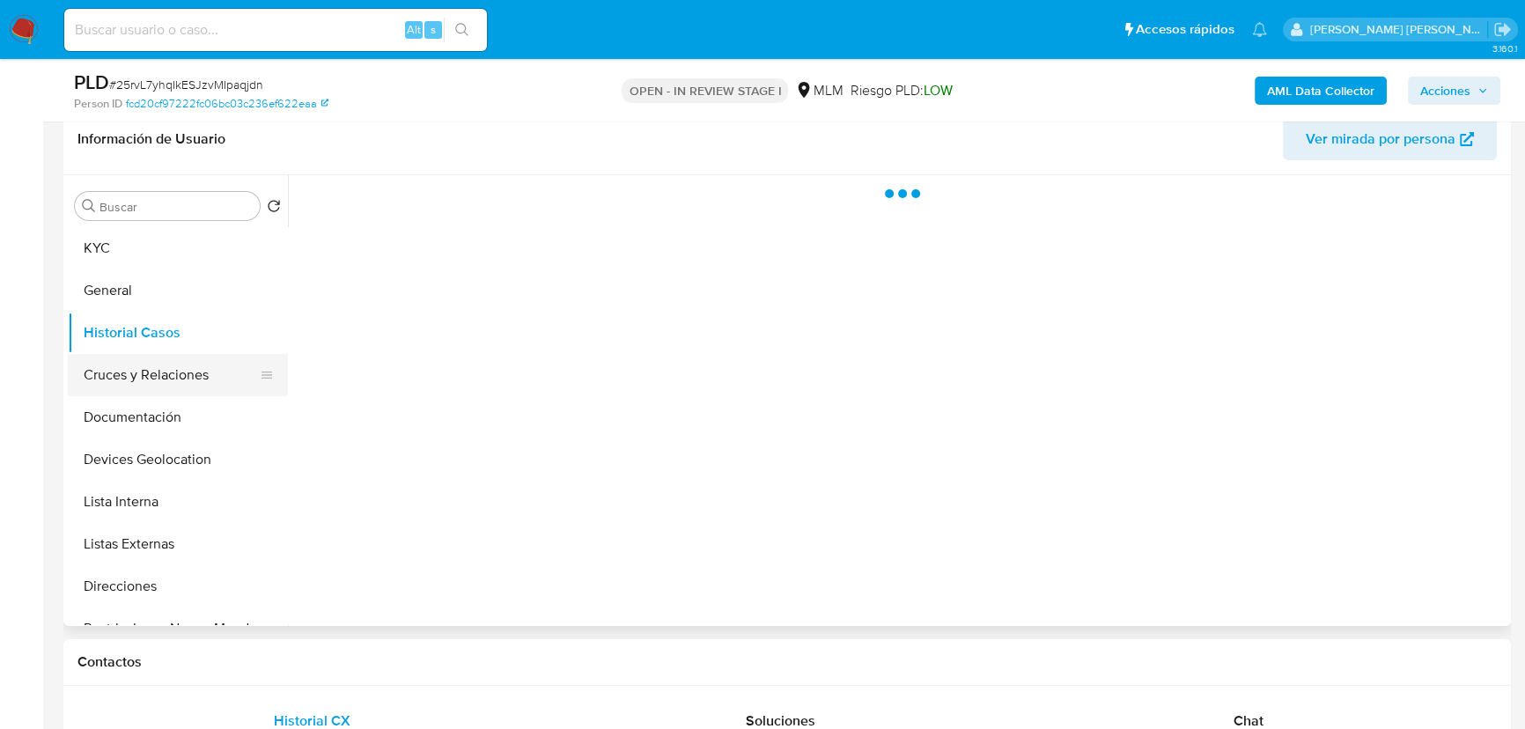
click at [211, 378] on button "Cruces y Relaciones" at bounding box center [171, 375] width 206 height 42
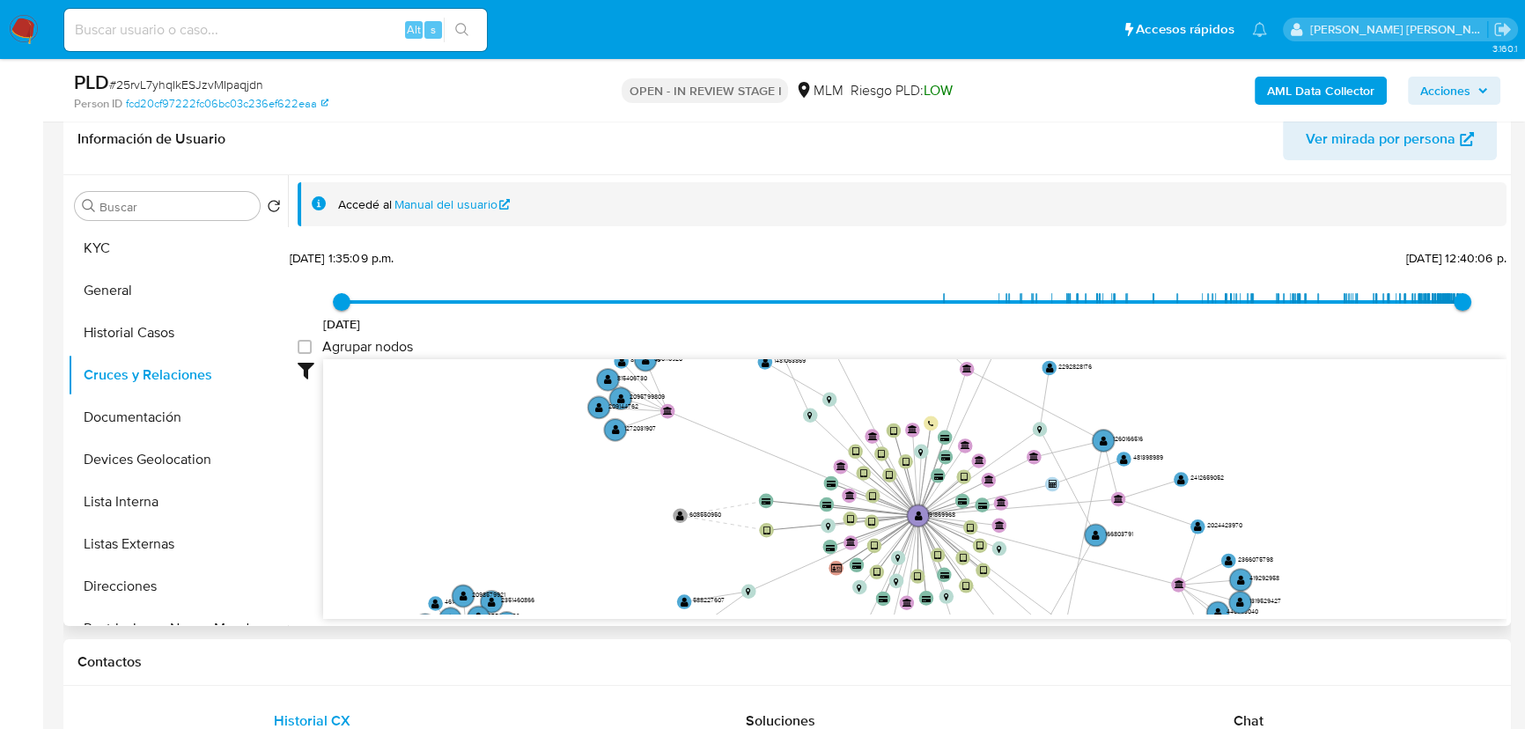
drag, startPoint x: 774, startPoint y: 461, endPoint x: 801, endPoint y: 582, distance: 123.7
click at [809, 601] on icon "device-612a58e108813b0019e52dac  user-191869968  191869968 device-64e7c97e7f4…" at bounding box center [914, 486] width 1183 height 255
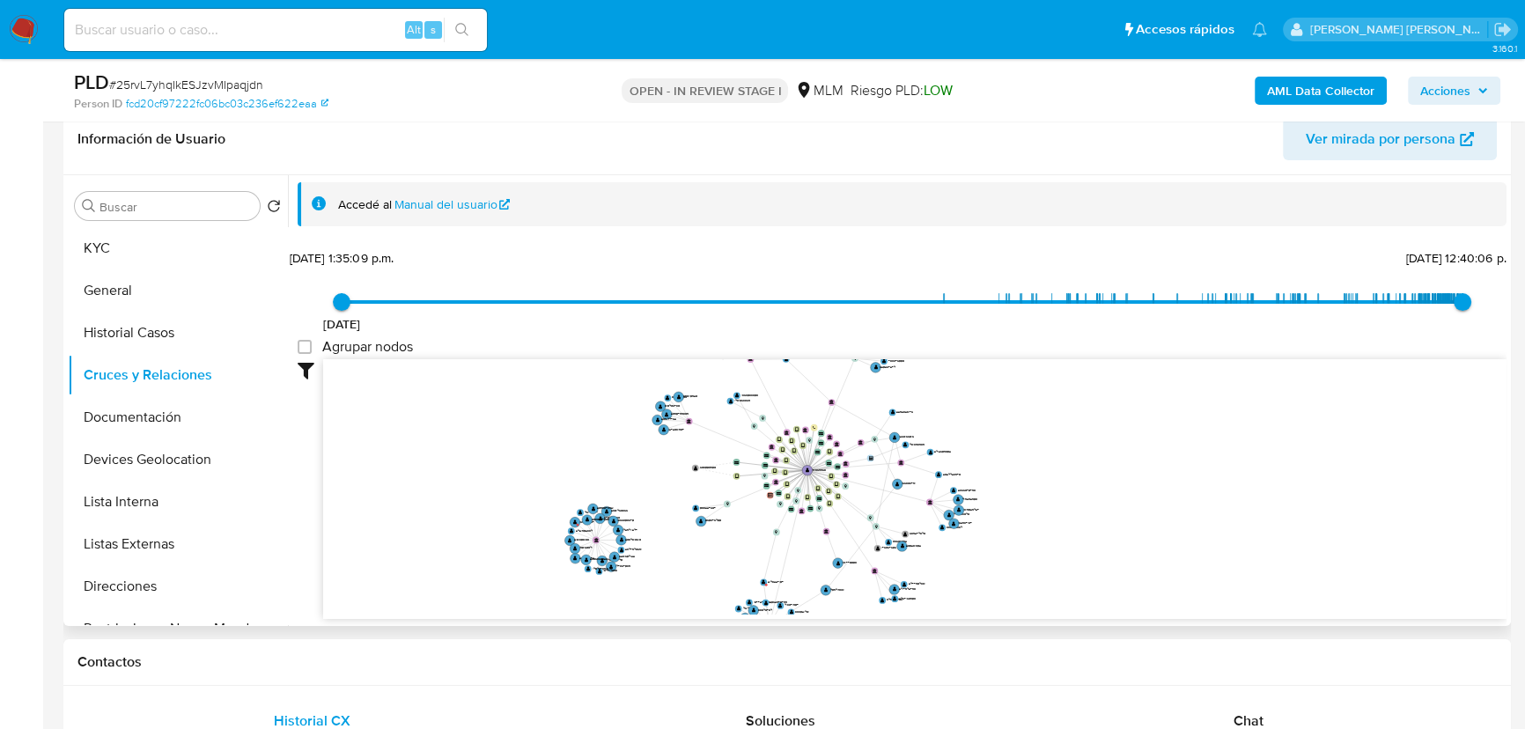
drag, startPoint x: 740, startPoint y: 578, endPoint x: 719, endPoint y: 431, distance: 148.6
click at [719, 431] on icon "device-612a58e108813b0019e52dac  user-191869968  191869968 device-64e7c97e7f4…" at bounding box center [914, 486] width 1183 height 255
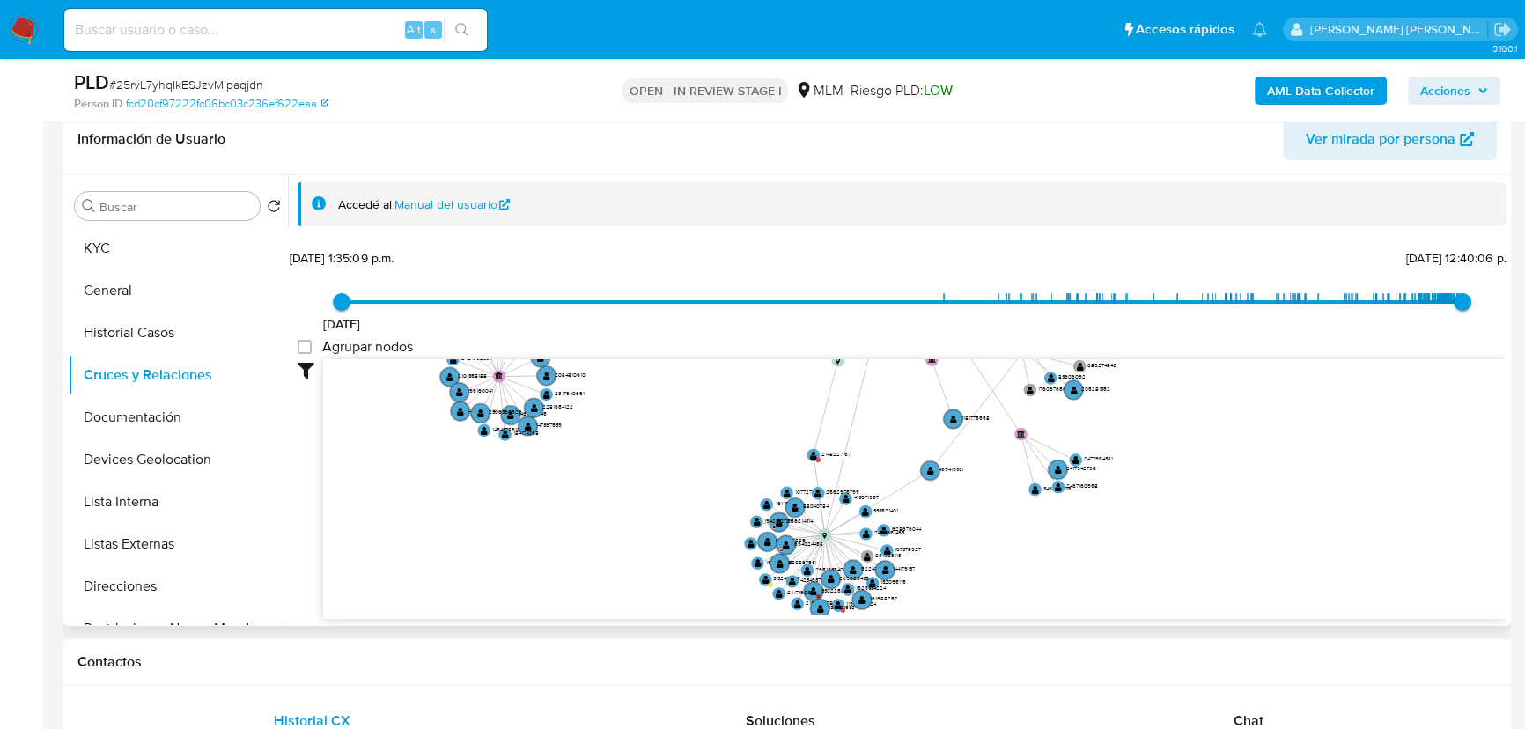
drag, startPoint x: 795, startPoint y: 492, endPoint x: 844, endPoint y: 393, distance: 111.1
click at [860, 325] on div "6/9/2015 6/9/2015, 1:35:09 p.m. 18/9/2025, 12:40:06 p.m. Agrupar nodos Filtros …" at bounding box center [902, 464] width 1209 height 438
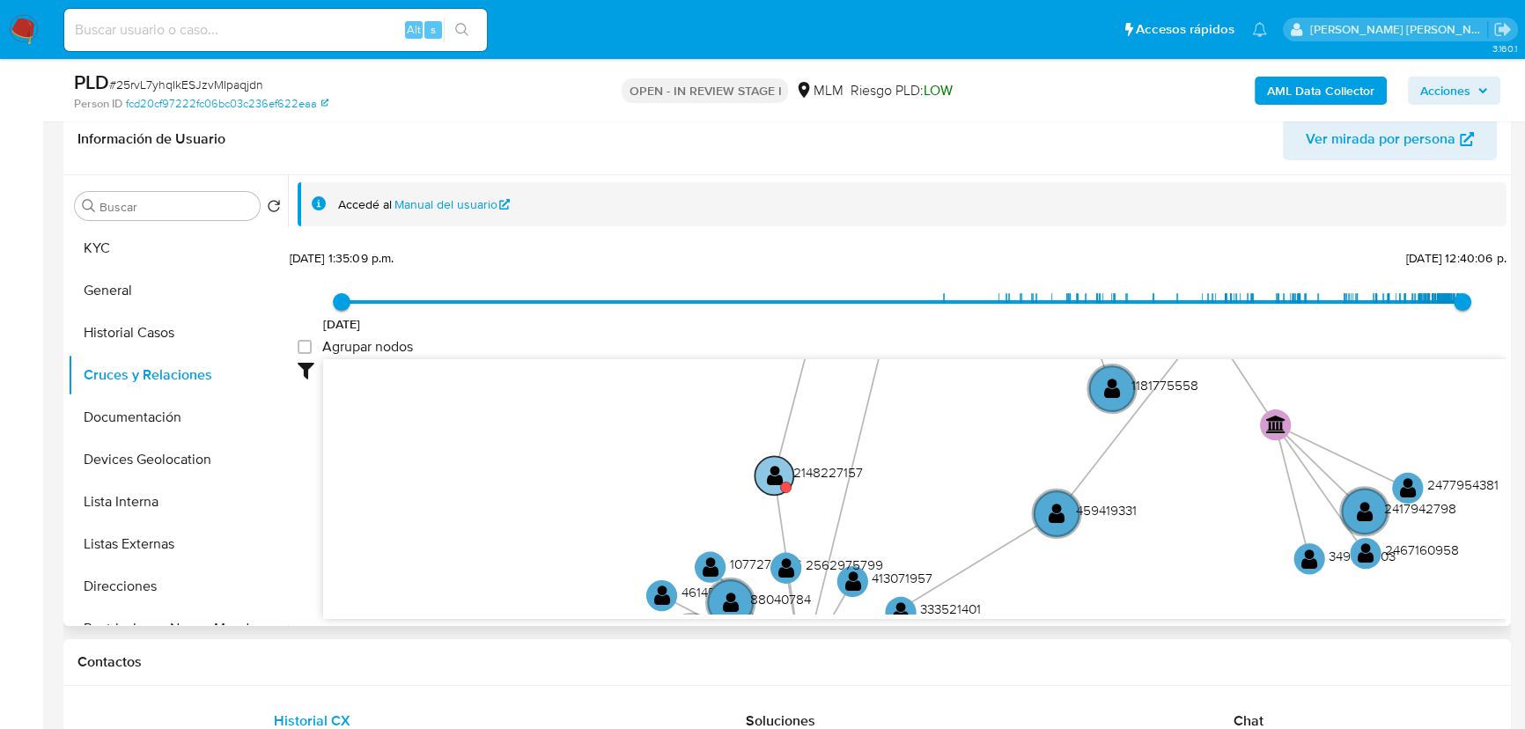
click at [781, 476] on text "" at bounding box center [774, 475] width 17 height 23
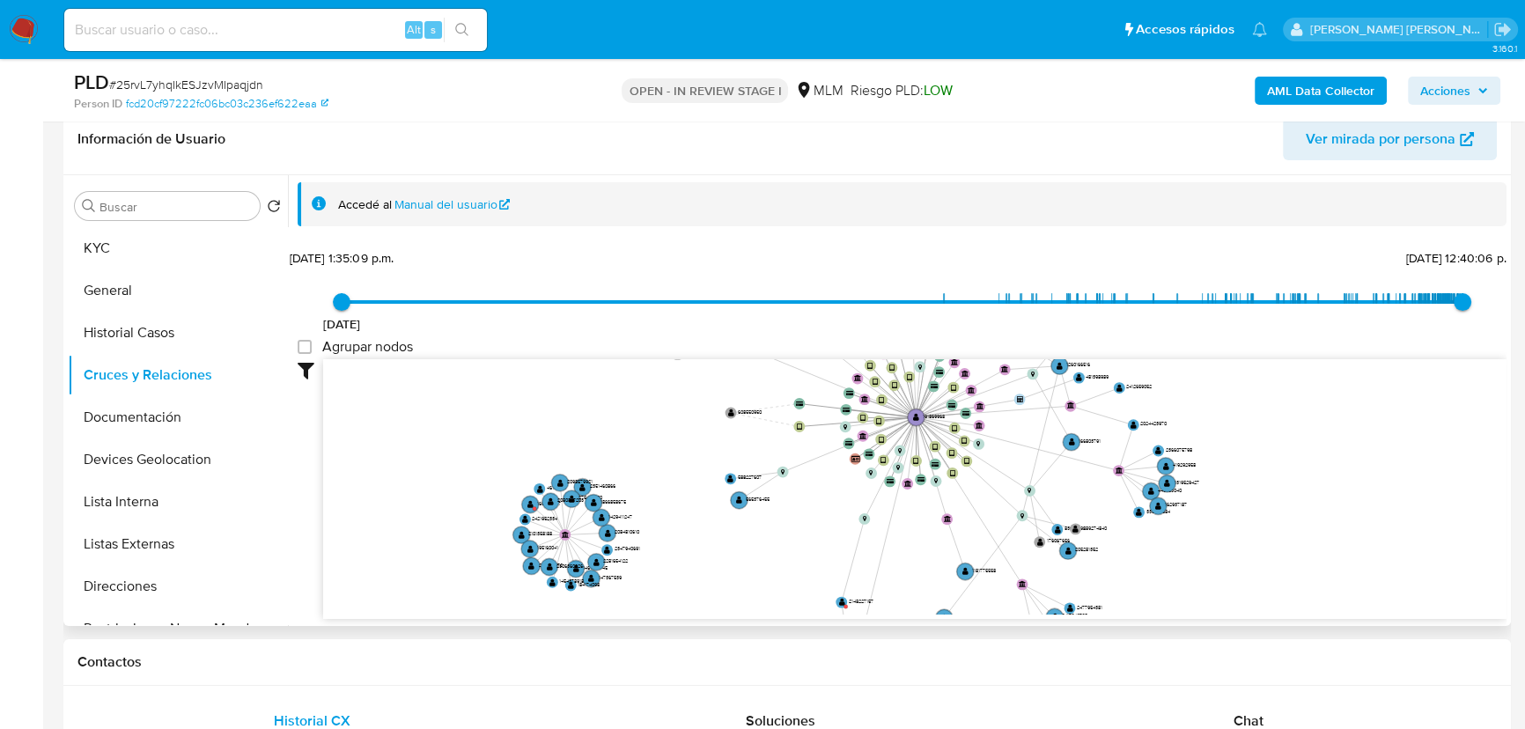
drag, startPoint x: 689, startPoint y: 428, endPoint x: 738, endPoint y: 572, distance: 152.6
click at [740, 572] on icon "device-612a58e108813b0019e52dac  user-191869968  191869968 device-64e7c97e7f4…" at bounding box center [914, 486] width 1183 height 255
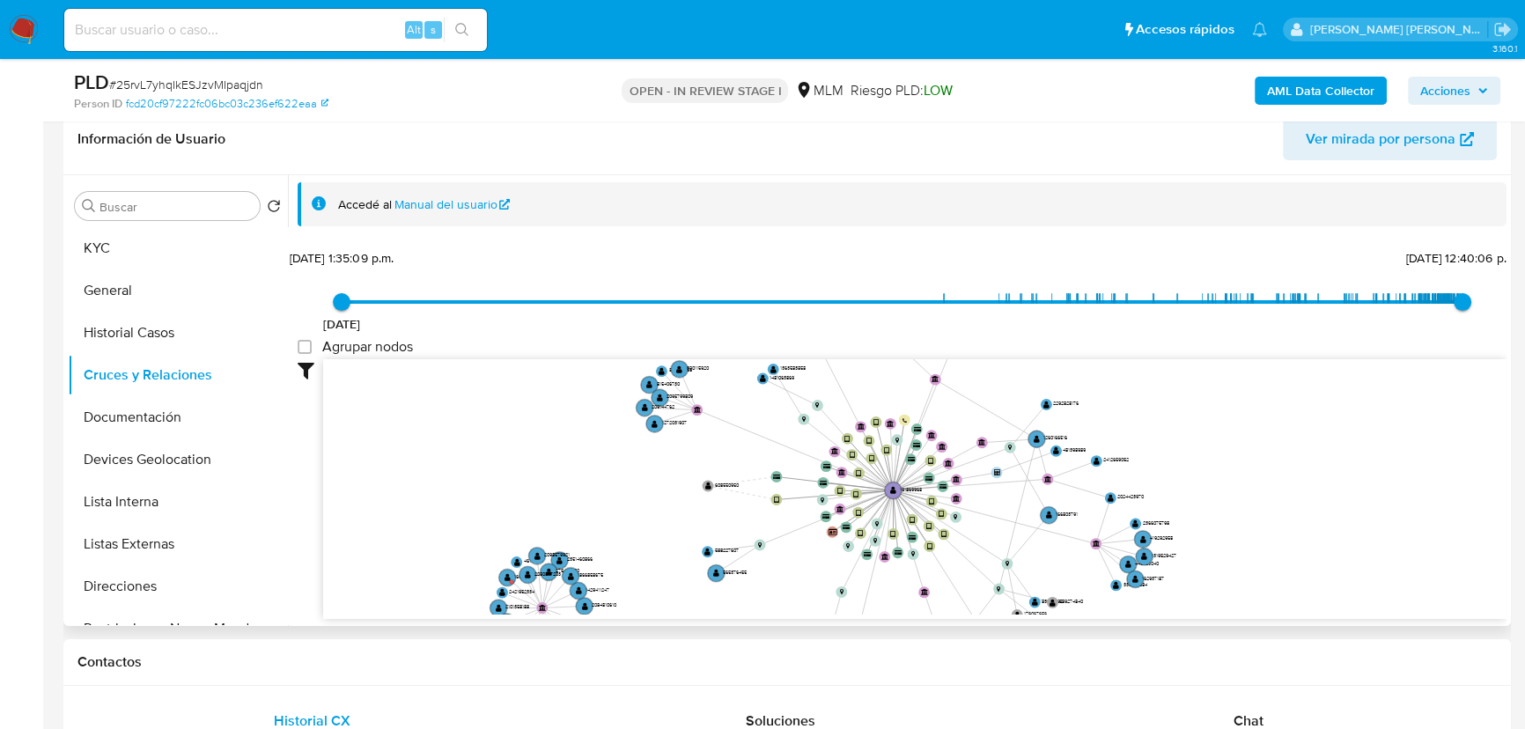
drag, startPoint x: 658, startPoint y: 531, endPoint x: 655, endPoint y: 543, distance: 12.6
click at [655, 543] on icon "device-612a58e108813b0019e52dac  user-191869968  191869968 device-64e7c97e7f4…" at bounding box center [914, 486] width 1183 height 255
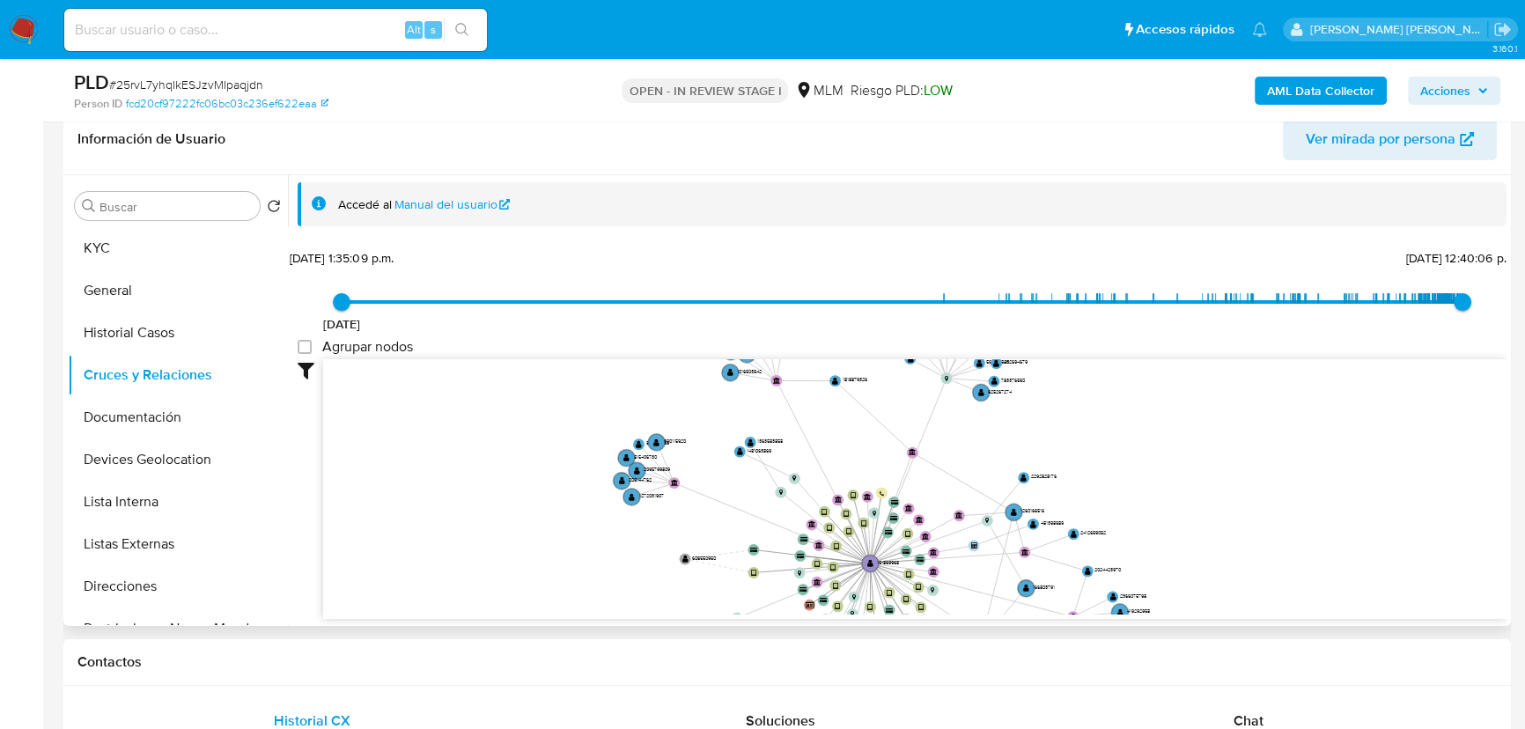
drag, startPoint x: 642, startPoint y: 554, endPoint x: 638, endPoint y: 567, distance: 13.7
click at [638, 567] on icon "device-612a58e108813b0019e52dac  user-191869968  191869968 device-64e7c97e7f4…" at bounding box center [914, 486] width 1183 height 255
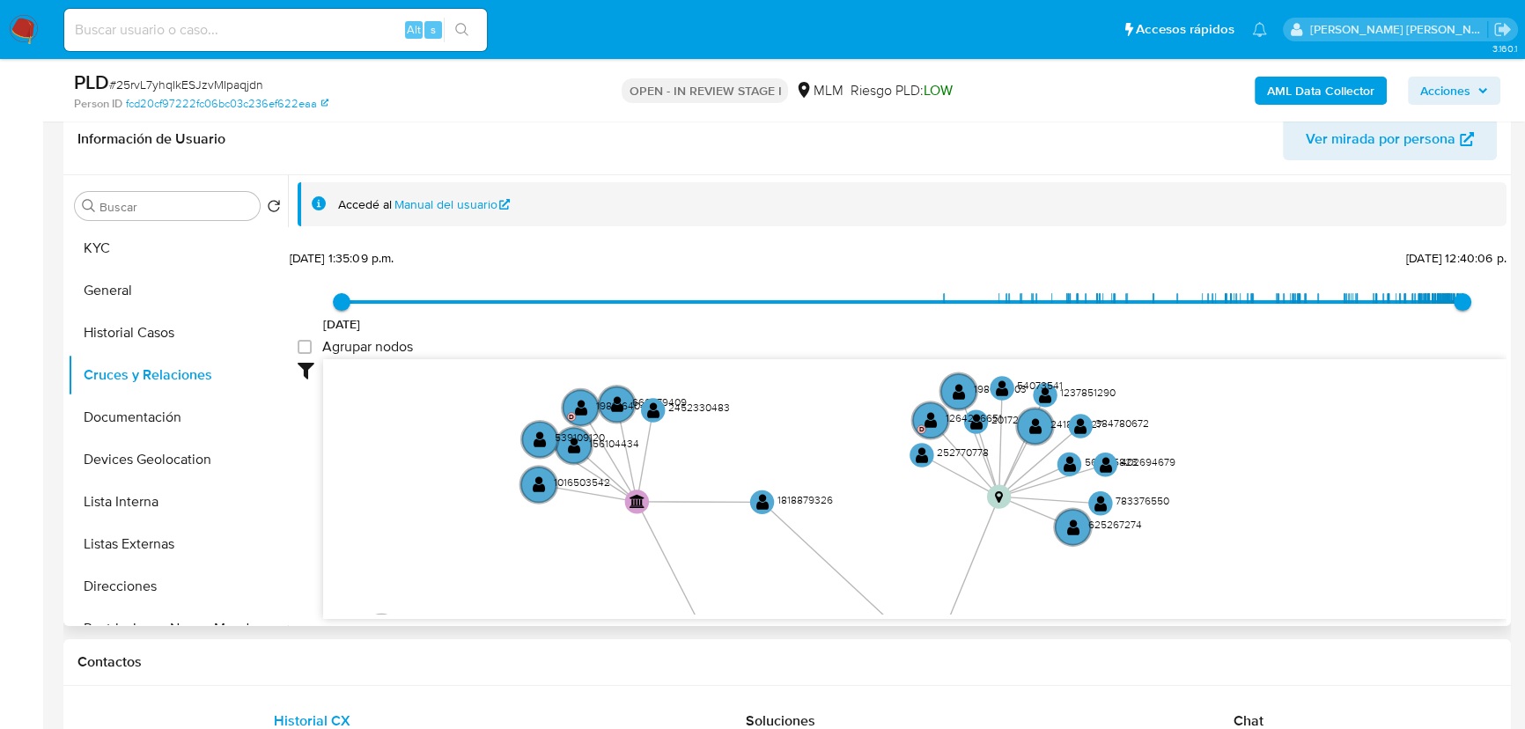
drag, startPoint x: 970, startPoint y: 446, endPoint x: 896, endPoint y: 575, distance: 149.1
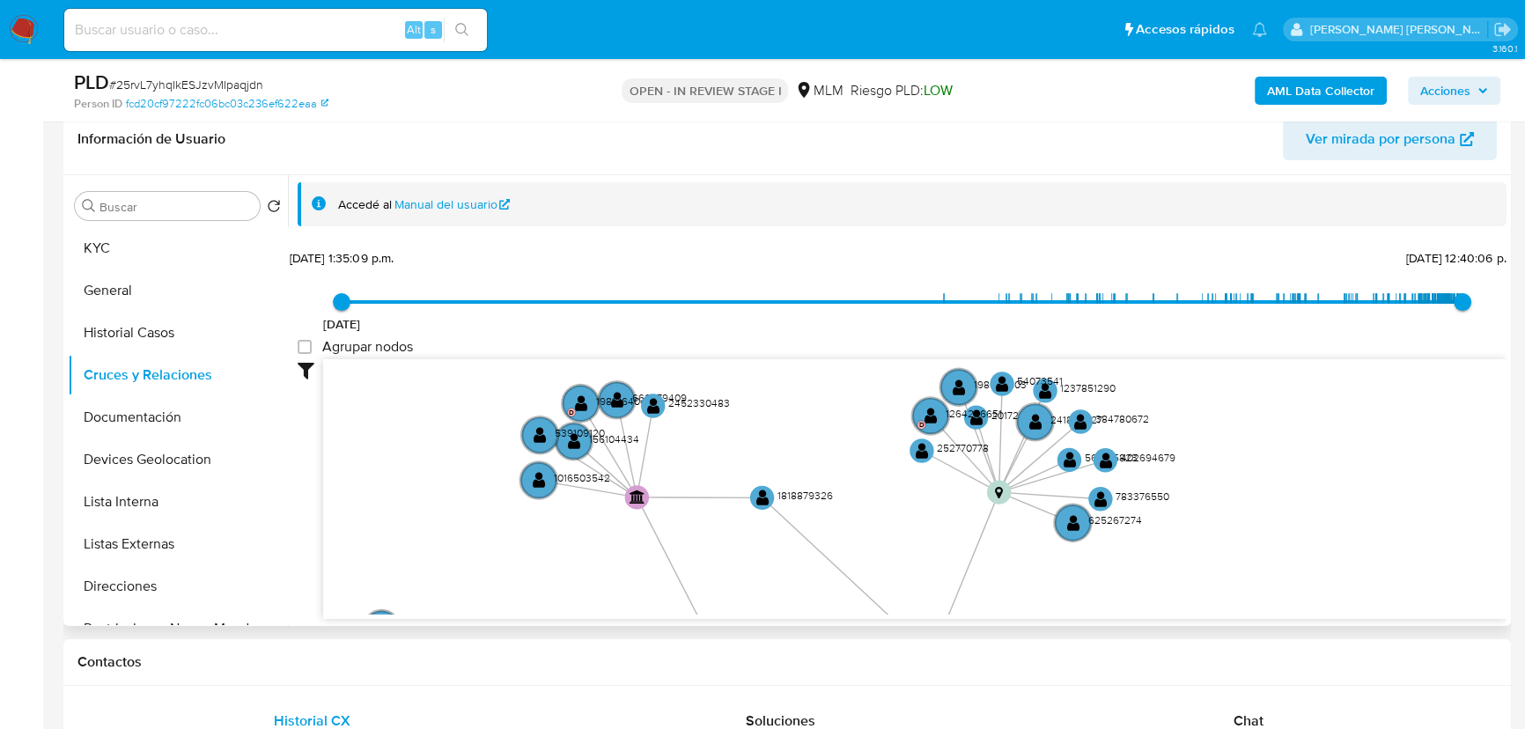
drag, startPoint x: 765, startPoint y: 513, endPoint x: 749, endPoint y: 465, distance: 51.0
click at [907, 295] on div "6/9/2015 6/9/2015, 1:35:09 p.m. 18/9/2025, 12:40:06 p.m. Agrupar nodos Filtros …" at bounding box center [902, 464] width 1209 height 438
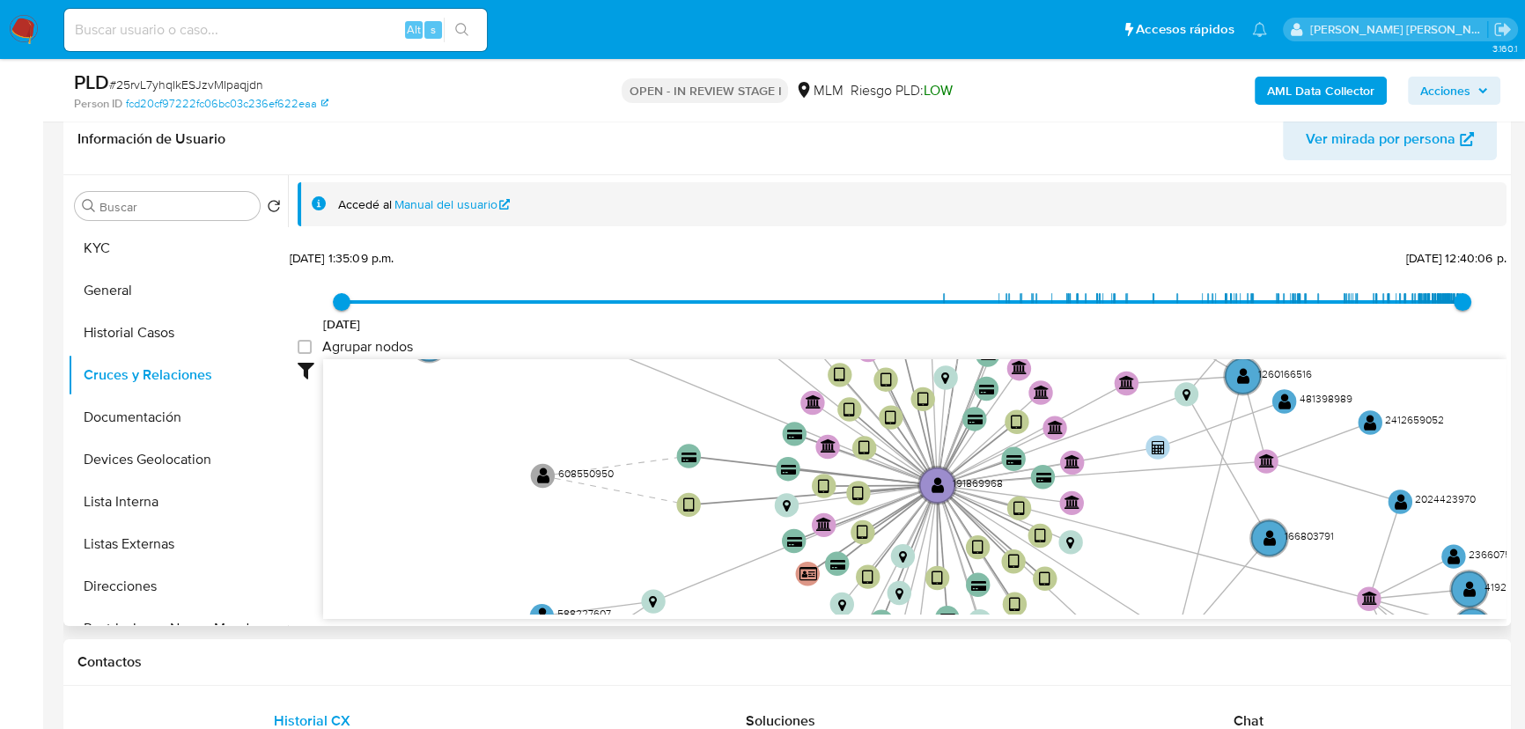
drag, startPoint x: 711, startPoint y: 447, endPoint x: 651, endPoint y: 387, distance: 85.3
click at [663, 354] on div "6/9/2015 6/9/2015, 1:35:09 p.m. 18/9/2025, 12:40:06 p.m. Agrupar nodos Filtros …" at bounding box center [902, 464] width 1209 height 438
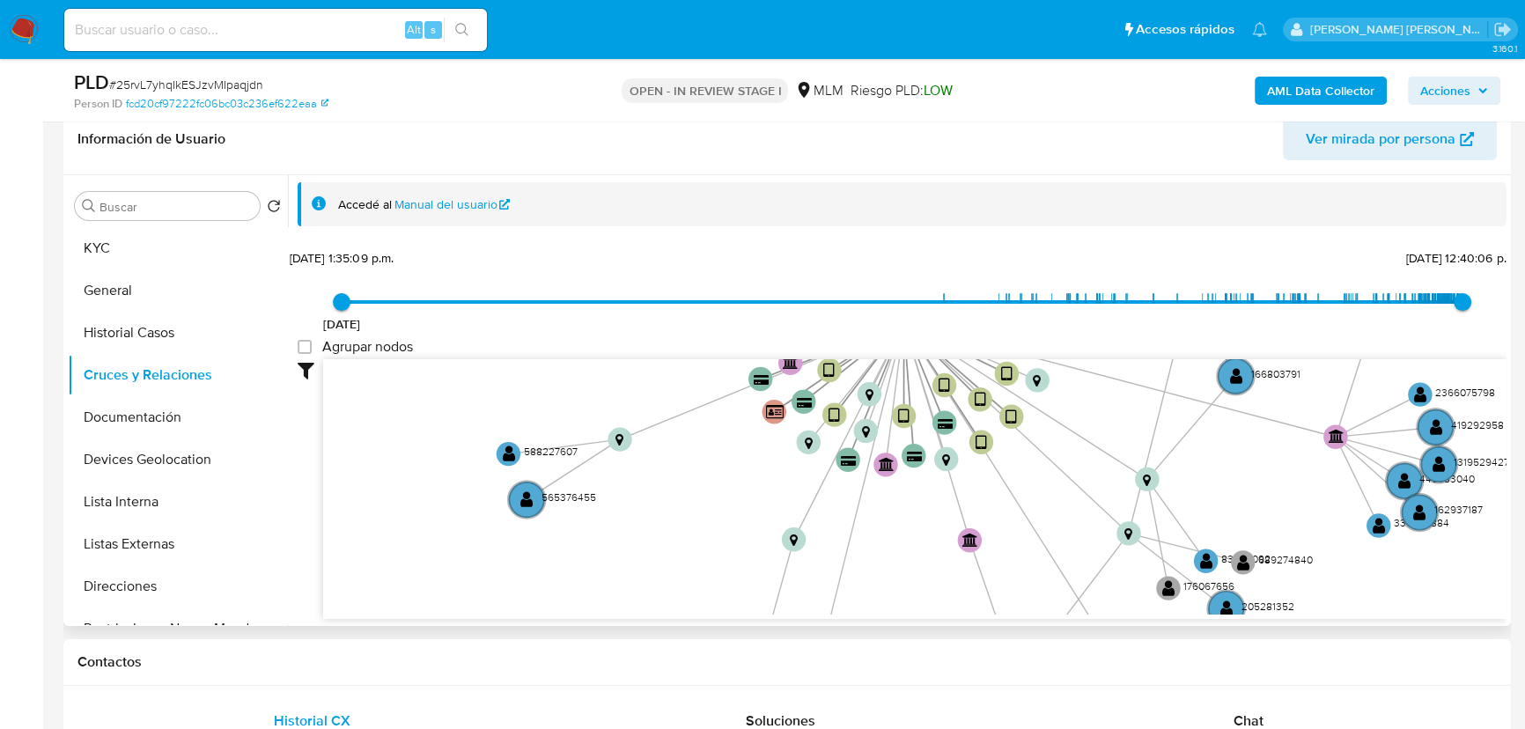
drag, startPoint x: 623, startPoint y: 382, endPoint x: 605, endPoint y: 397, distance: 23.8
click at [590, 276] on div "6/9/2015 6/9/2015, 1:35:09 p.m. 18/9/2025, 12:40:06 p.m. Agrupar nodos Filtros …" at bounding box center [902, 464] width 1209 height 438
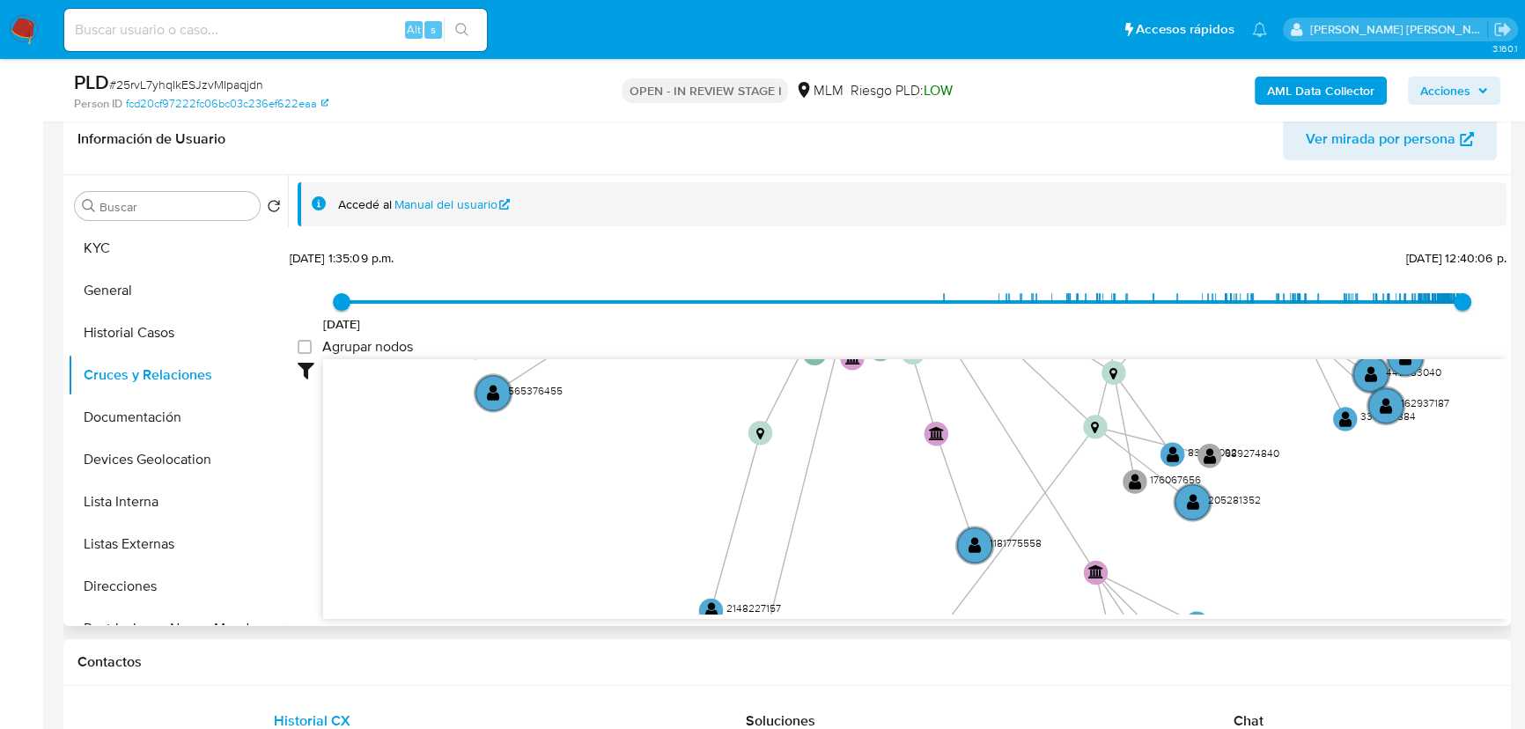
drag, startPoint x: 657, startPoint y: 497, endPoint x: 612, endPoint y: 476, distance: 49.6
click at [652, 492] on icon "device-612a58e108813b0019e52dac  user-191869968  191869968 device-64e7c97e7f4…" at bounding box center [914, 486] width 1183 height 255
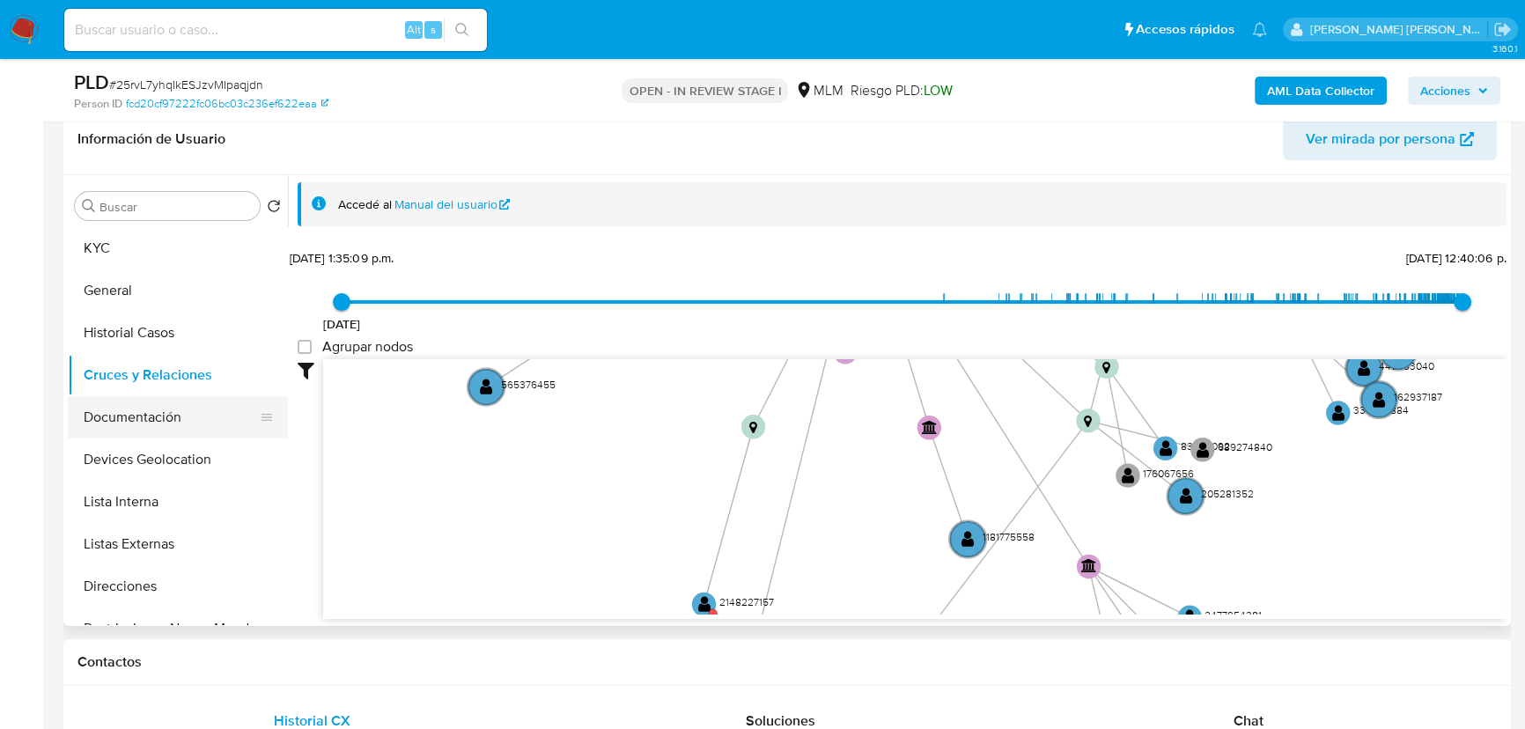
click at [159, 426] on button "Documentación" at bounding box center [171, 417] width 206 height 42
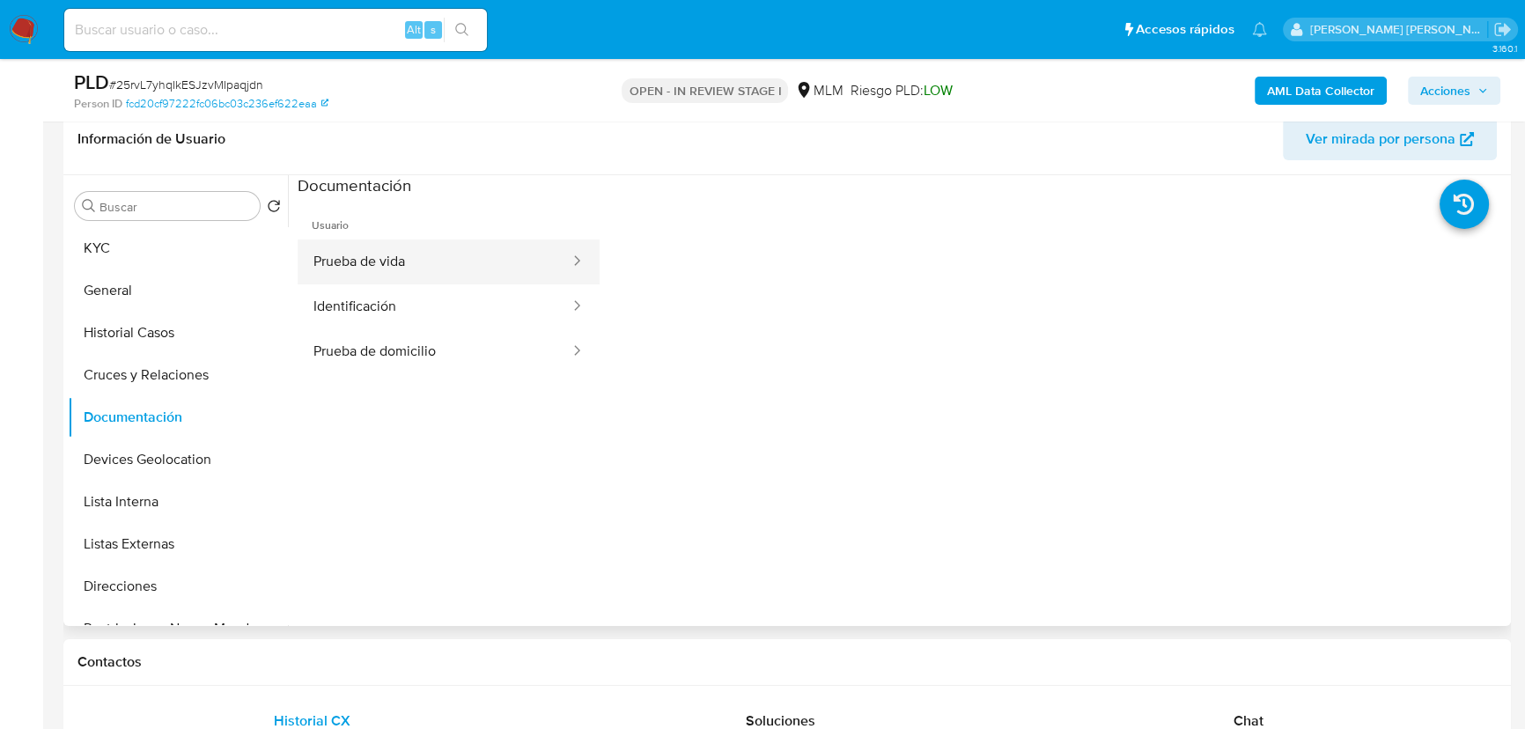
click at [409, 252] on button "Prueba de vida" at bounding box center [435, 262] width 274 height 45
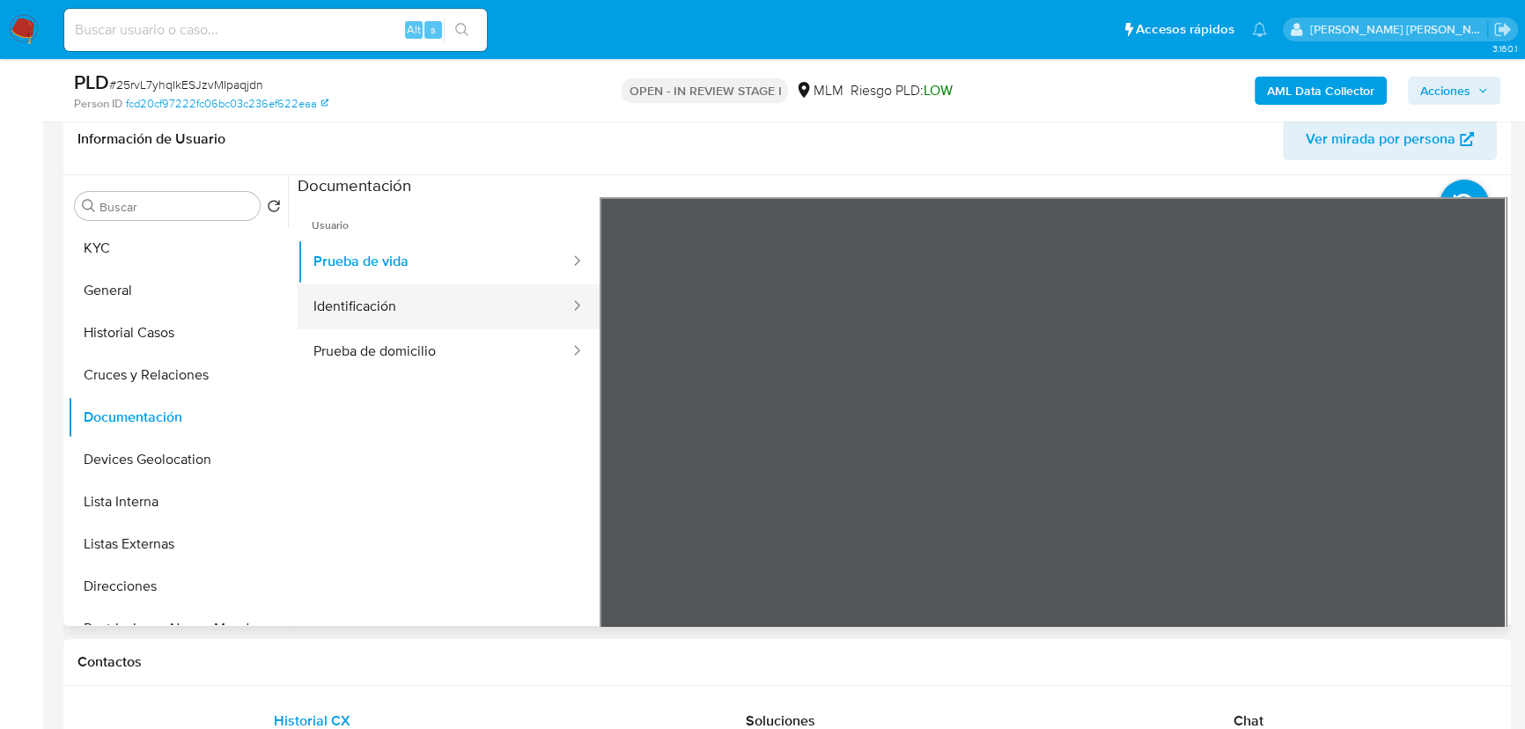
drag, startPoint x: 413, startPoint y: 299, endPoint x: 566, endPoint y: 295, distance: 153.3
click at [413, 299] on button "Identificación" at bounding box center [435, 306] width 274 height 45
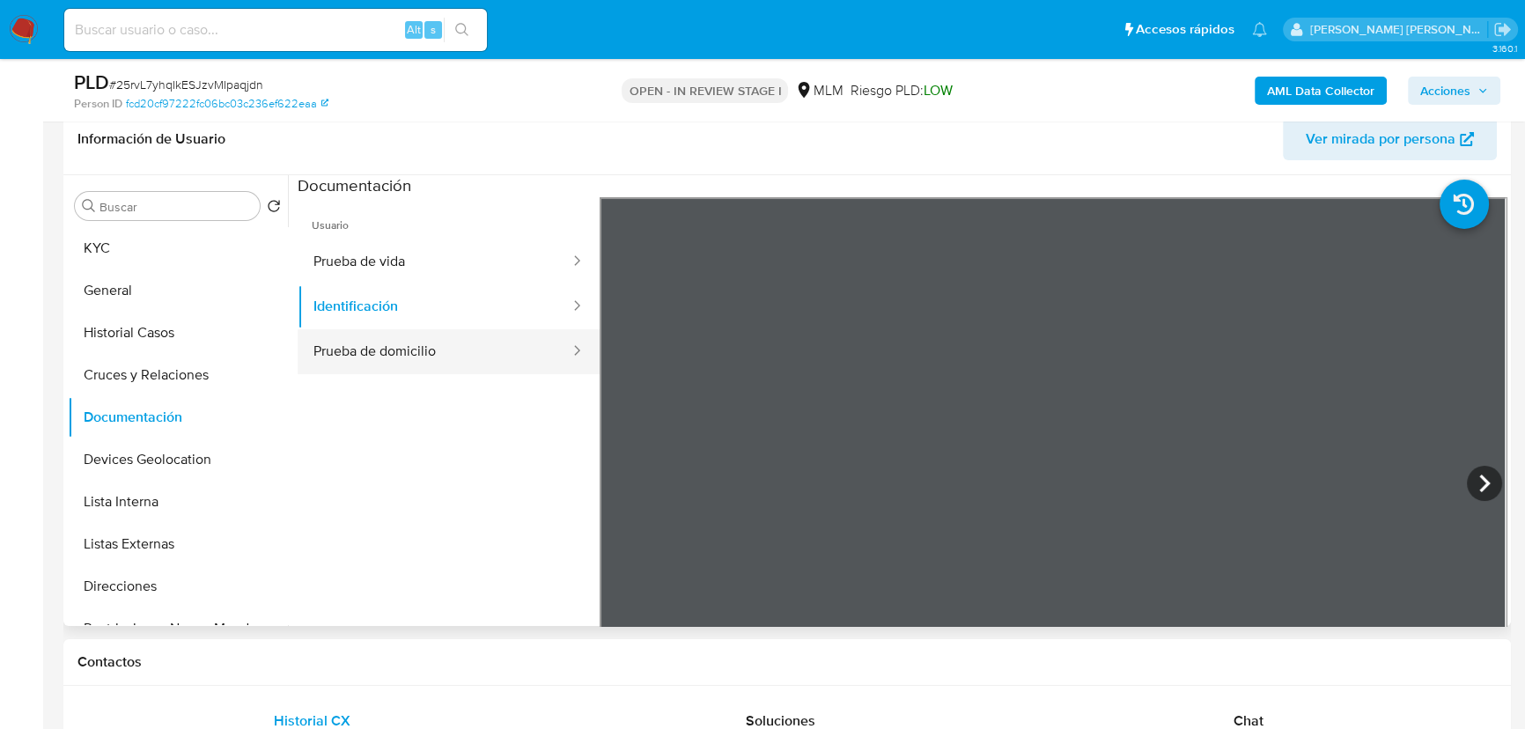
drag, startPoint x: 401, startPoint y: 361, endPoint x: 562, endPoint y: 372, distance: 161.5
click at [402, 361] on button "Prueba de domicilio" at bounding box center [435, 351] width 274 height 45
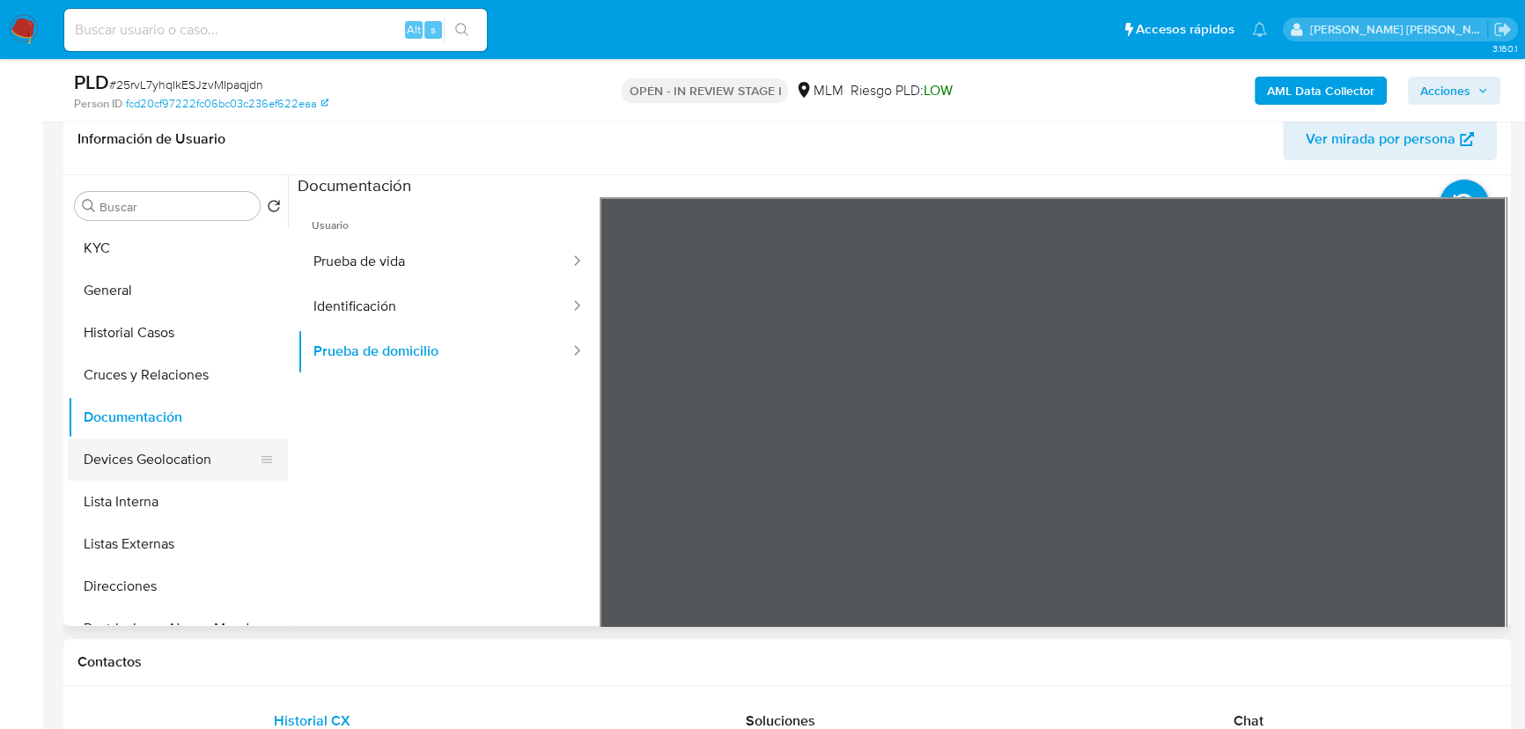
click at [161, 490] on button "Lista Interna" at bounding box center [178, 502] width 220 height 42
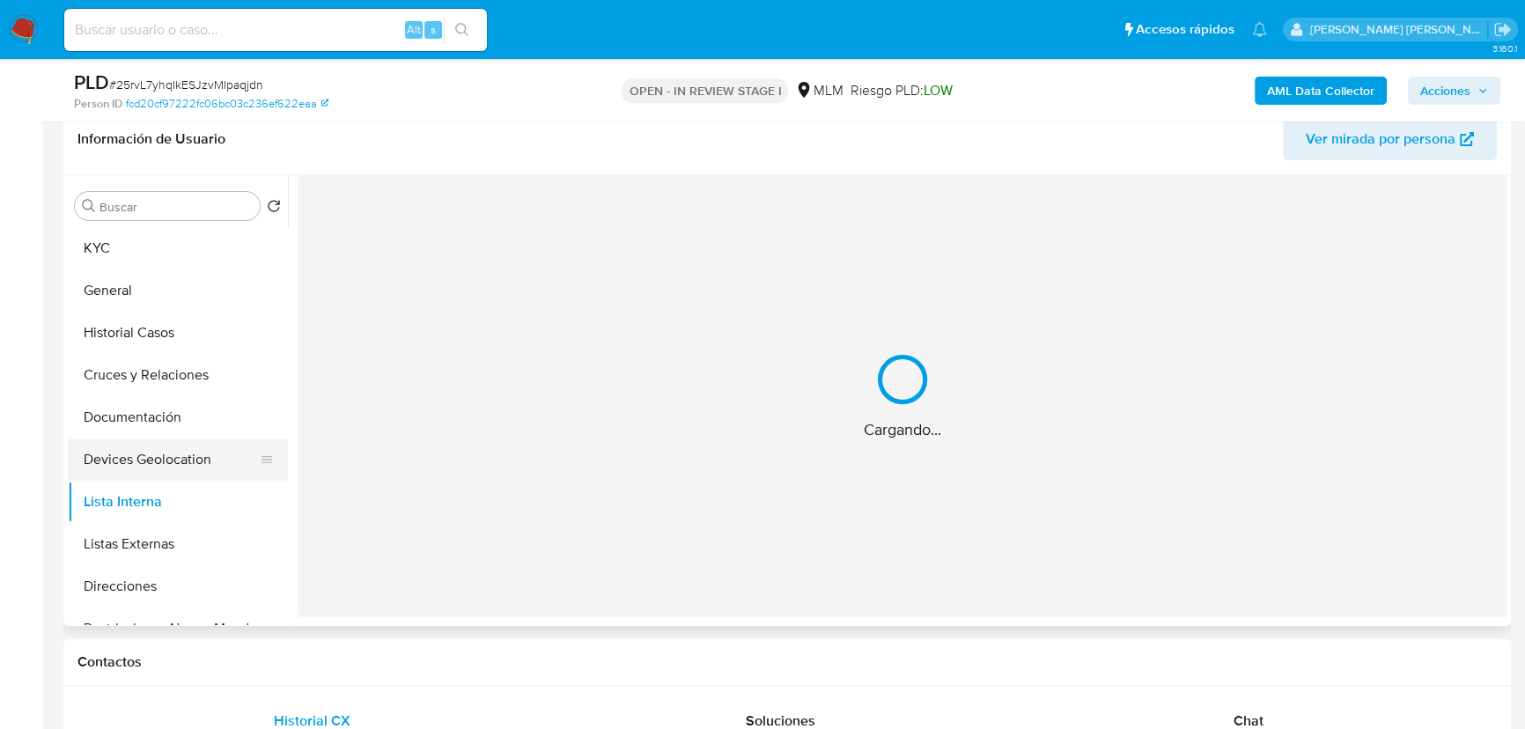
drag, startPoint x: 168, startPoint y: 464, endPoint x: 257, endPoint y: 446, distance: 90.7
click at [169, 463] on button "Devices Geolocation" at bounding box center [171, 460] width 206 height 42
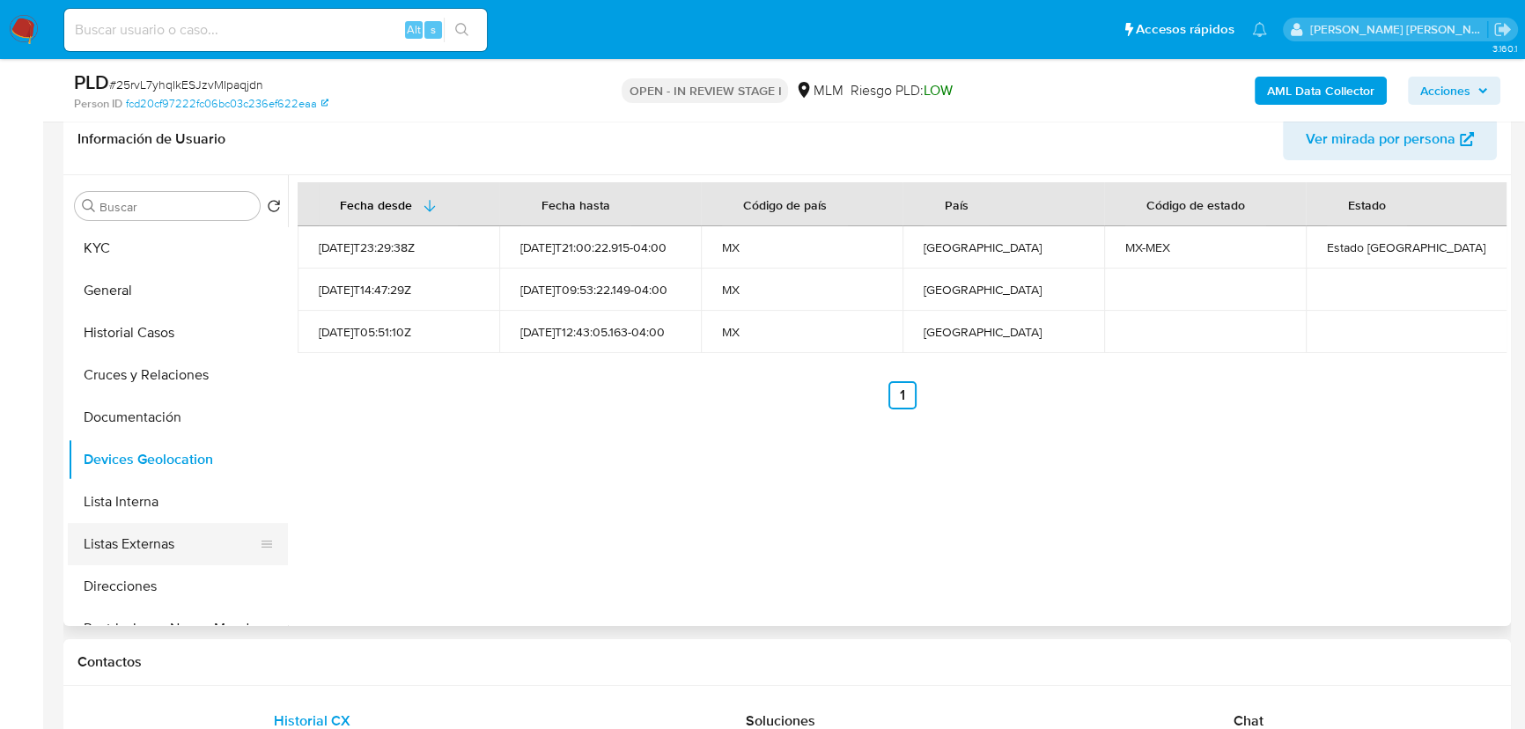
click at [210, 536] on button "Listas Externas" at bounding box center [171, 544] width 206 height 42
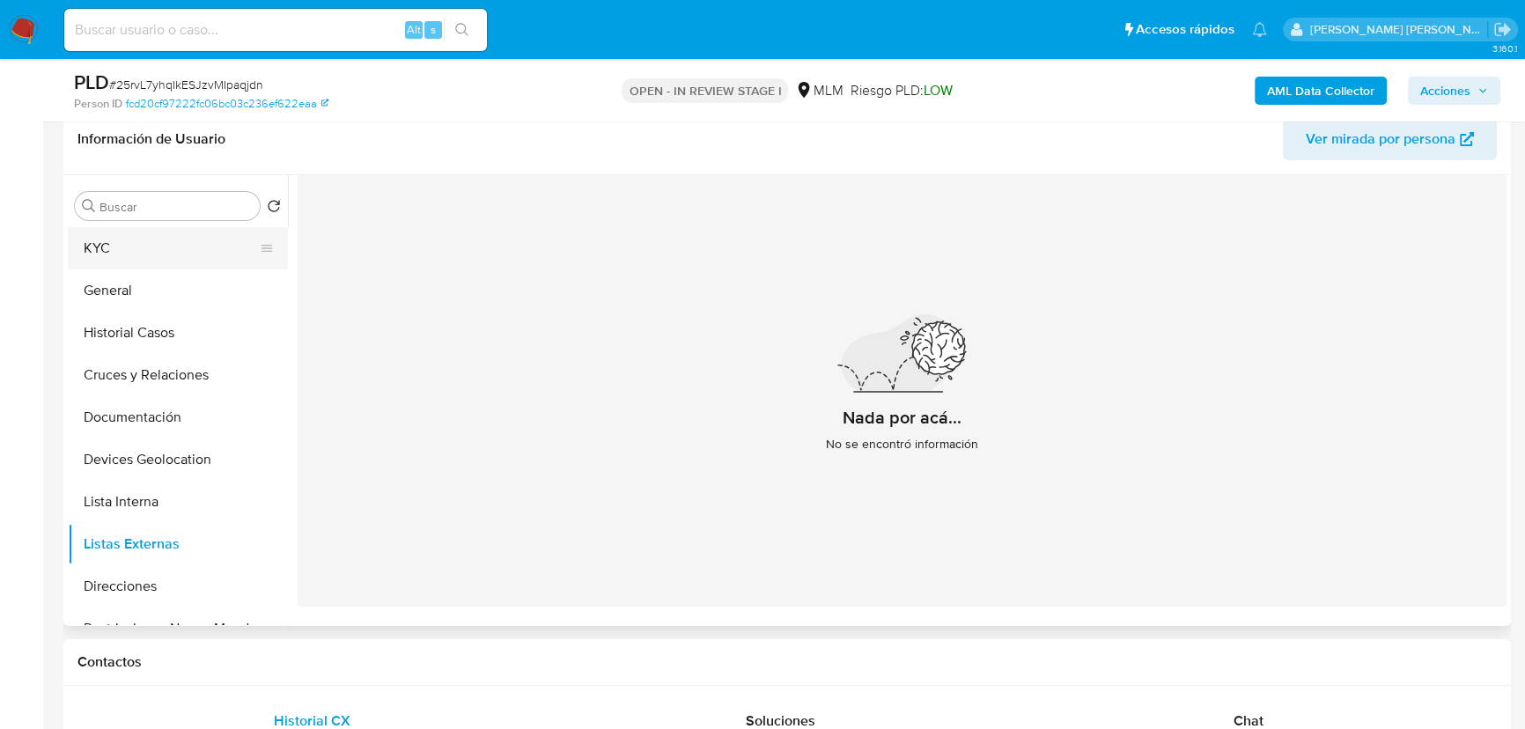
click at [150, 238] on button "KYC" at bounding box center [171, 248] width 206 height 42
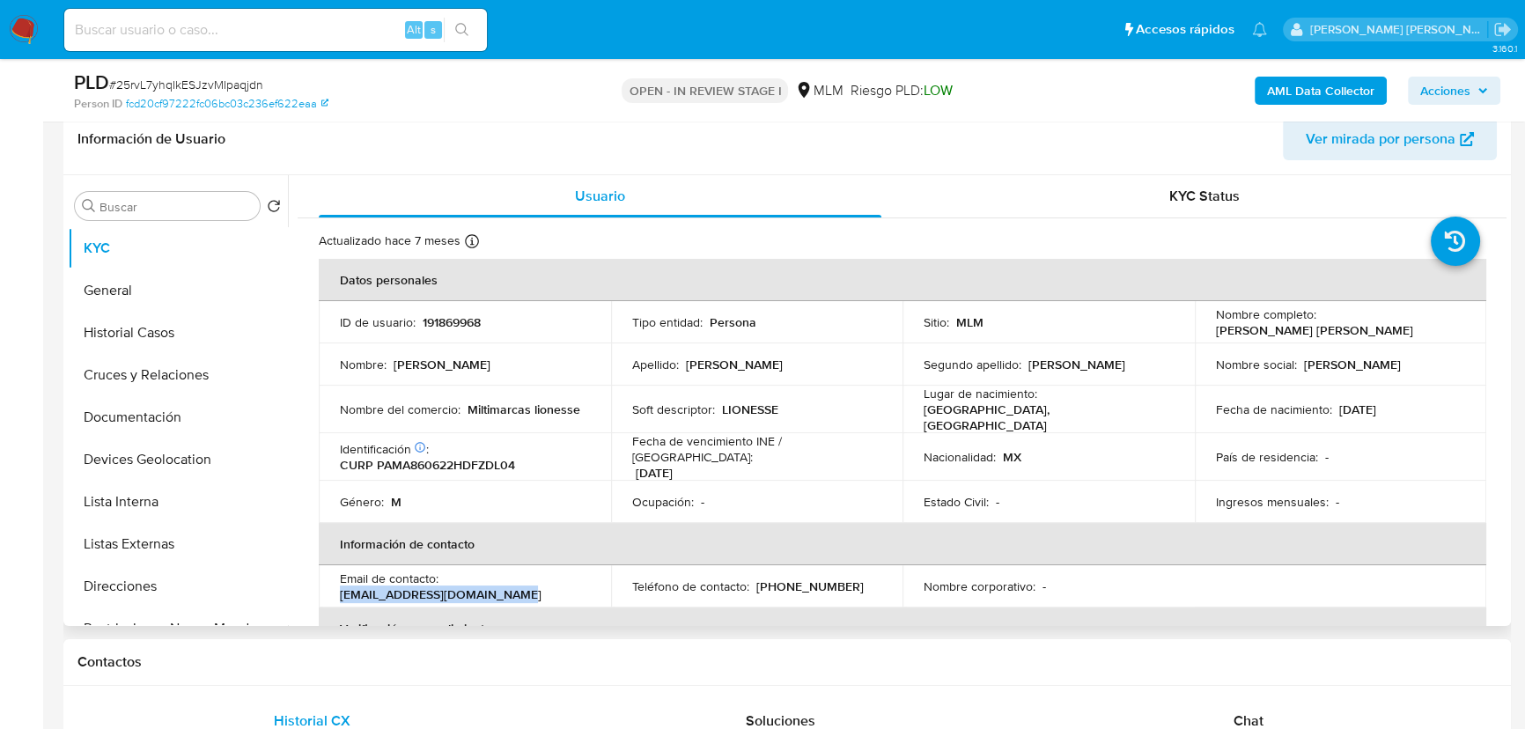
drag, startPoint x: 517, startPoint y: 589, endPoint x: 337, endPoint y: 581, distance: 179.8
click at [337, 581] on td "Email de contacto : cobanas_maldito@hotmail.com" at bounding box center [465, 586] width 292 height 42
copy p "[EMAIL_ADDRESS][DOMAIN_NAME]"
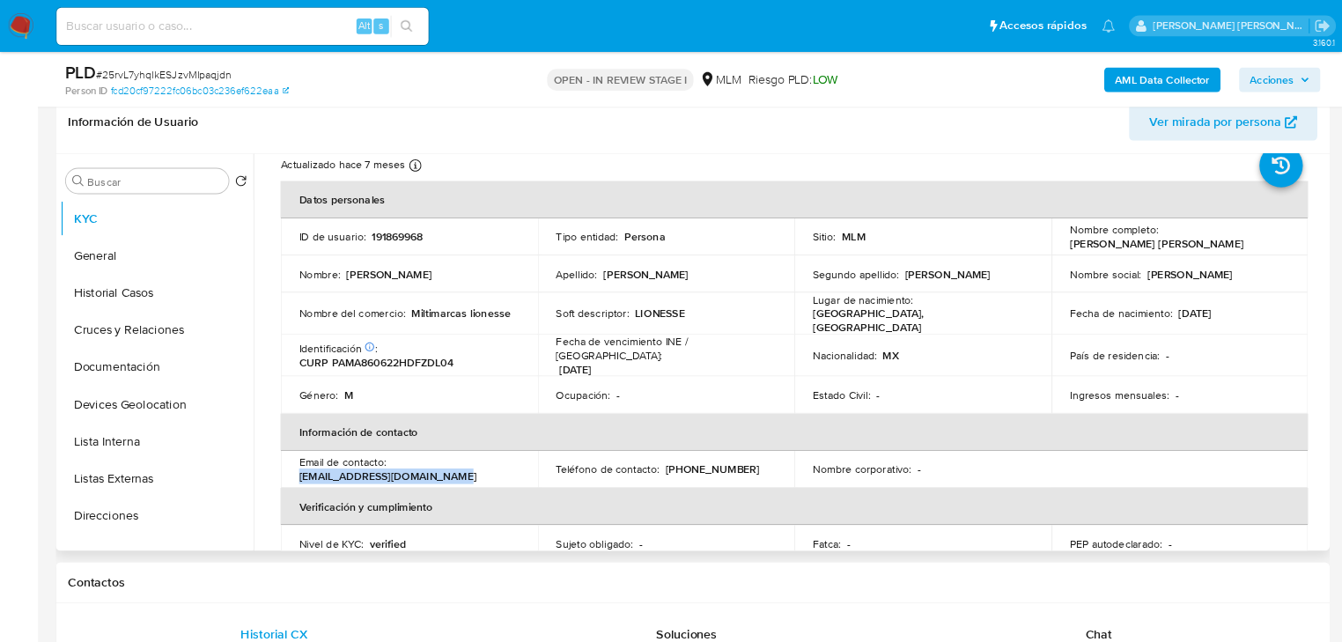
scroll to position [79, 0]
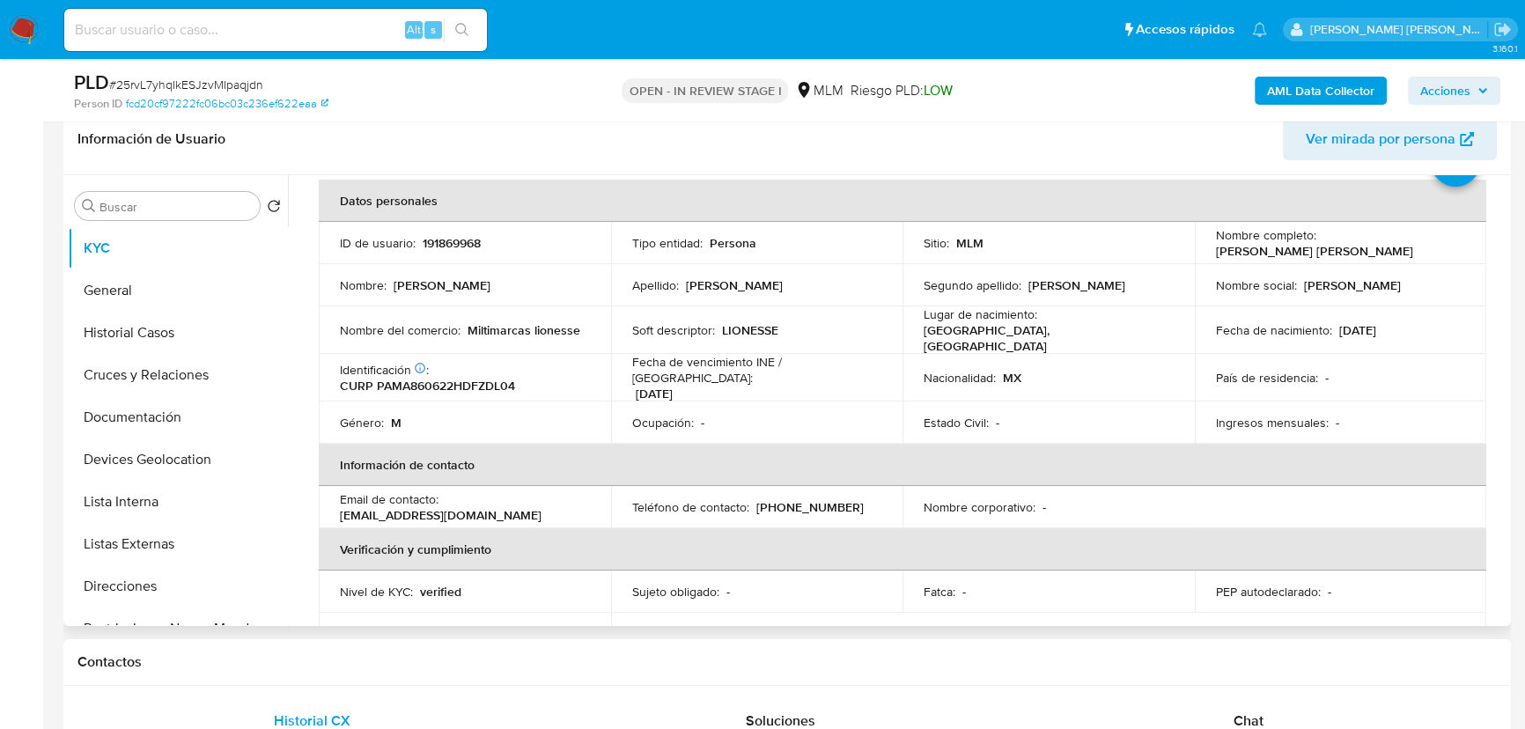
click at [801, 506] on td "Teléfono de contacto : (55) 43540808" at bounding box center [757, 507] width 292 height 42
click at [804, 501] on p "[PHONE_NUMBER]" at bounding box center [809, 507] width 107 height 16
copy p "43540808"
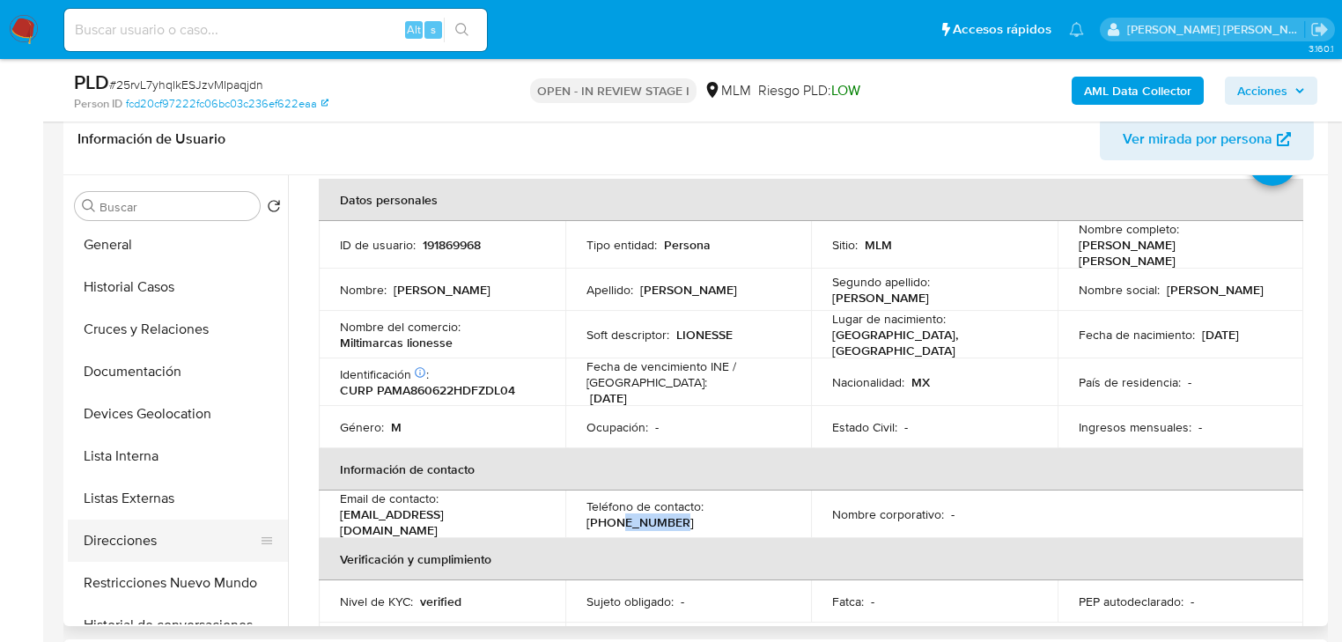
scroll to position [70, 0]
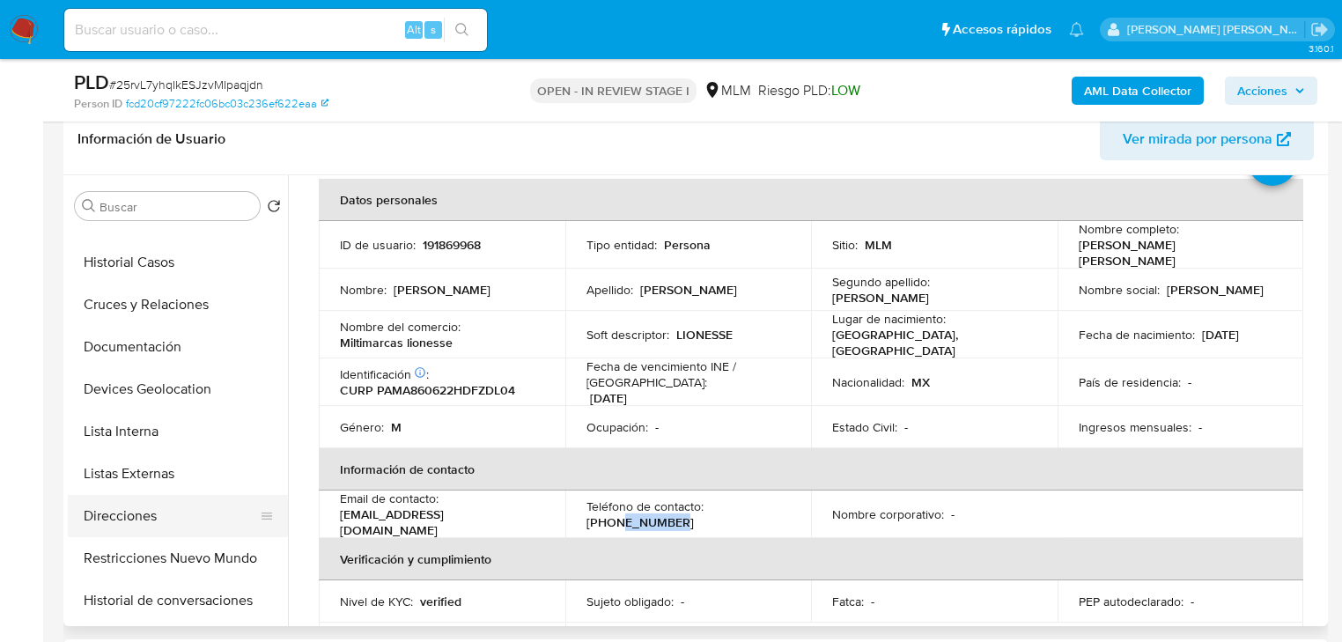
click at [153, 508] on button "Direcciones" at bounding box center [171, 516] width 206 height 42
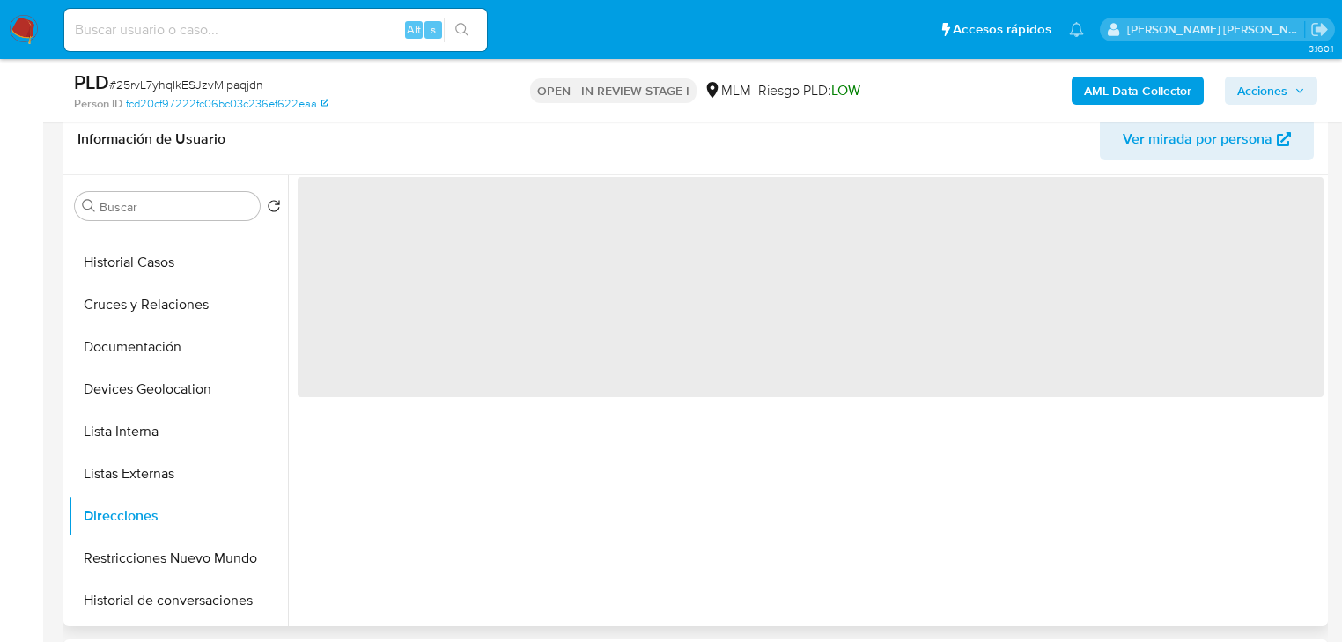
scroll to position [0, 0]
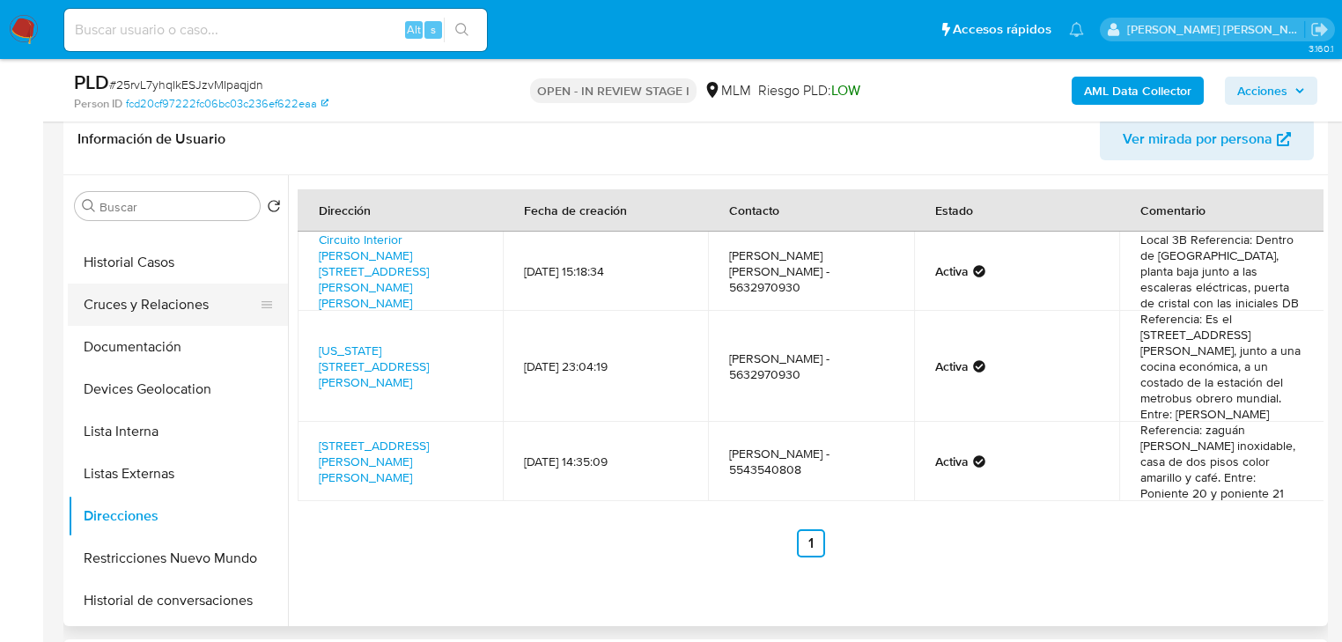
click at [141, 293] on button "Cruces y Relaciones" at bounding box center [171, 305] width 206 height 42
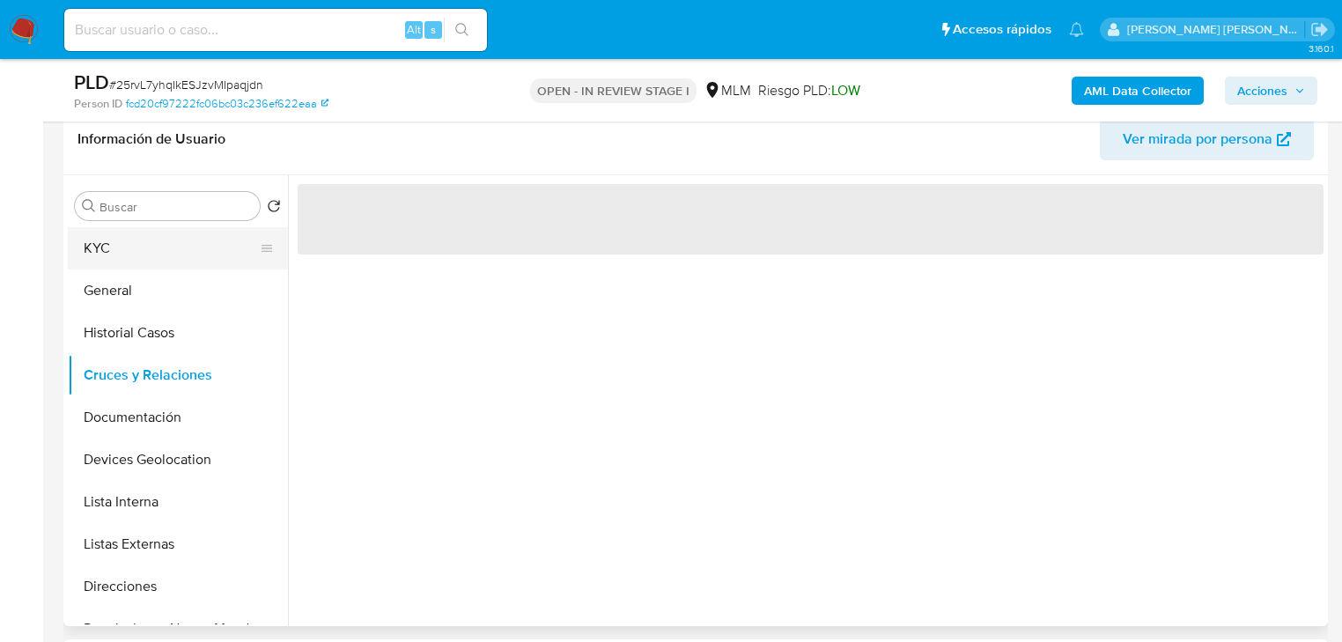
click at [137, 247] on button "KYC" at bounding box center [171, 248] width 206 height 42
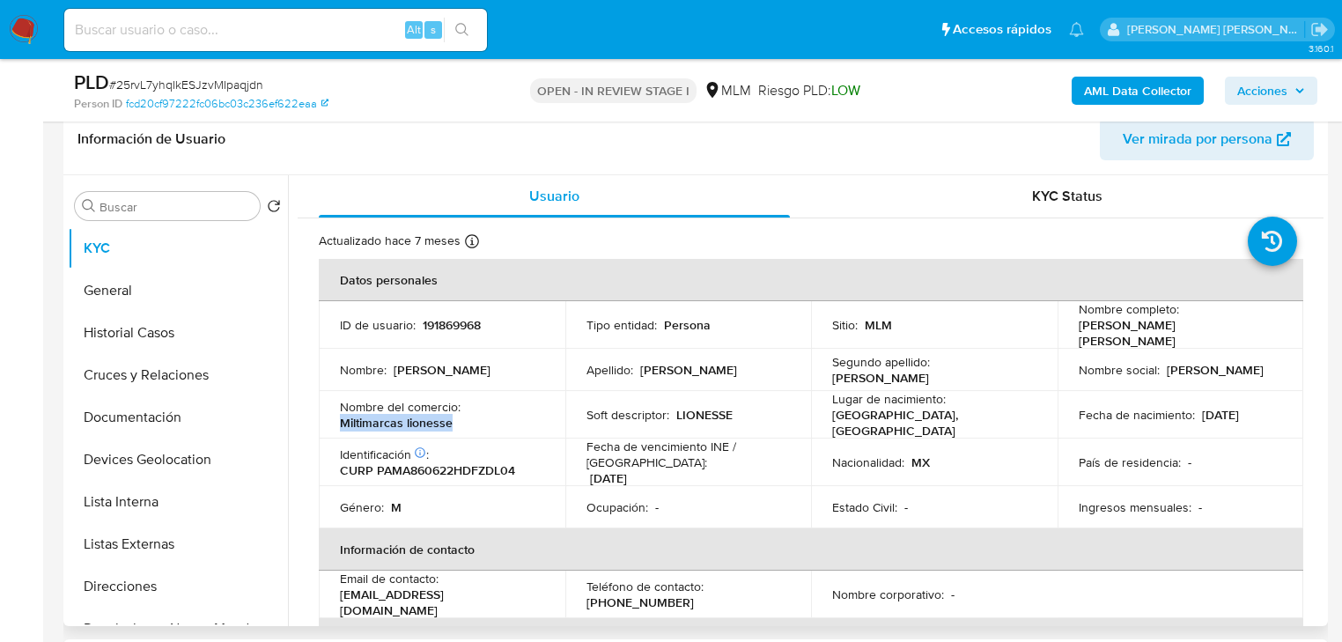
drag, startPoint x: 458, startPoint y: 417, endPoint x: 330, endPoint y: 423, distance: 127.8
click at [330, 423] on td "Nombre del comercio : Miltimarcas lionesse" at bounding box center [442, 415] width 247 height 48
copy p "Miltimarcas lionesse"
drag, startPoint x: 519, startPoint y: 588, endPoint x: 328, endPoint y: 572, distance: 190.9
click at [321, 591] on td "Email de contacto : cobanas_maldito@hotmail.com" at bounding box center [442, 595] width 247 height 48
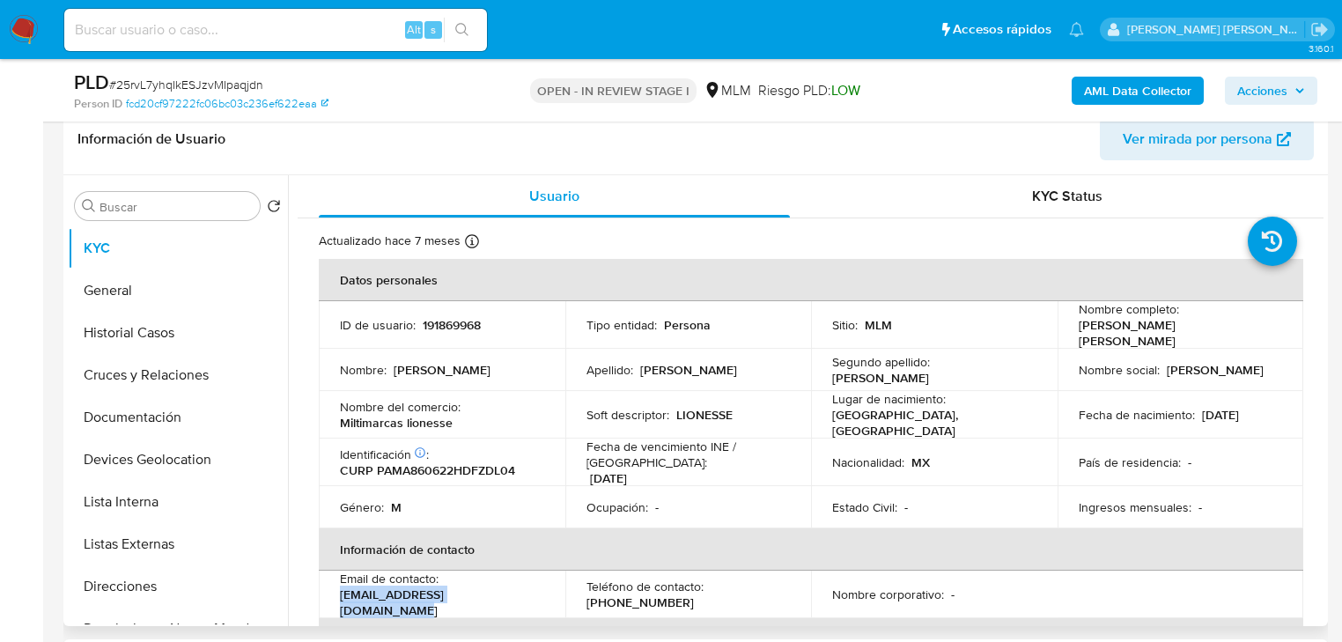
copy p "[EMAIL_ADDRESS][DOMAIN_NAME]"
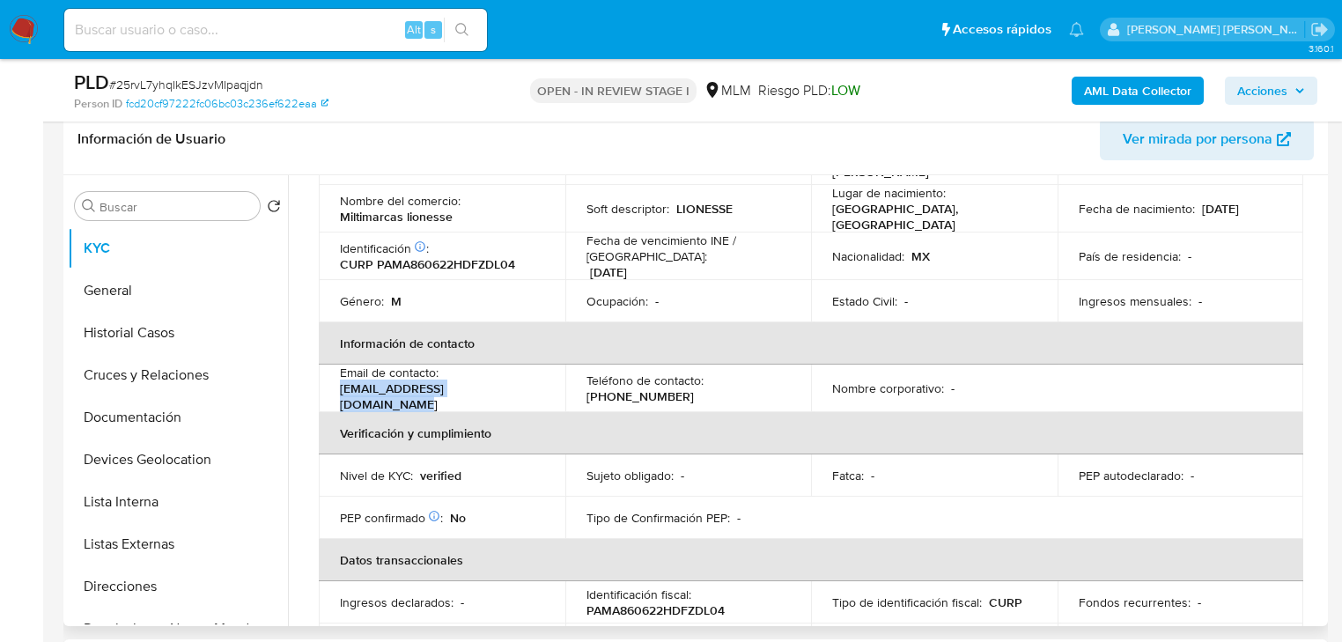
scroll to position [211, 0]
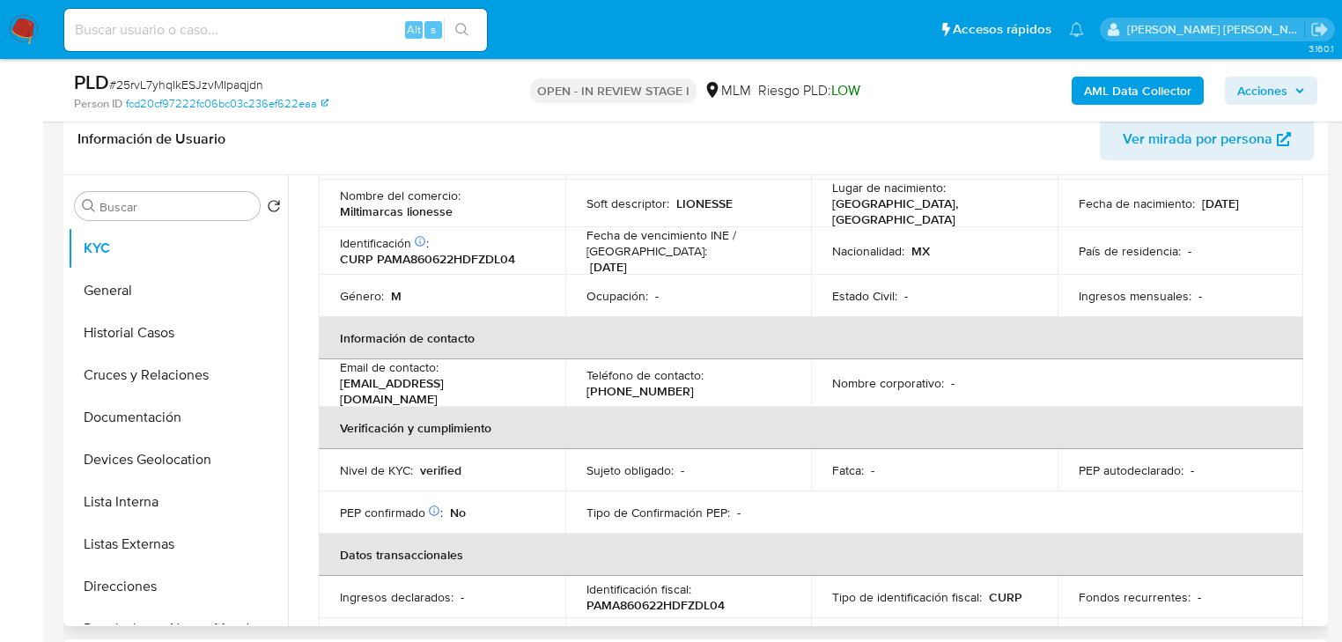
click at [659, 383] on p "[PHONE_NUMBER]" at bounding box center [639, 391] width 107 height 16
copy p "43540808"
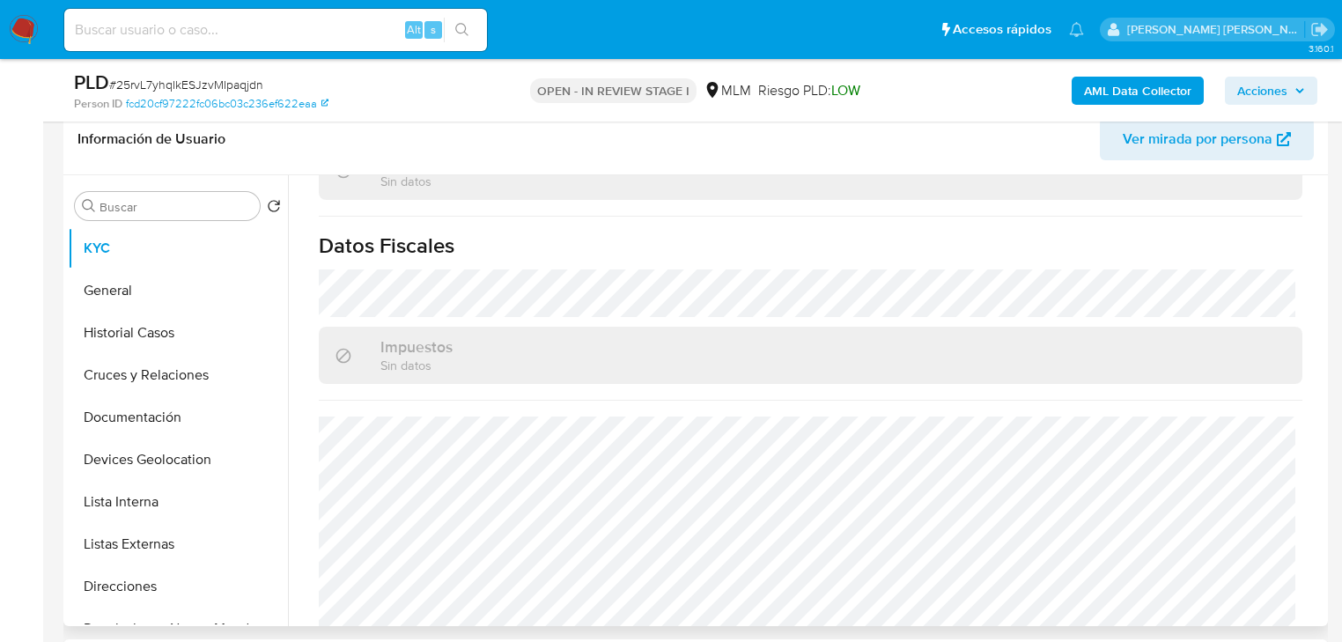
scroll to position [1095, 0]
